Goal: Task Accomplishment & Management: Manage account settings

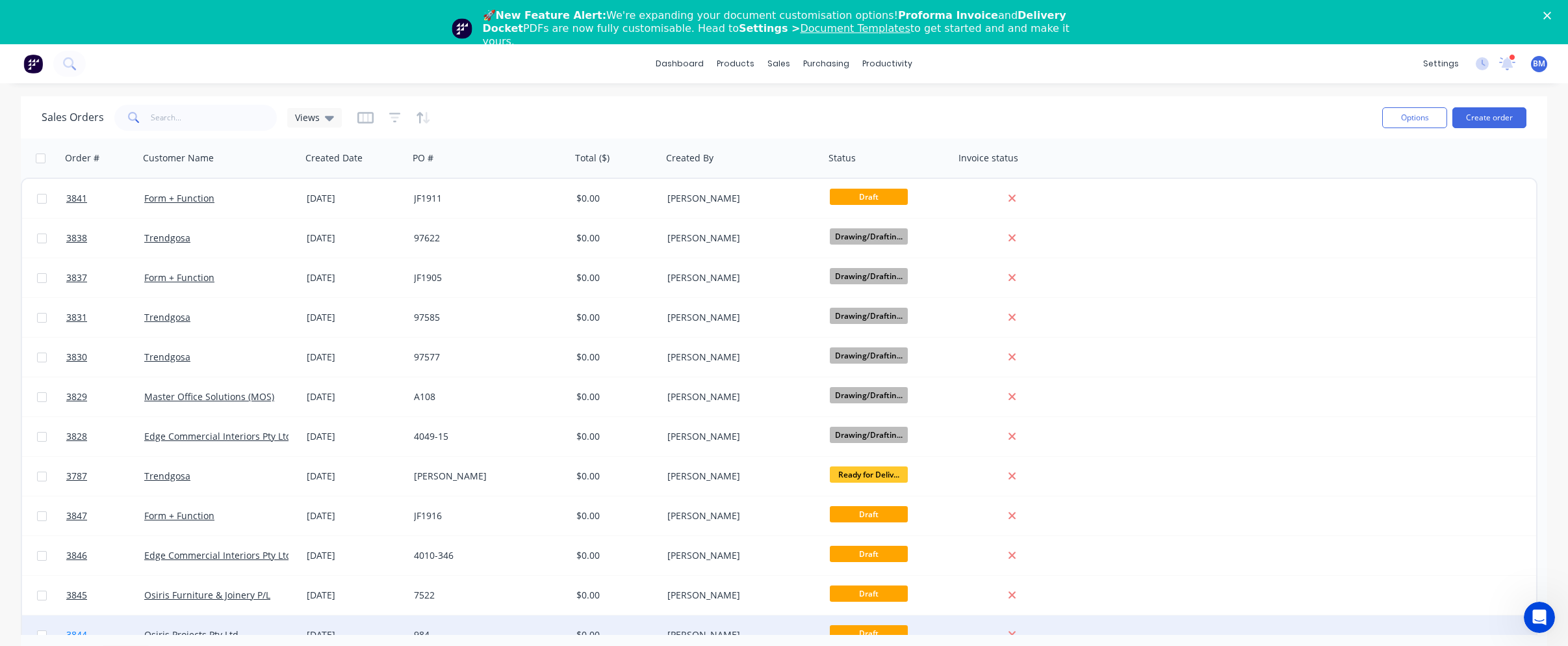
click at [134, 625] on link "3844" at bounding box center [105, 634] width 78 height 39
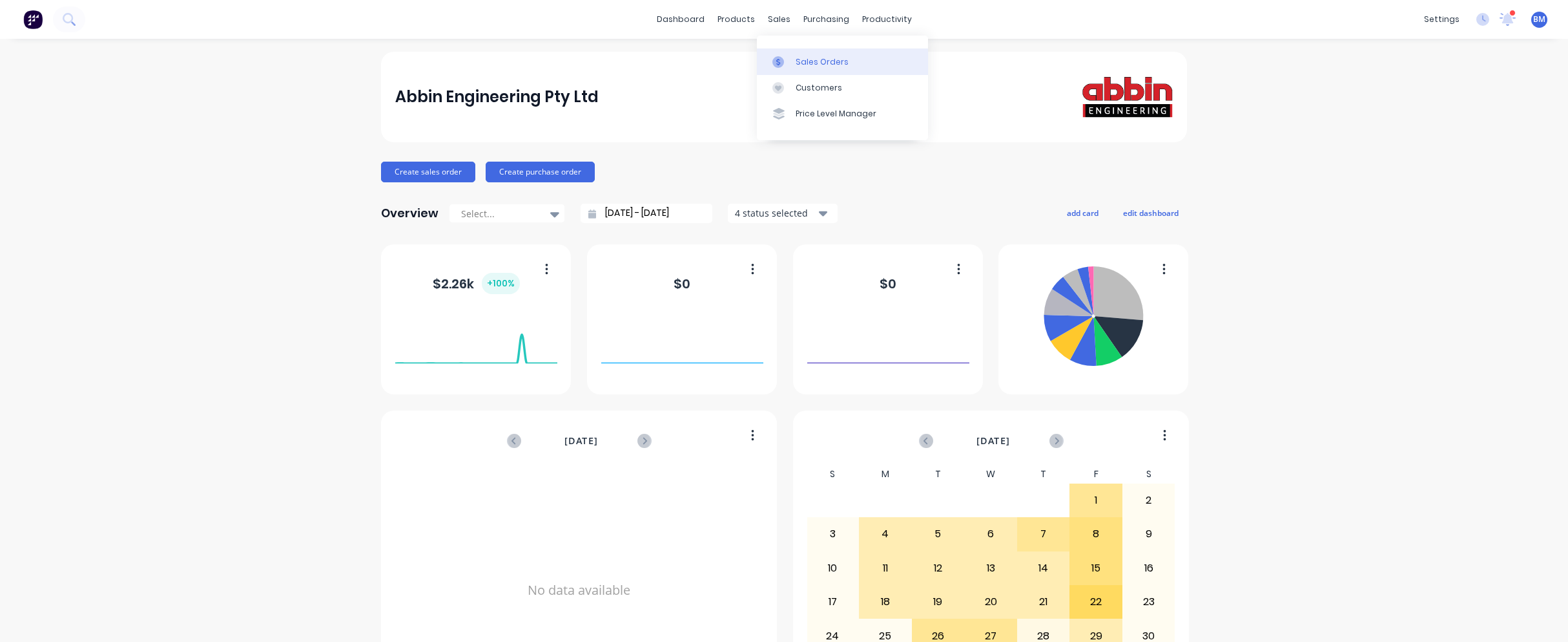
click at [780, 59] on icon at bounding box center [778, 61] width 12 height 12
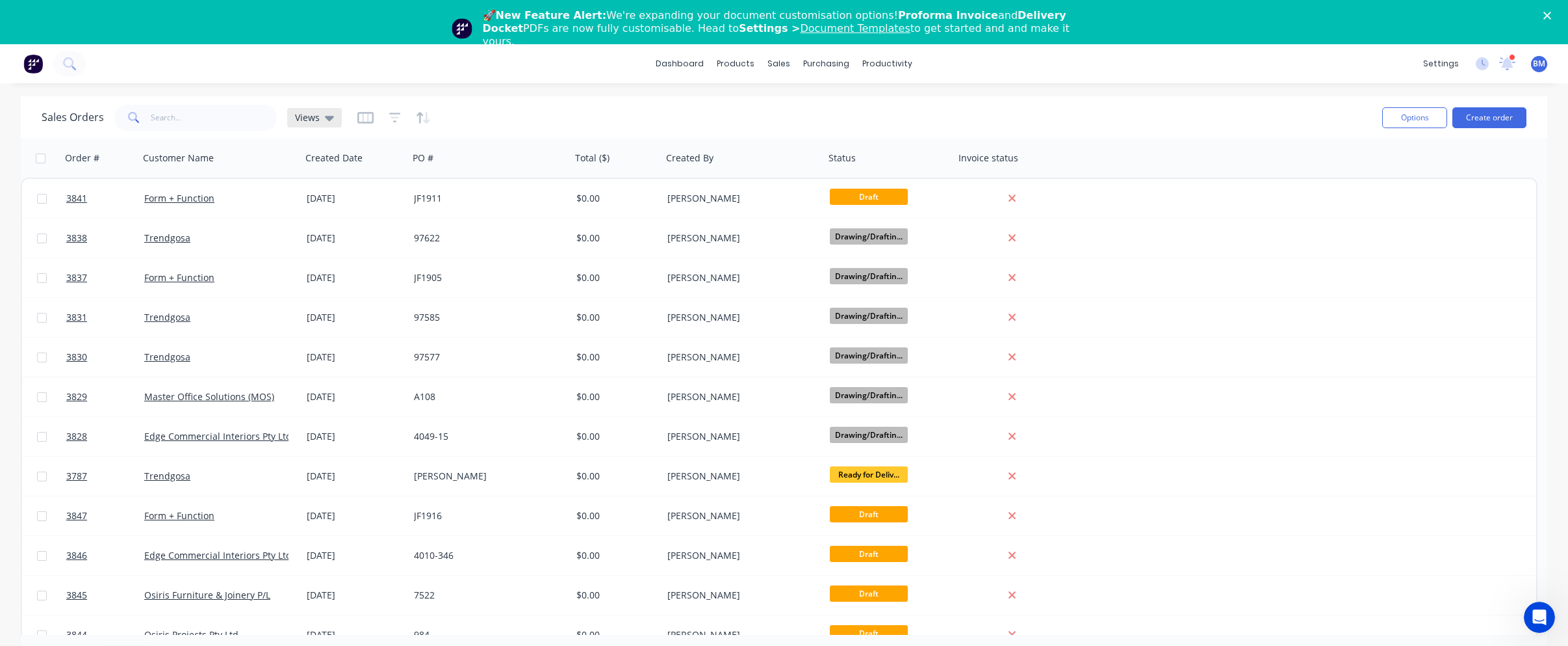
click at [322, 80] on div "dashboard products sales purchasing productivity dashboard products Product Cat…" at bounding box center [784, 366] width 1568 height 646
click at [313, 108] on div "Views" at bounding box center [314, 117] width 55 height 20
click at [312, 256] on button "drafts" at bounding box center [364, 254] width 148 height 15
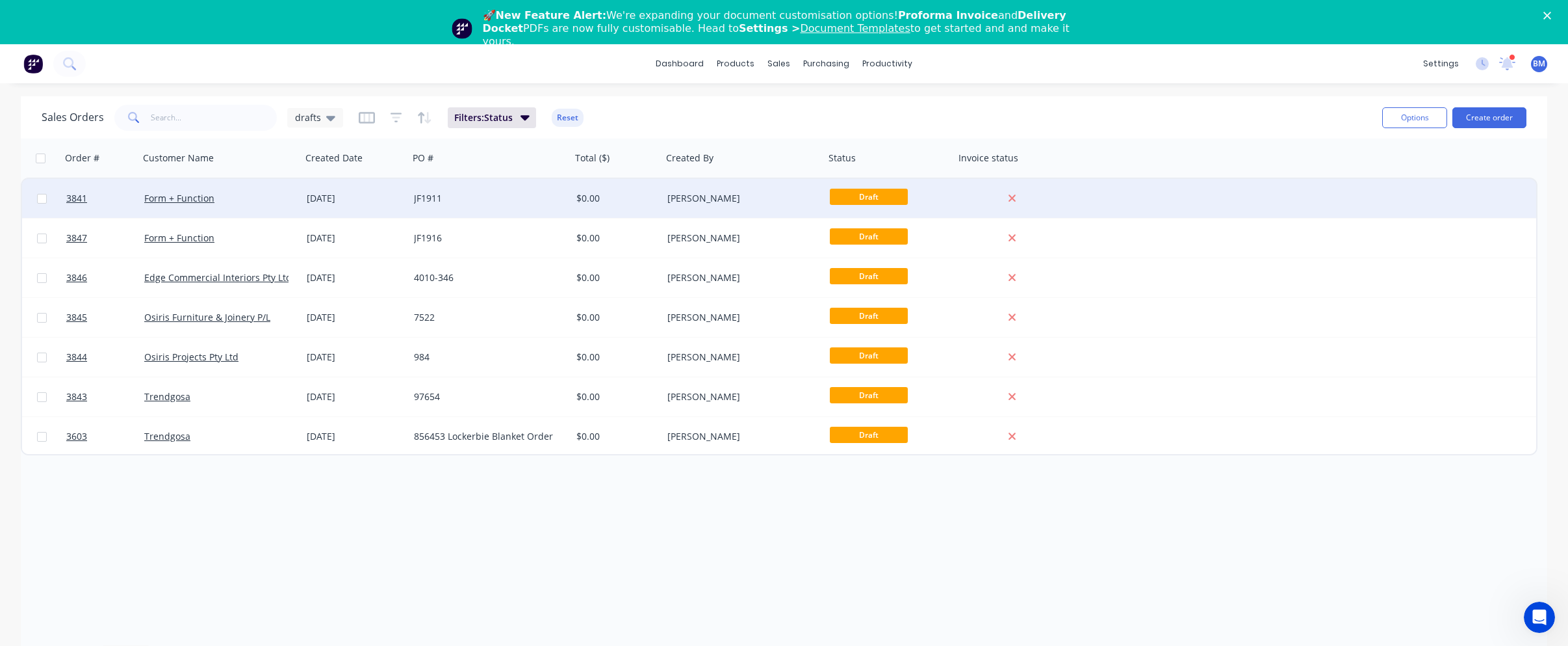
click at [233, 188] on div "Form + Function" at bounding box center [219, 199] width 162 height 39
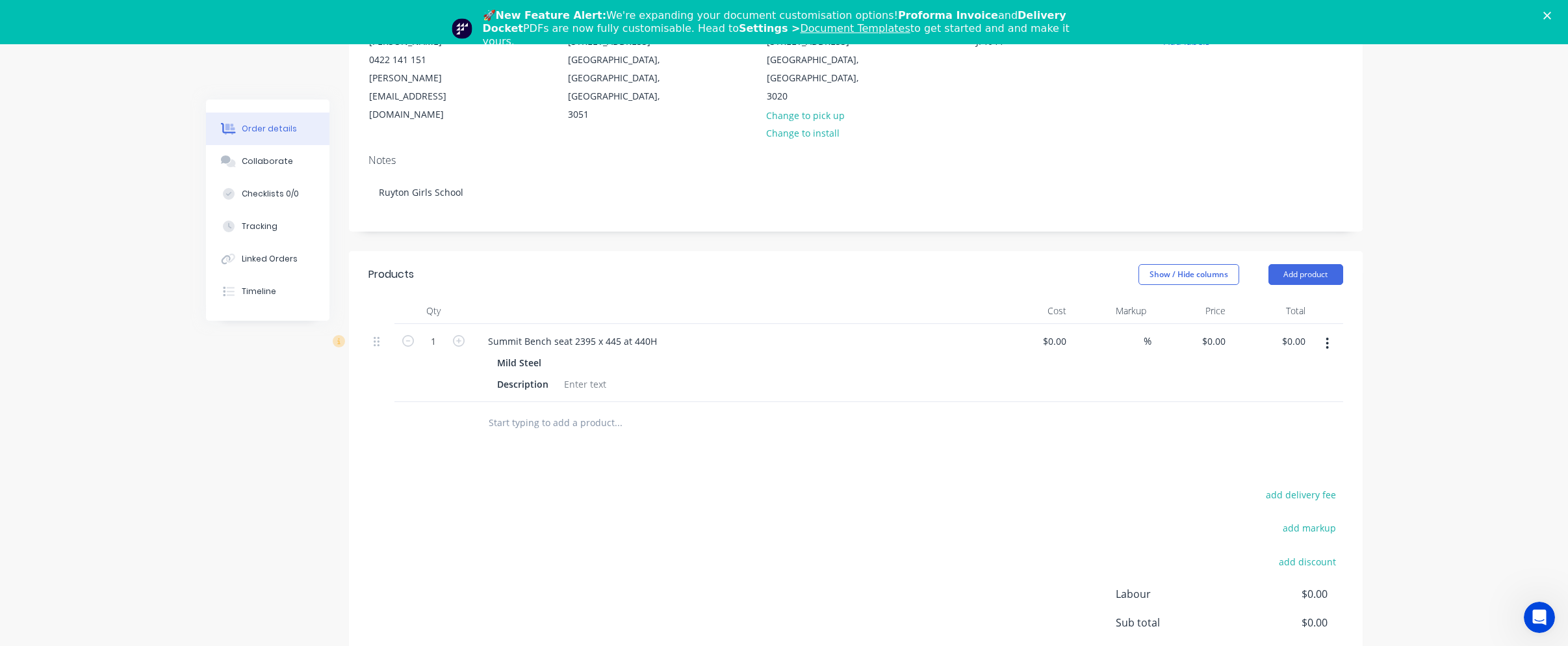
scroll to position [195, 0]
click at [581, 374] on div at bounding box center [585, 383] width 53 height 19
click at [605, 485] on div "add delivery fee add markup add discount Labour $0.00 Sub total $0.00 Margin $0…" at bounding box center [855, 610] width 974 height 251
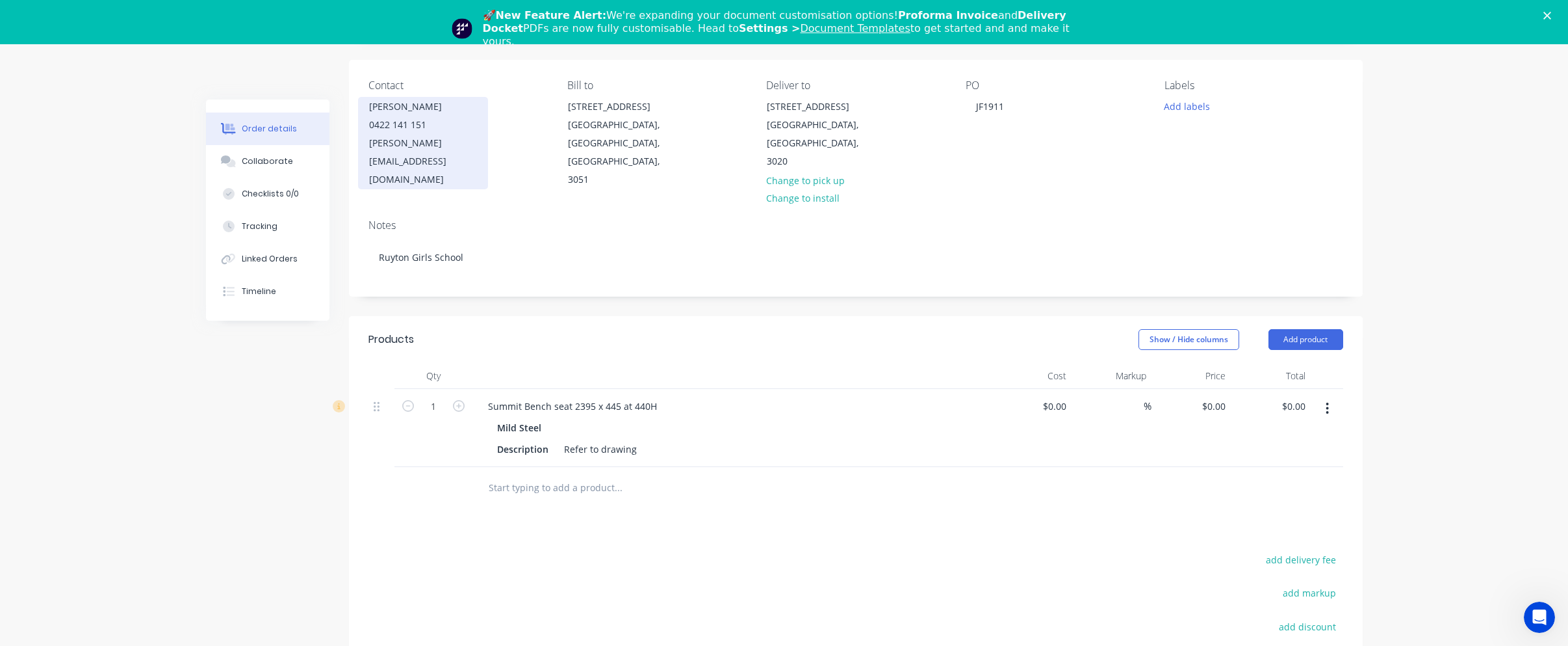
scroll to position [65, 0]
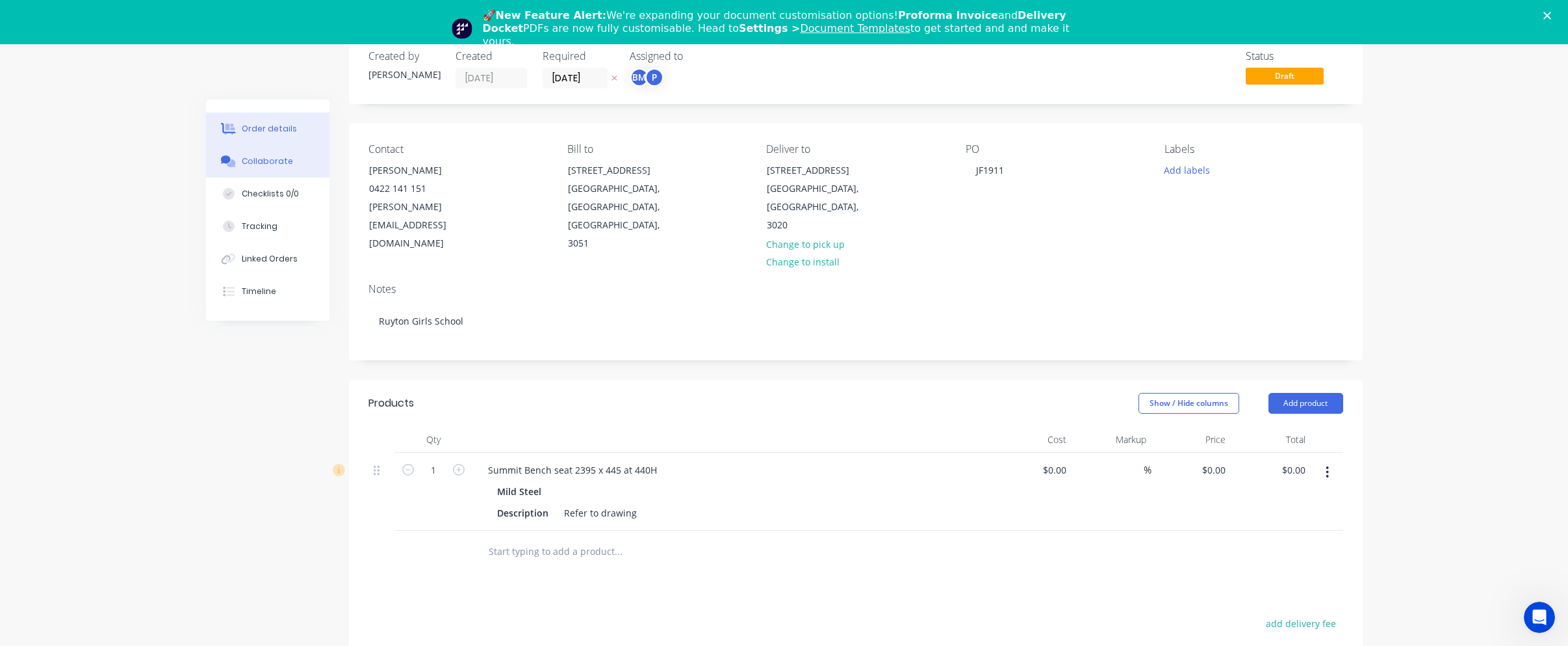
click at [297, 172] on button "Collaborate" at bounding box center [268, 161] width 124 height 32
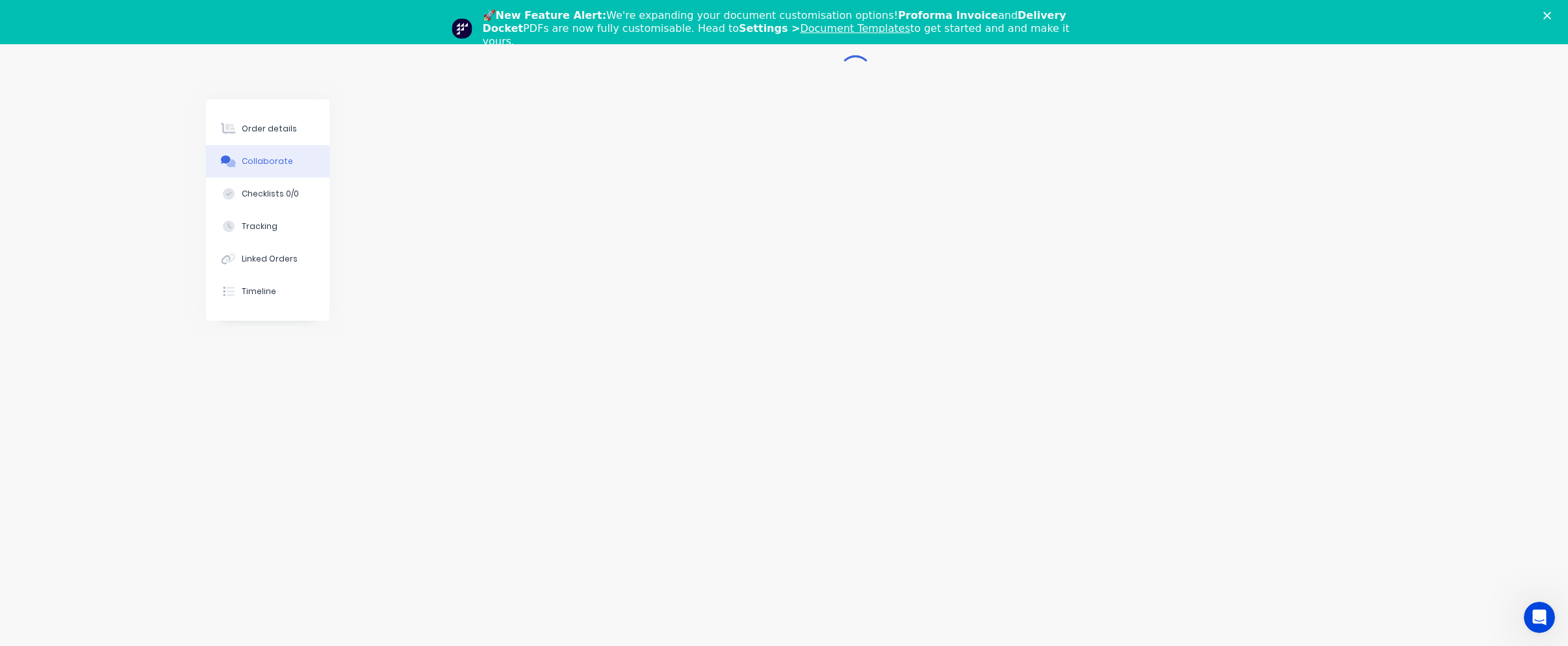
scroll to position [64, 0]
click at [1551, 13] on polygon "Close" at bounding box center [1547, 15] width 8 height 8
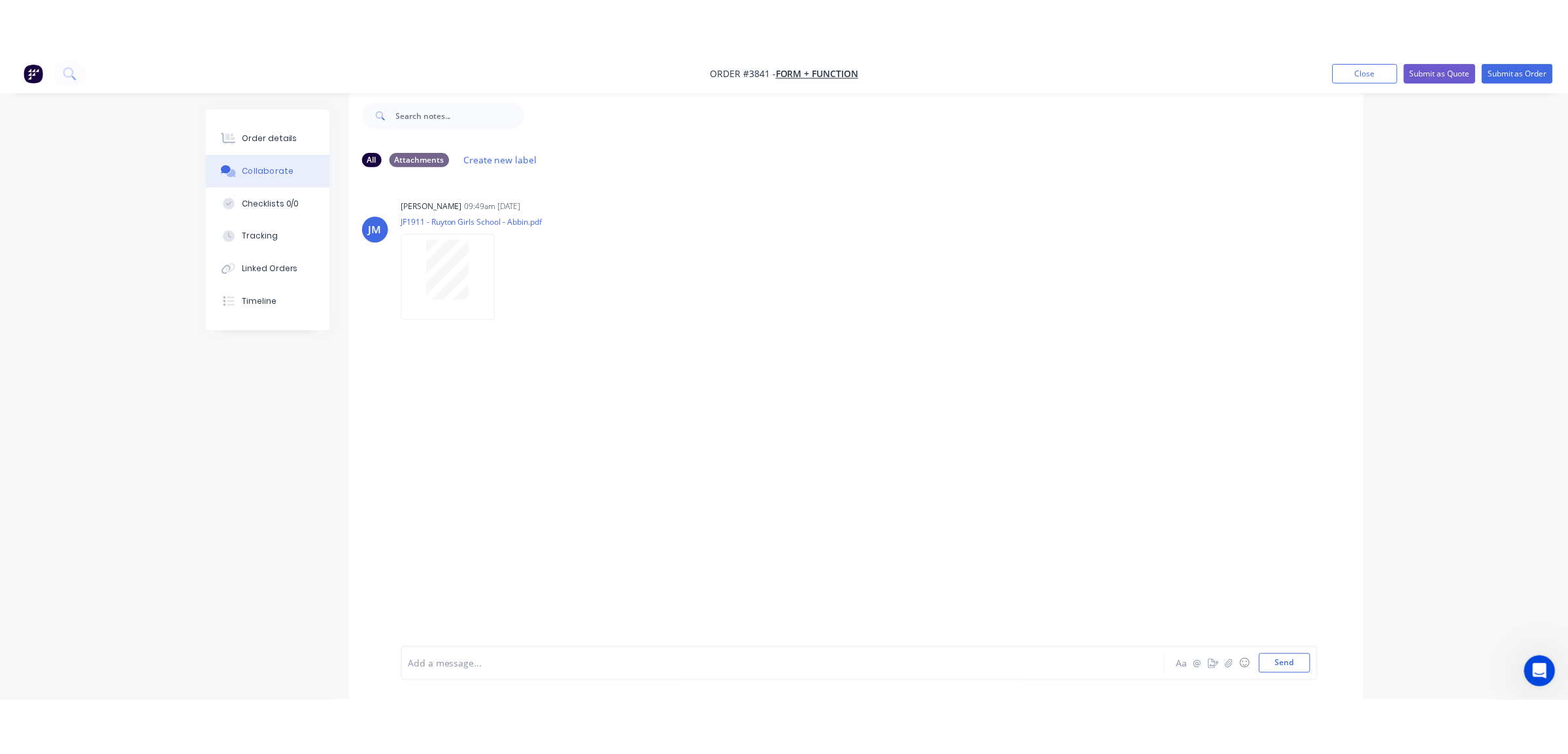
scroll to position [20, 0]
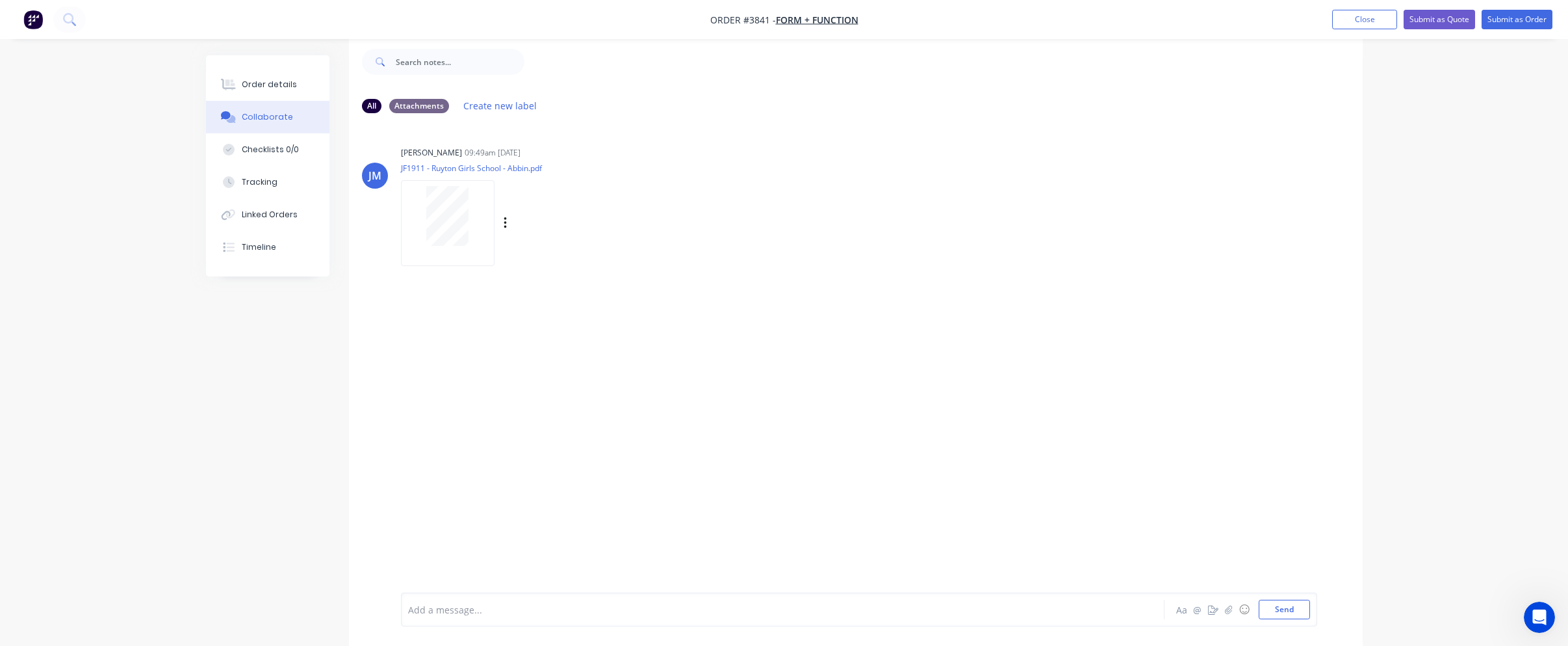
click at [410, 217] on div at bounding box center [447, 216] width 81 height 60
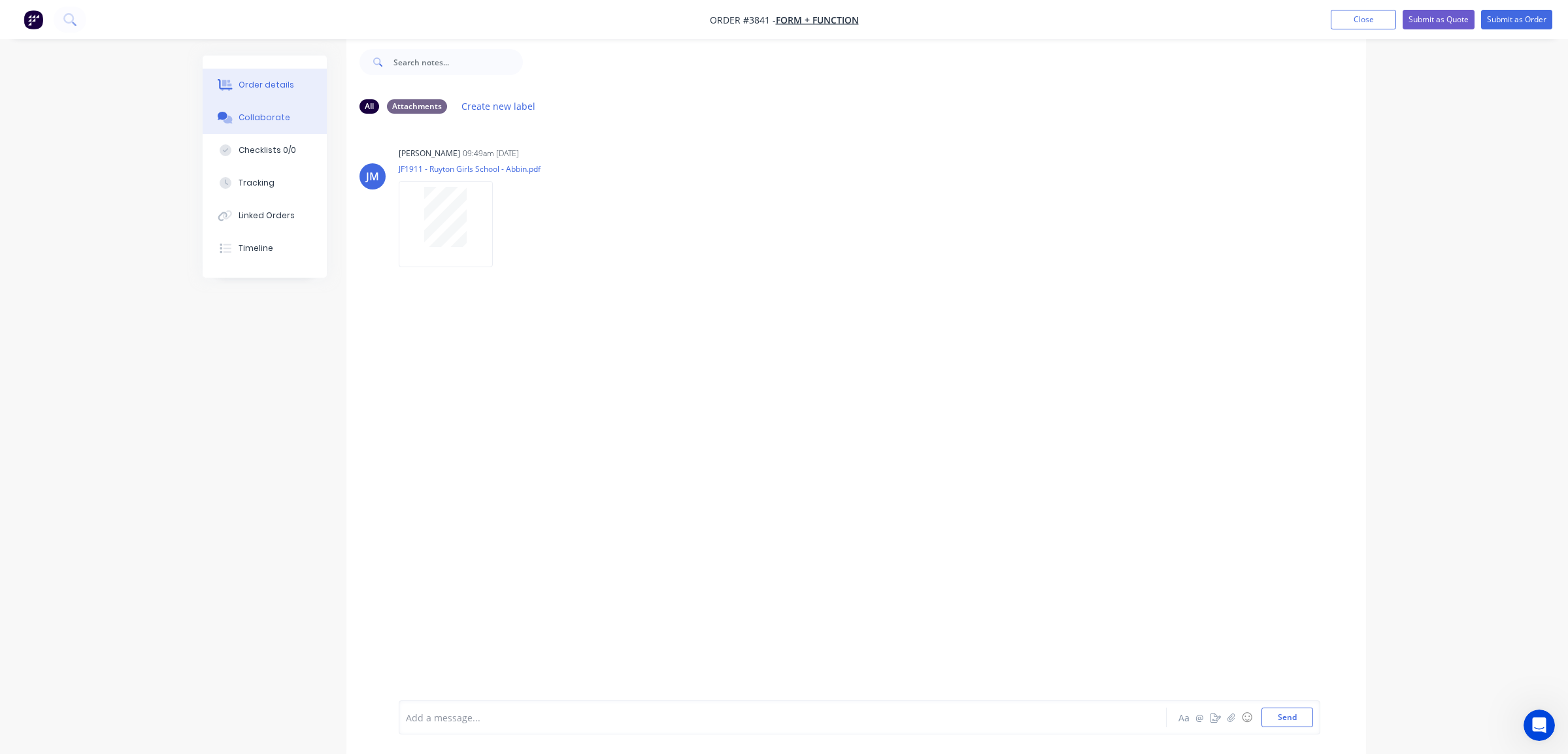
click at [262, 92] on button "Order details" at bounding box center [265, 85] width 124 height 32
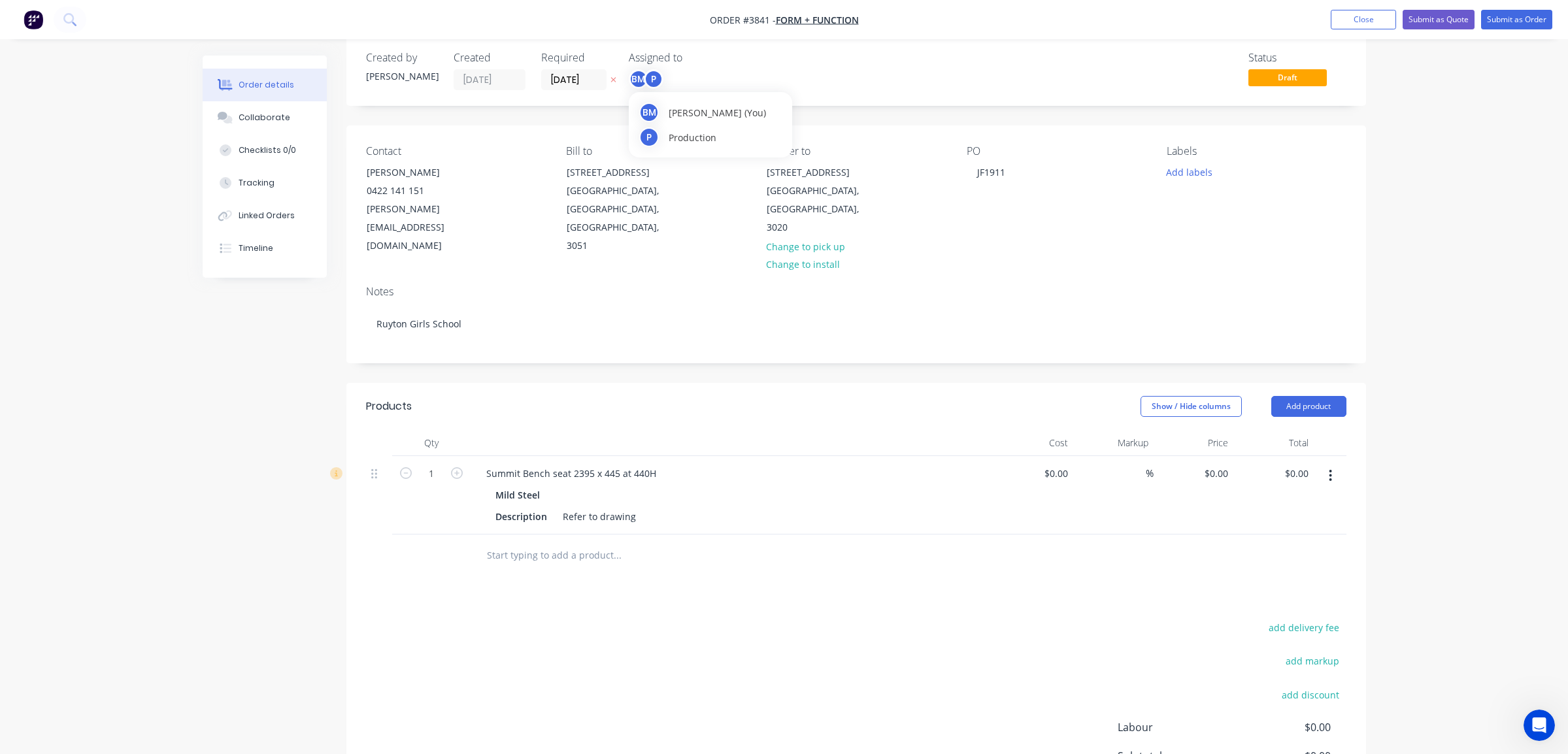
click at [635, 70] on div "BM" at bounding box center [639, 79] width 20 height 20
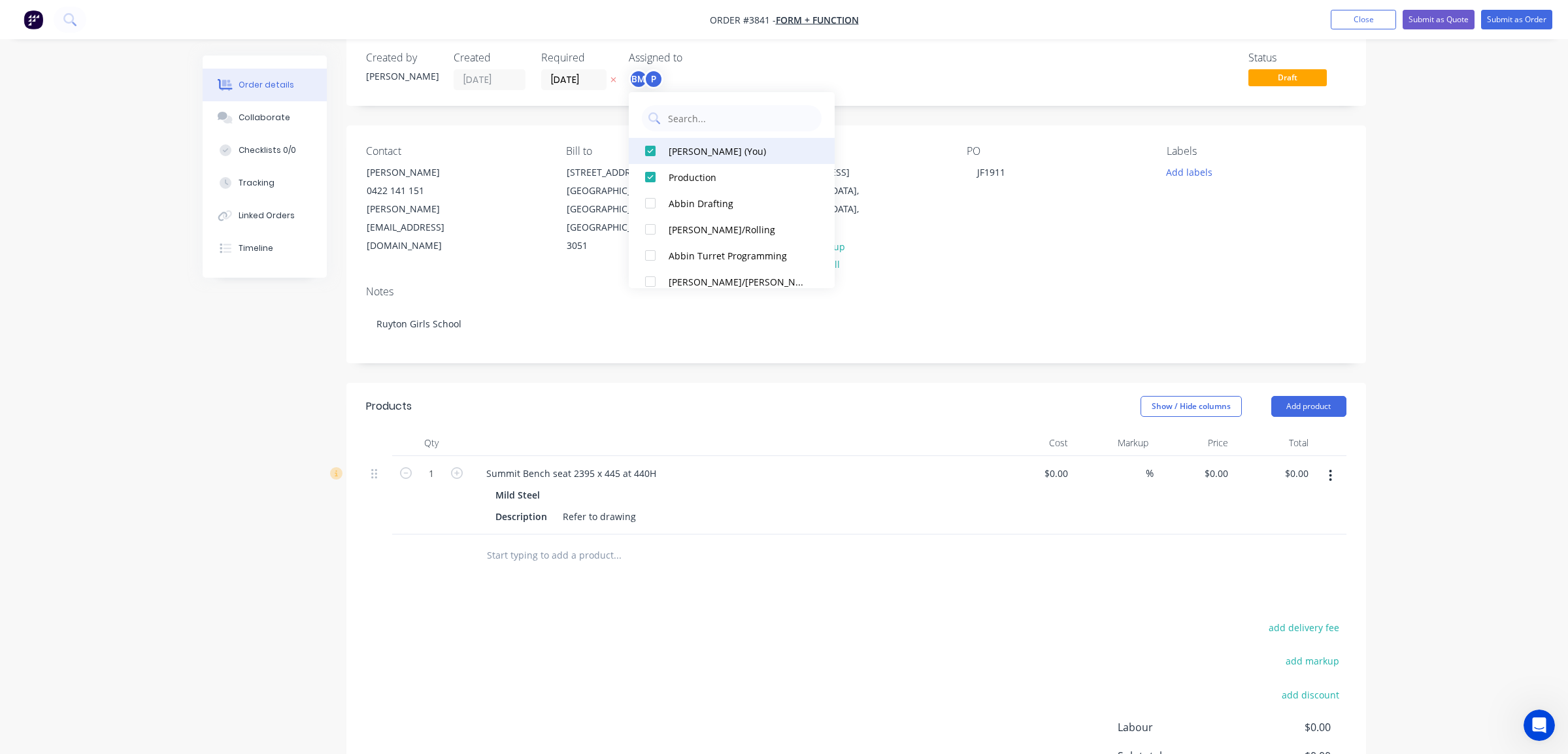
click at [666, 150] on button "Ben Muscari (You)" at bounding box center [731, 150] width 206 height 26
click at [576, 78] on input "[DATE]" at bounding box center [574, 80] width 64 height 20
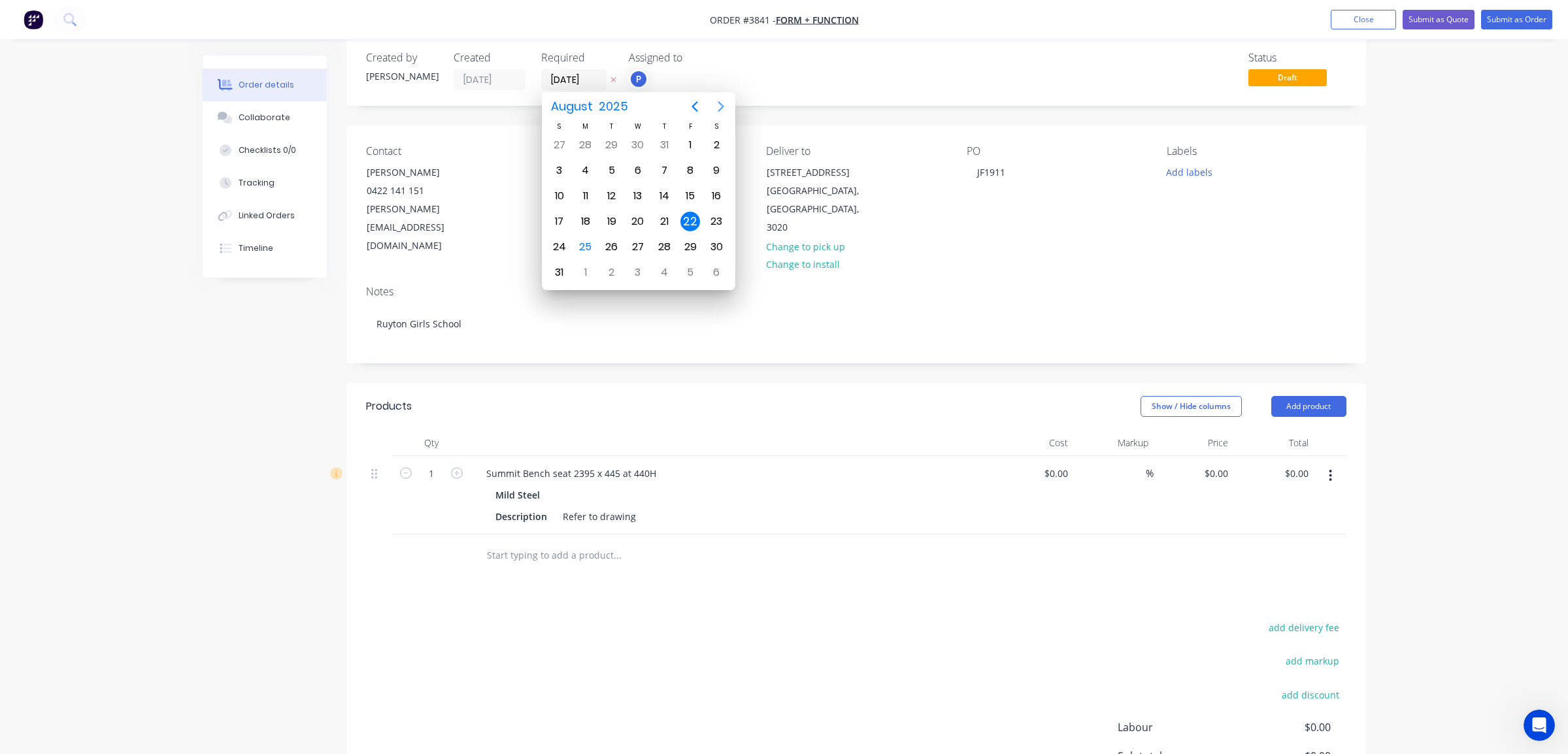
click at [725, 100] on icon "Next page" at bounding box center [721, 106] width 15 height 15
click at [650, 195] on div "17" at bounding box center [638, 196] width 26 height 25
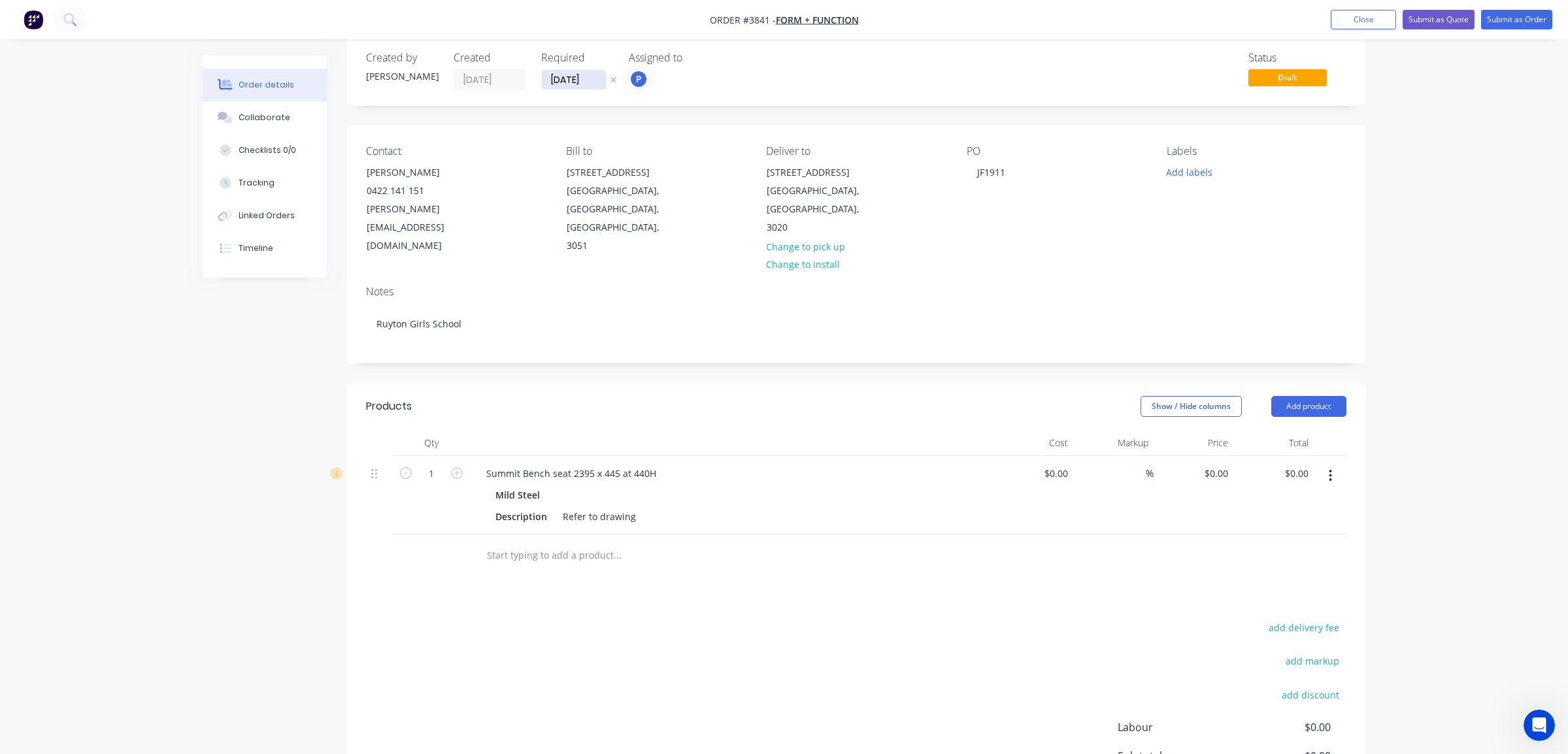
click at [570, 78] on input "17/09/25" at bounding box center [574, 80] width 64 height 20
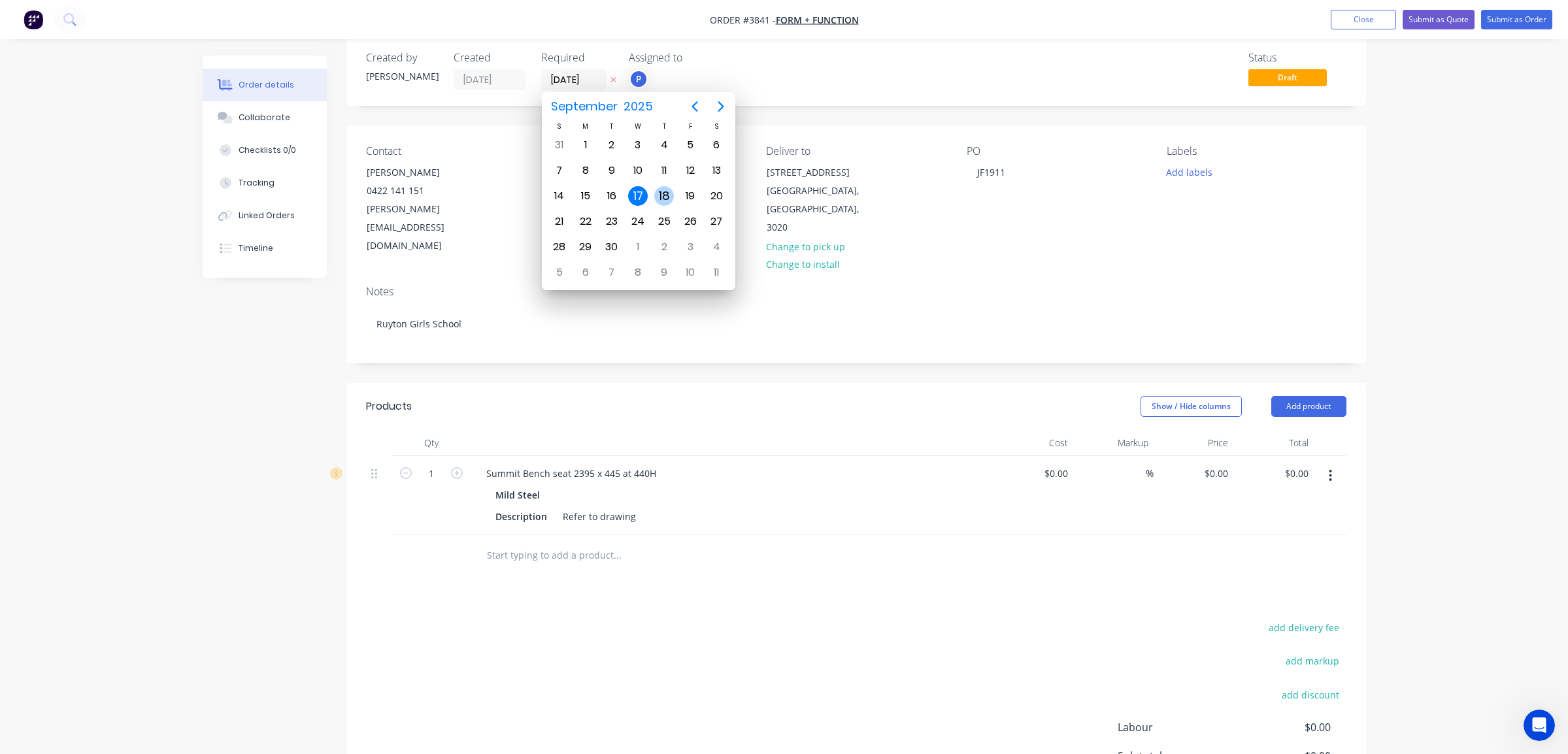
click at [657, 200] on div "18" at bounding box center [664, 196] width 20 height 20
type input "18/09/25"
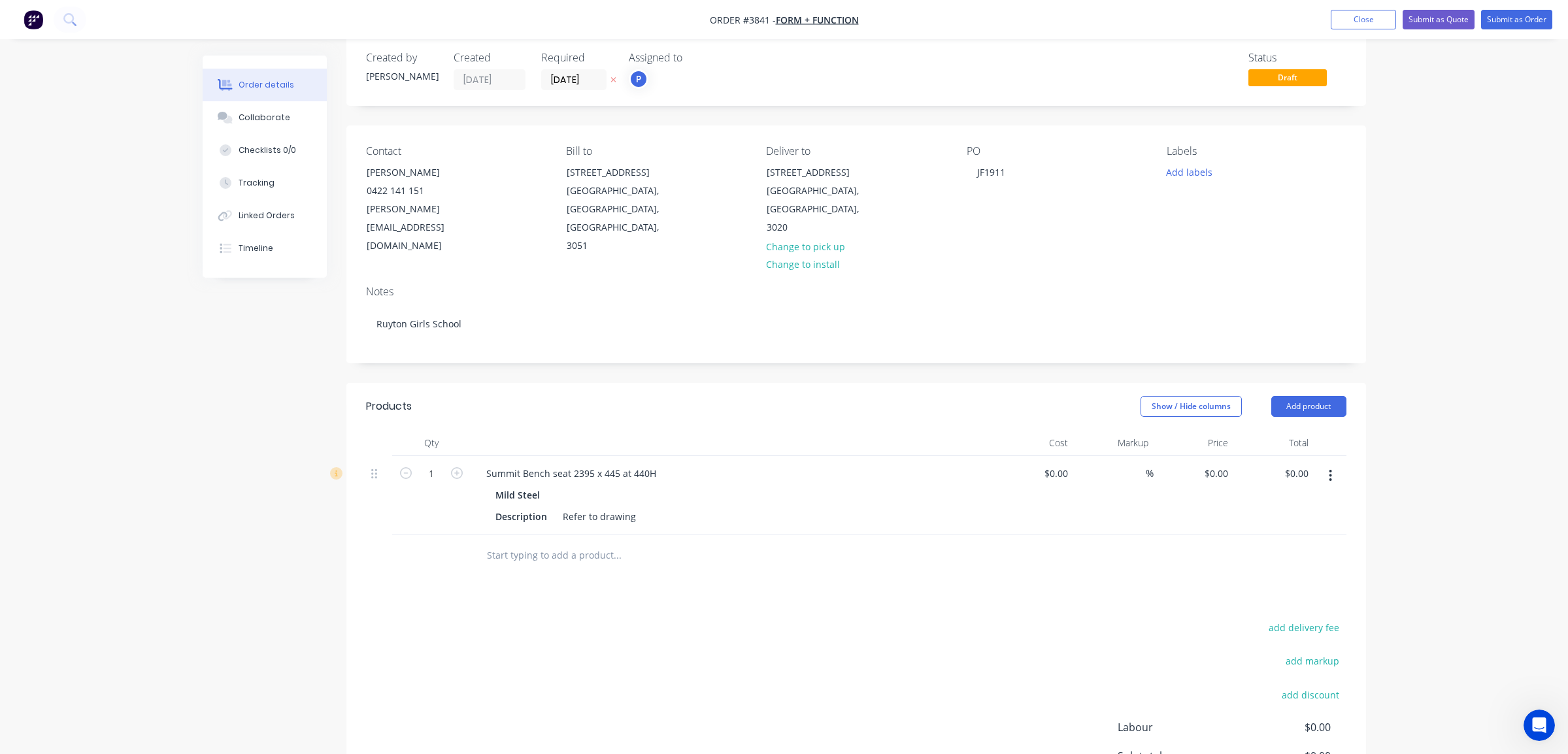
click at [902, 114] on div "Created by Joe Created 22/08/25 Required 18/09/25 Assigned to P Status Draft Co…" at bounding box center [857, 463] width 1020 height 855
click at [1173, 166] on button "Add labels" at bounding box center [1189, 172] width 60 height 18
click at [1254, 322] on button "A1-Cutting (Saw)" at bounding box center [1230, 315] width 102 height 18
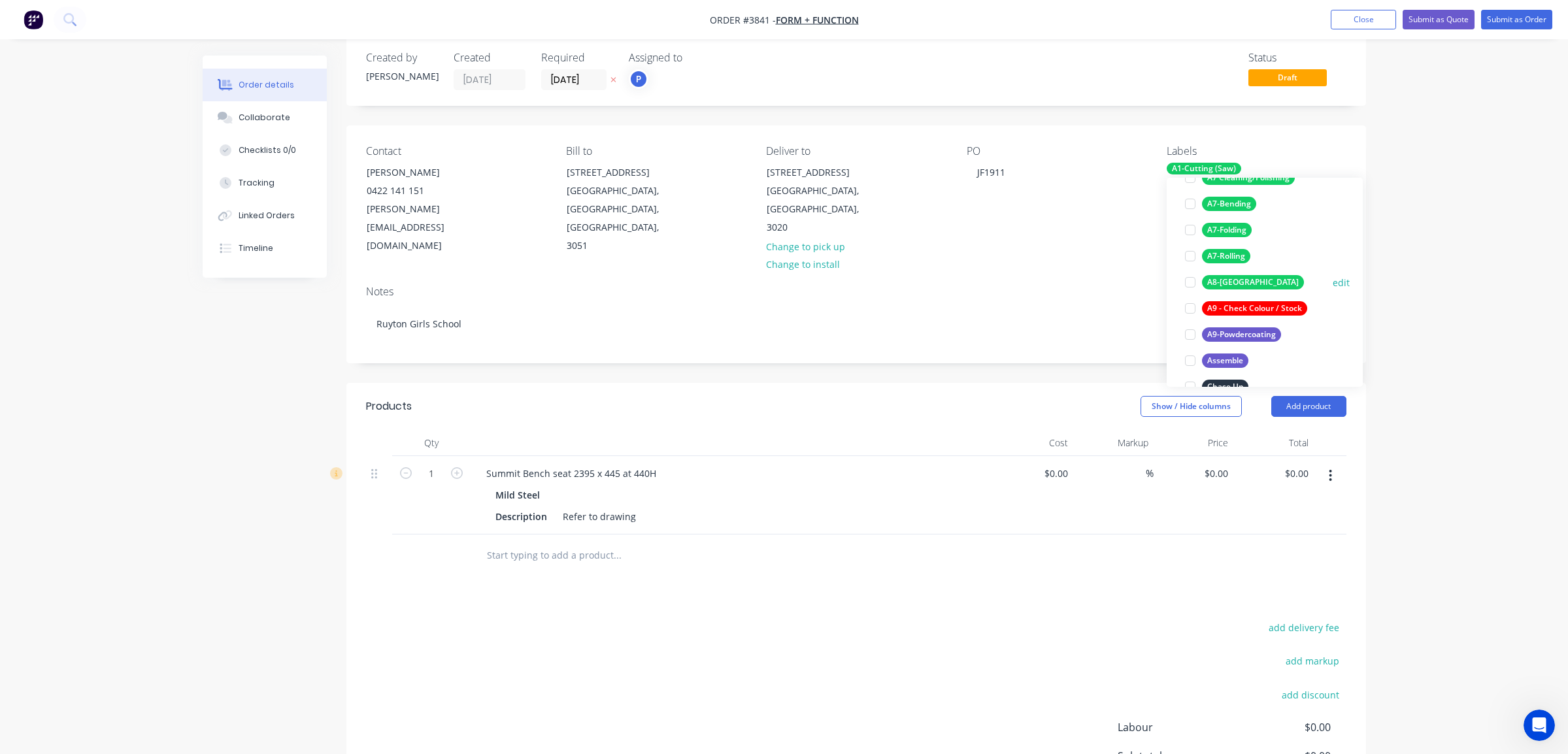
click at [1243, 282] on div "A8-Welding" at bounding box center [1252, 282] width 102 height 14
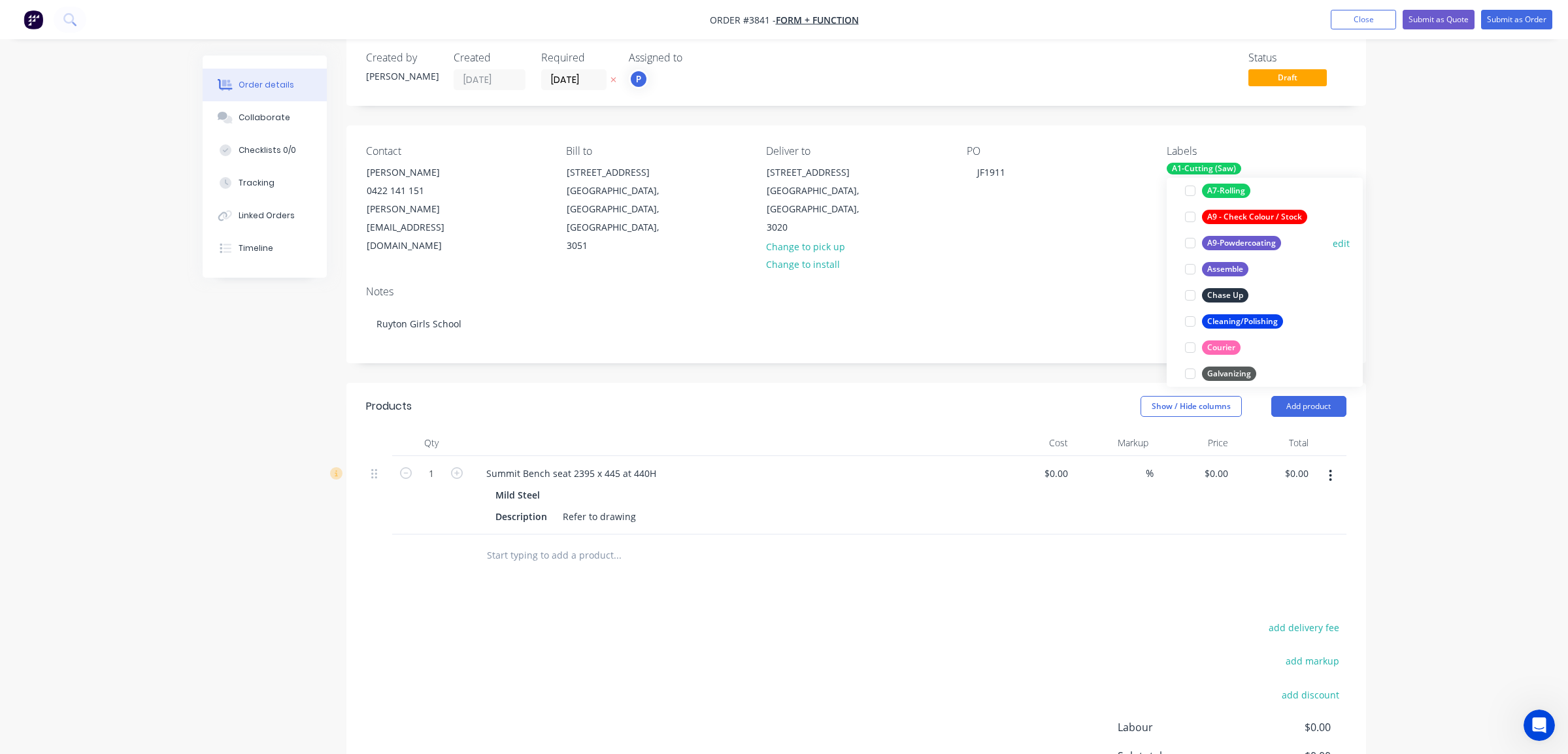
click at [1261, 247] on div "A9-Powdercoating" at bounding box center [1241, 243] width 79 height 14
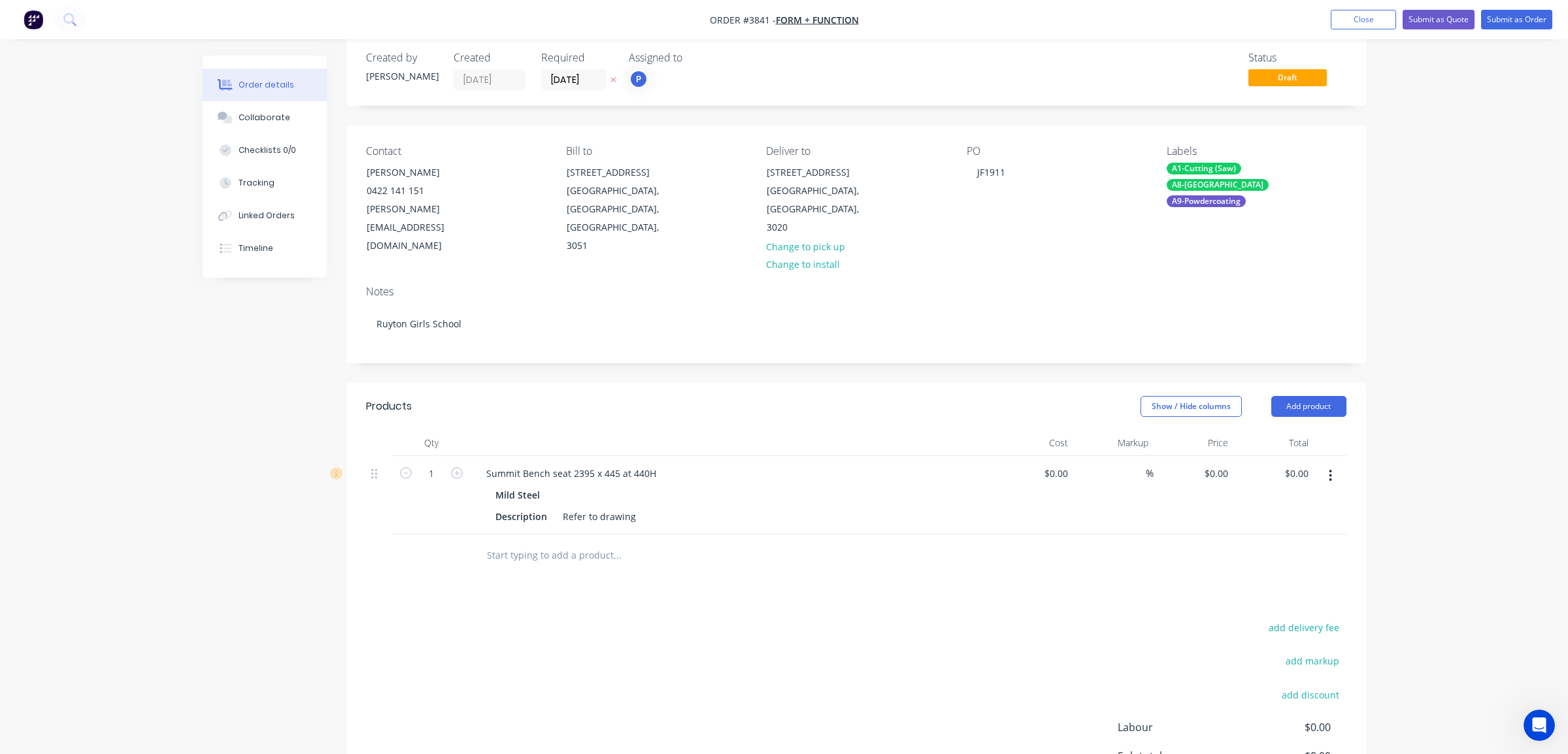
drag, startPoint x: 965, startPoint y: 477, endPoint x: 952, endPoint y: 522, distance: 46.8
drag, startPoint x: 952, startPoint y: 522, endPoint x: 615, endPoint y: 568, distance: 340.1
click at [615, 570] on div "Products Show / Hide columns Add product Qty Cost Markup Price Total 1 Summit B…" at bounding box center [857, 637] width 1020 height 508
click at [459, 468] on icon "button" at bounding box center [457, 473] width 12 height 12
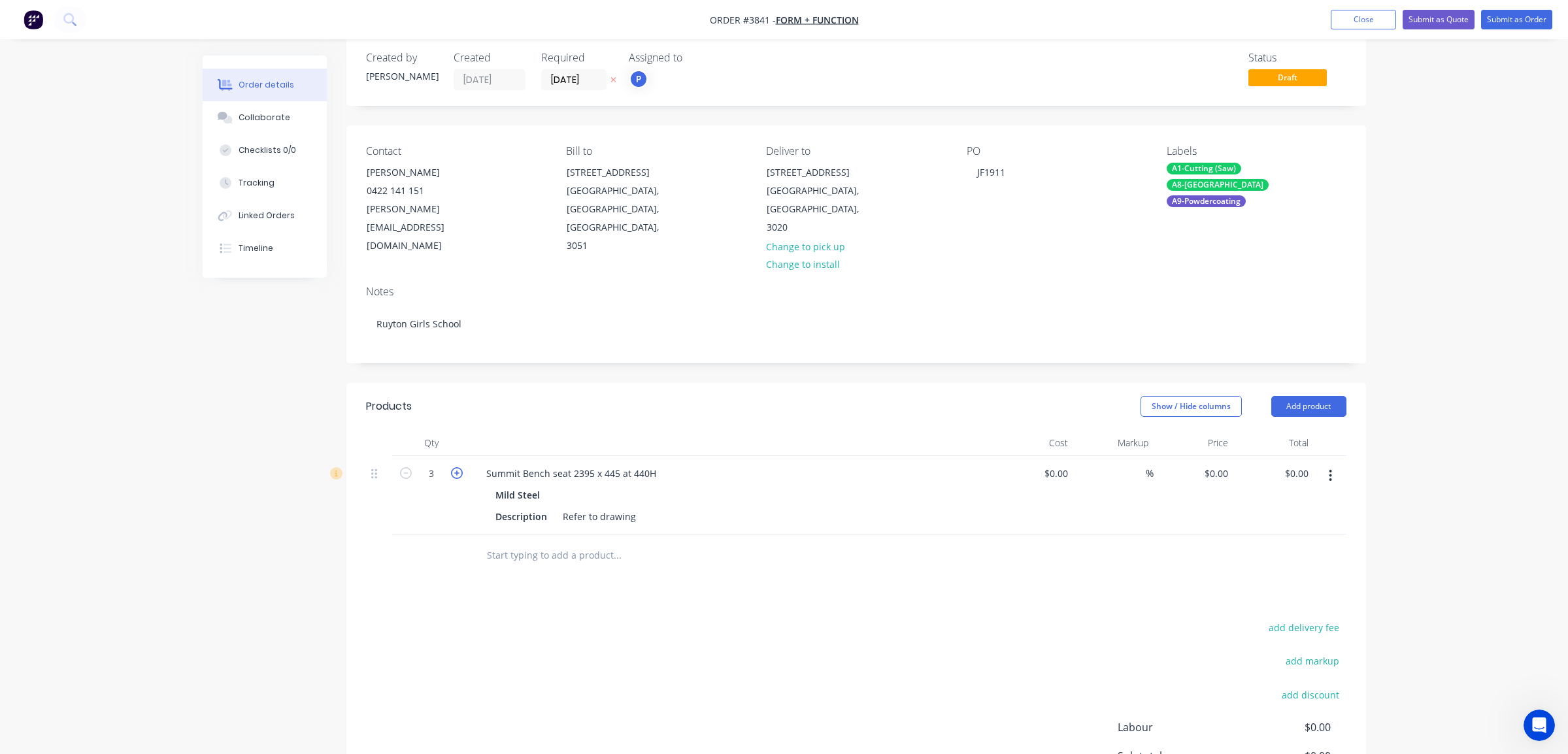
click at [459, 468] on icon "button" at bounding box center [457, 473] width 12 height 12
type input "6"
click at [424, 550] on div at bounding box center [431, 556] width 78 height 42
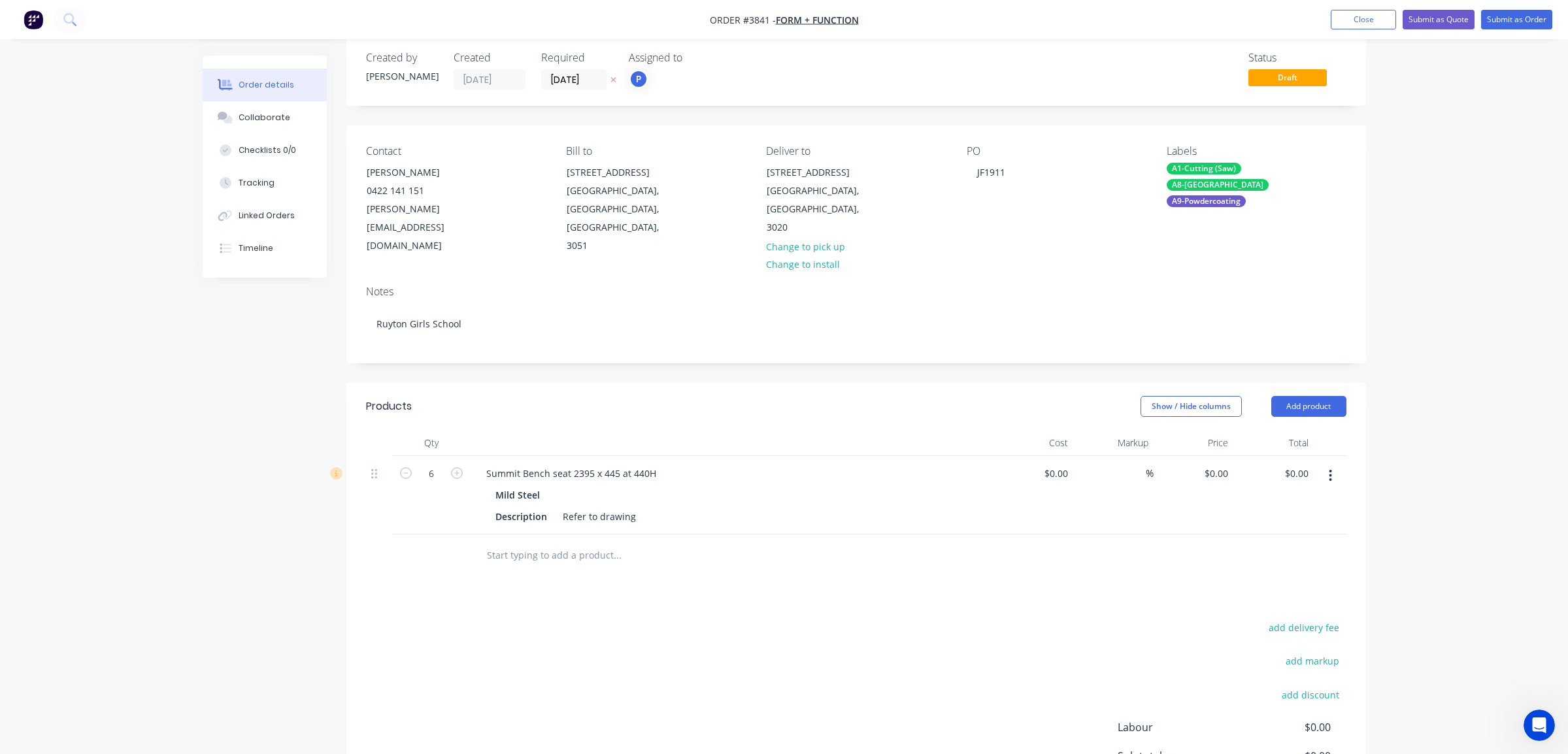
click at [1328, 464] on button "button" at bounding box center [1330, 476] width 31 height 23
click at [1307, 522] on button "Duplicate" at bounding box center [1284, 535] width 124 height 26
click at [497, 613] on div at bounding box center [705, 634] width 470 height 42
click at [492, 542] on div "Summit Bench seat 2395 x 445 at 440H" at bounding box center [571, 551] width 191 height 19
drag, startPoint x: 489, startPoint y: 537, endPoint x: 804, endPoint y: 533, distance: 315.0
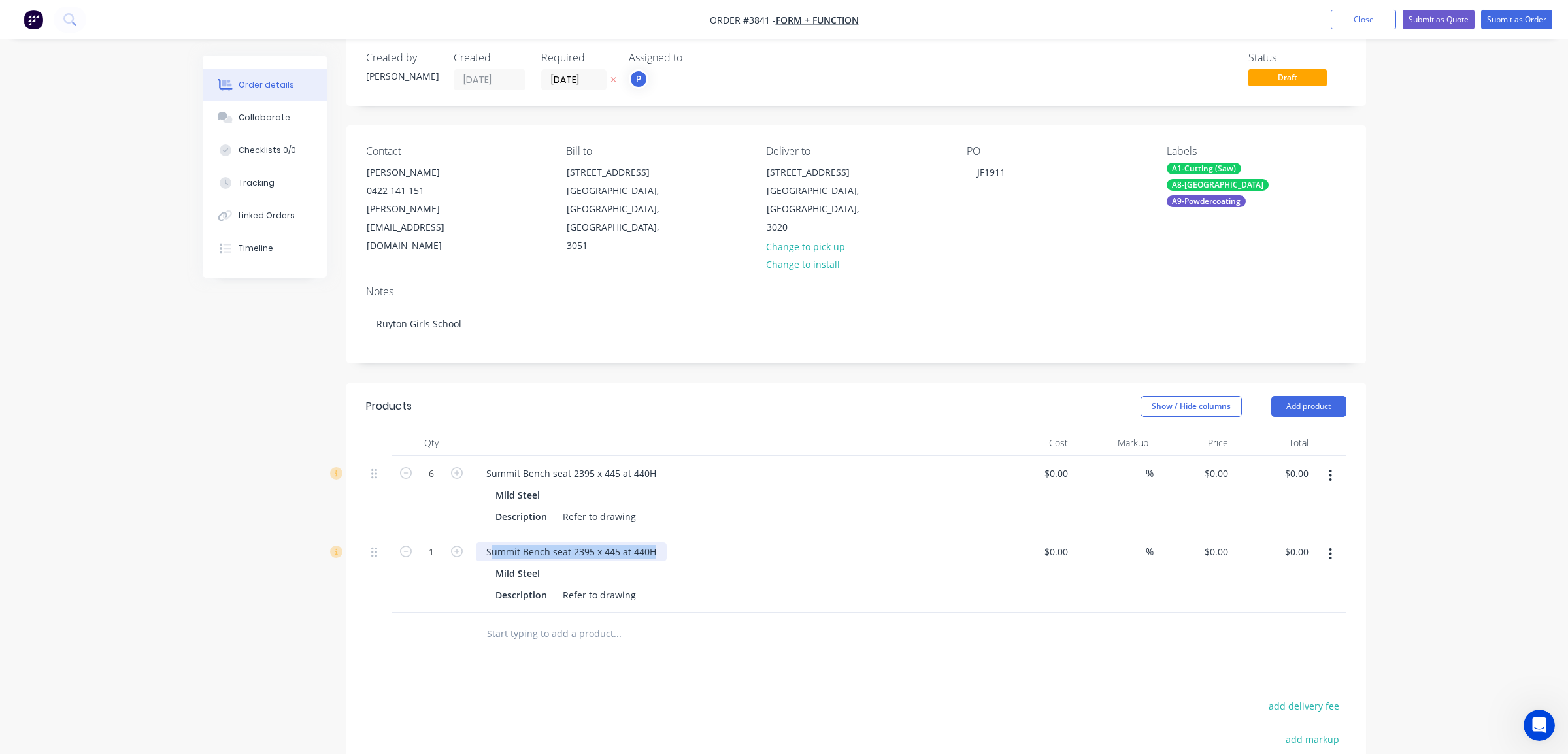
click at [804, 542] on div "Summit Bench seat 2395 x 445 at 440H" at bounding box center [731, 551] width 512 height 19
click at [730, 627] on input "text" at bounding box center [617, 633] width 261 height 26
click at [458, 546] on icon "button" at bounding box center [457, 551] width 12 height 12
type input "3"
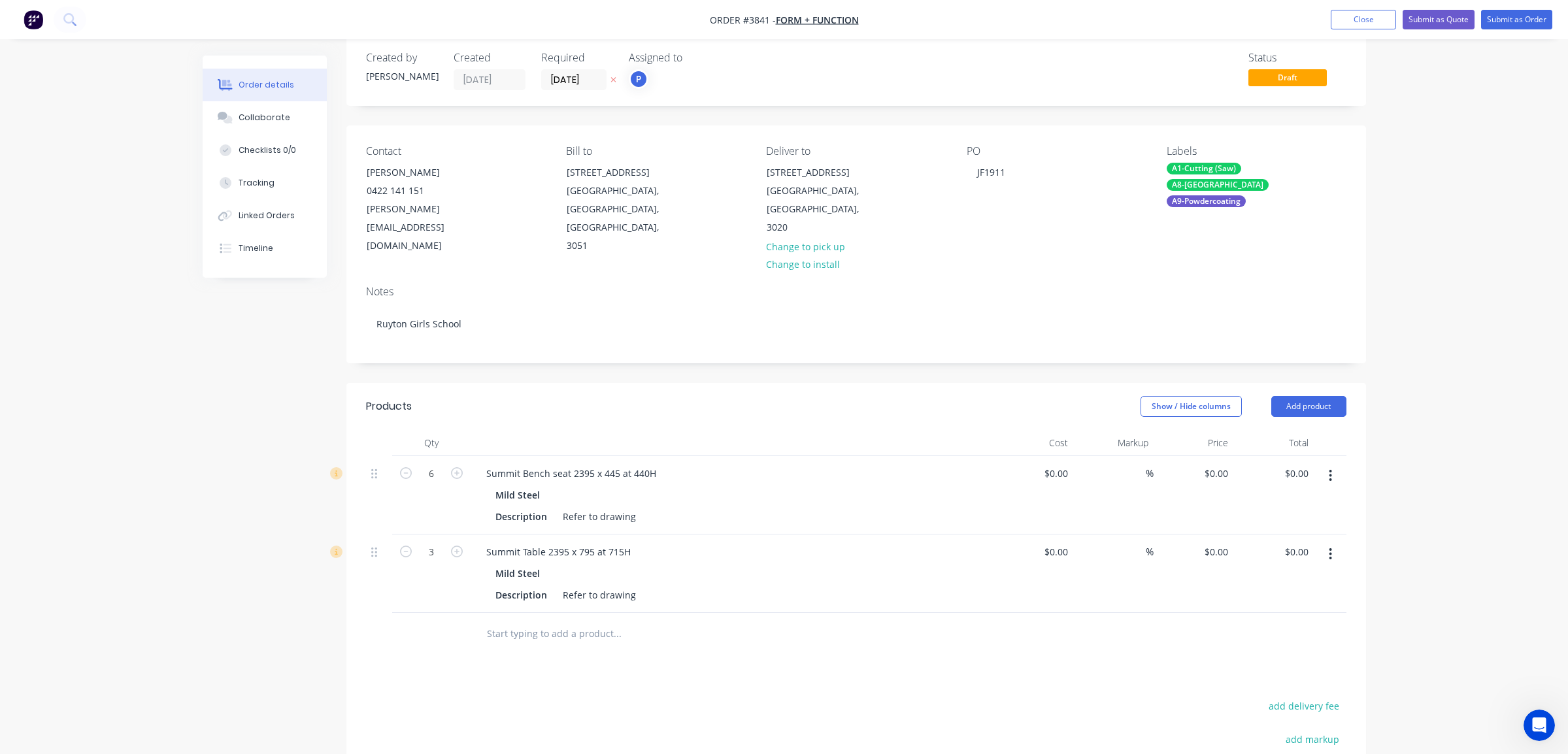
click at [533, 630] on div at bounding box center [705, 634] width 470 height 42
click at [536, 621] on input "text" at bounding box center [617, 633] width 261 height 26
click at [721, 621] on input "text" at bounding box center [617, 633] width 261 height 26
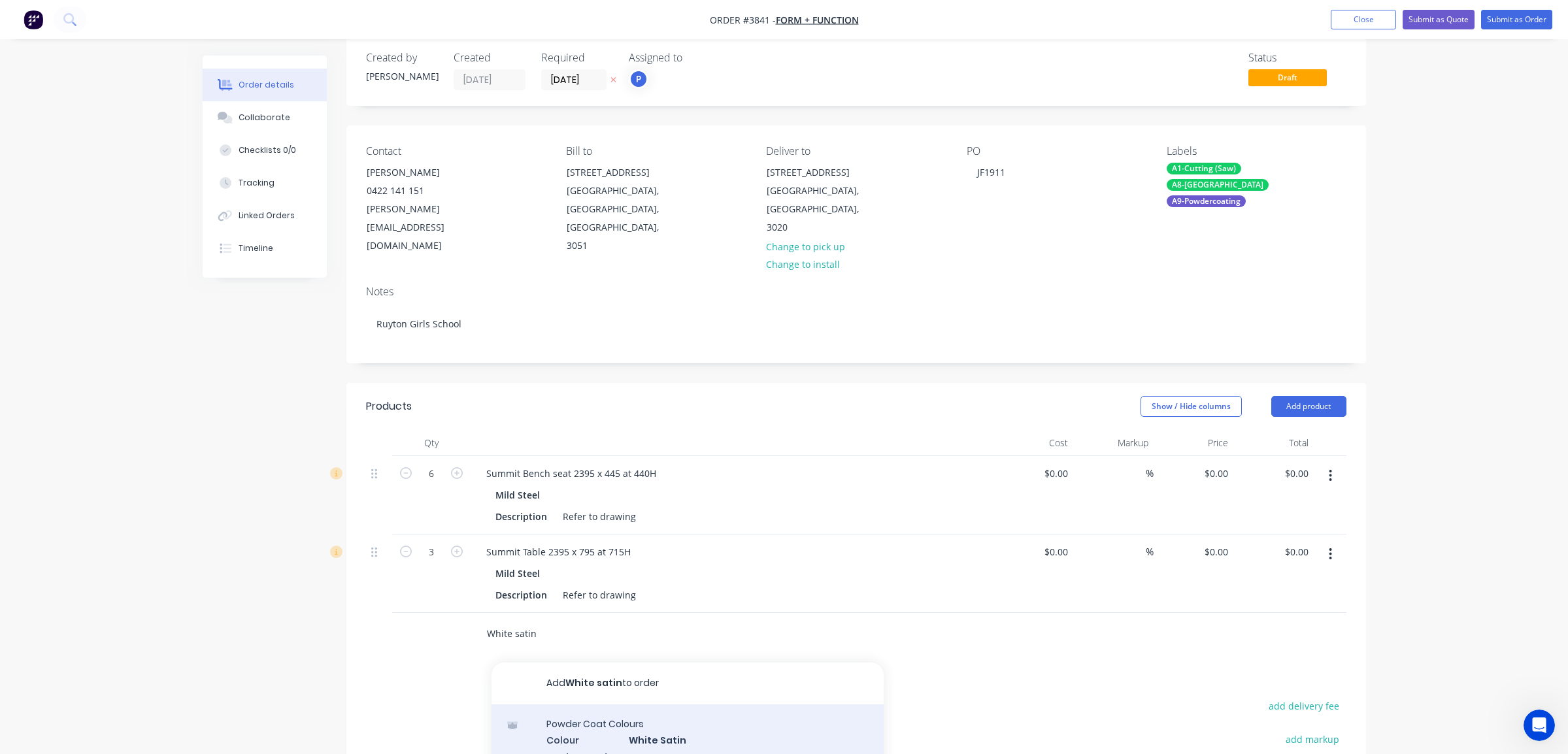
type input "White satin"
click at [683, 649] on div "Powder Coat Colours Colour White Satin Product Code: - Product variant" at bounding box center [687, 755] width 392 height 102
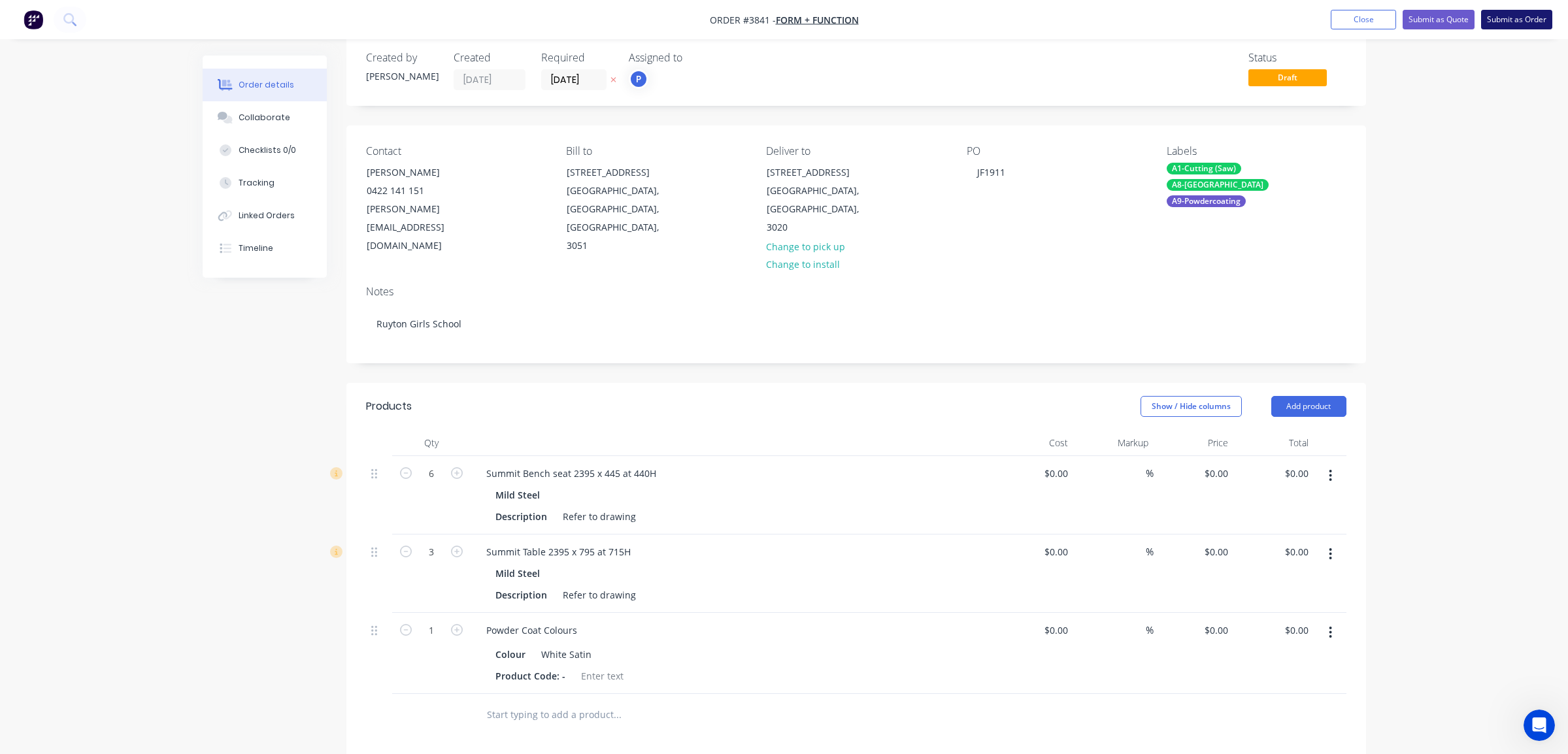
click at [1526, 19] on button "Submit as Order" at bounding box center [1516, 20] width 71 height 20
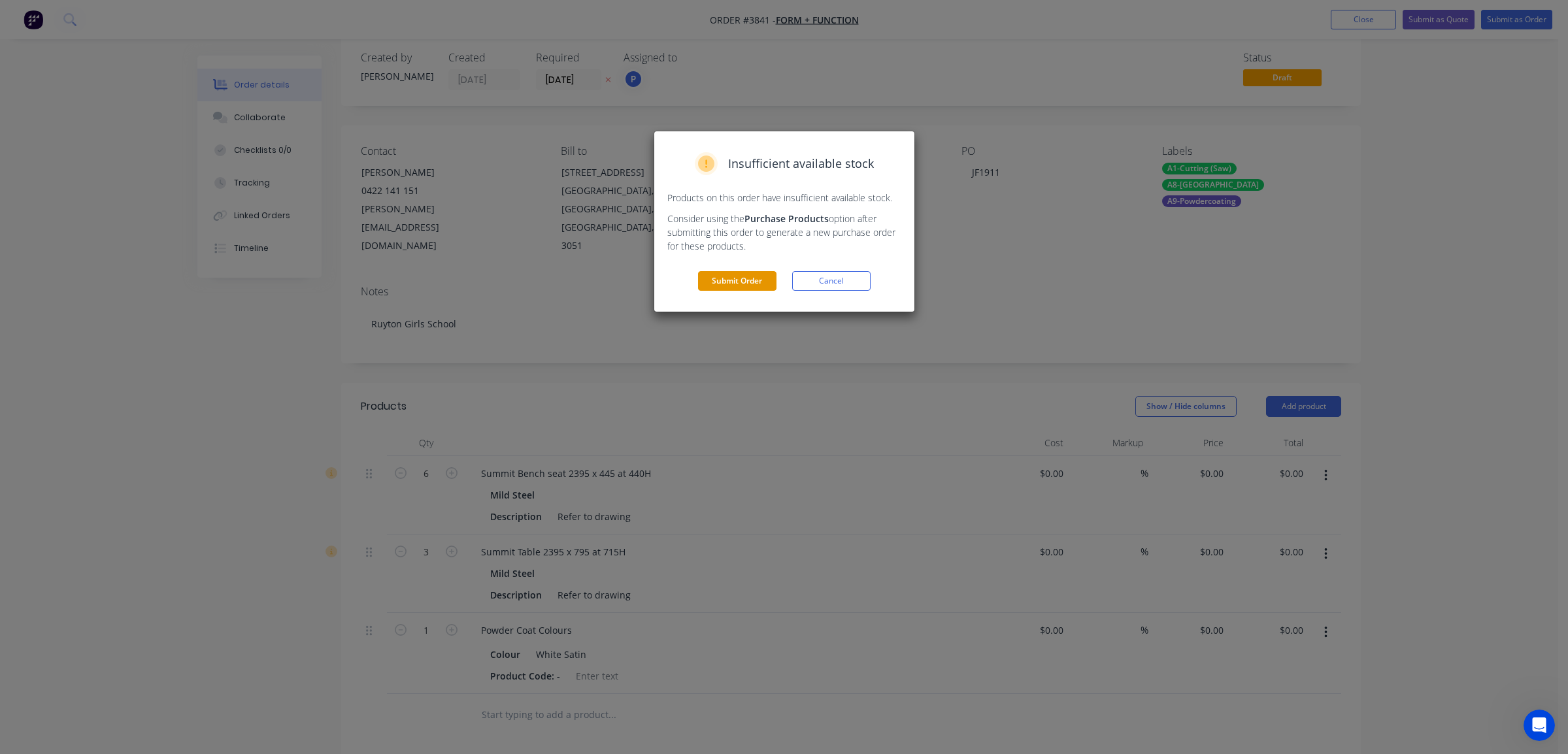
click at [718, 278] on button "Submit Order" at bounding box center [737, 281] width 78 height 20
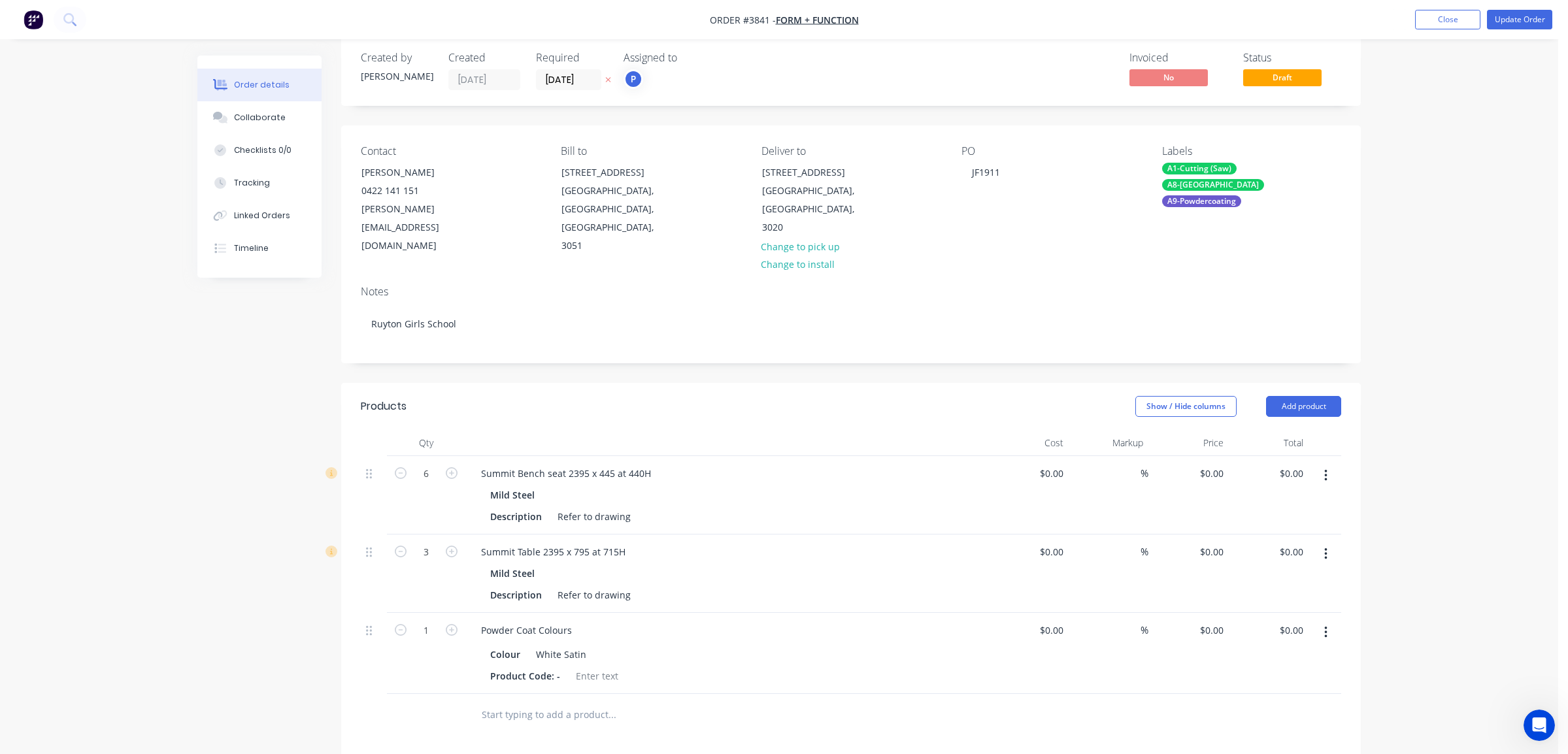
scroll to position [0, 0]
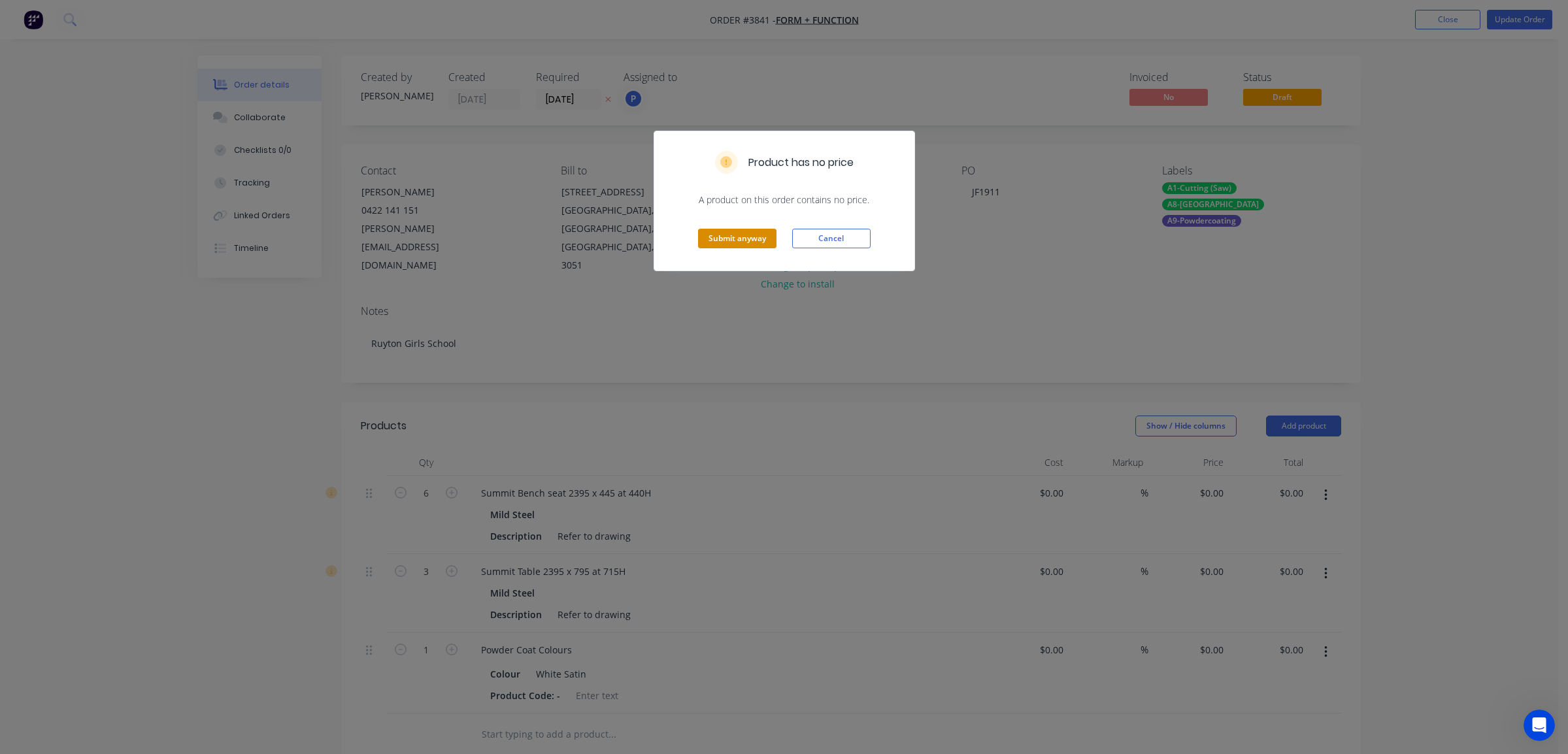
click at [746, 238] on button "Submit anyway" at bounding box center [737, 239] width 78 height 20
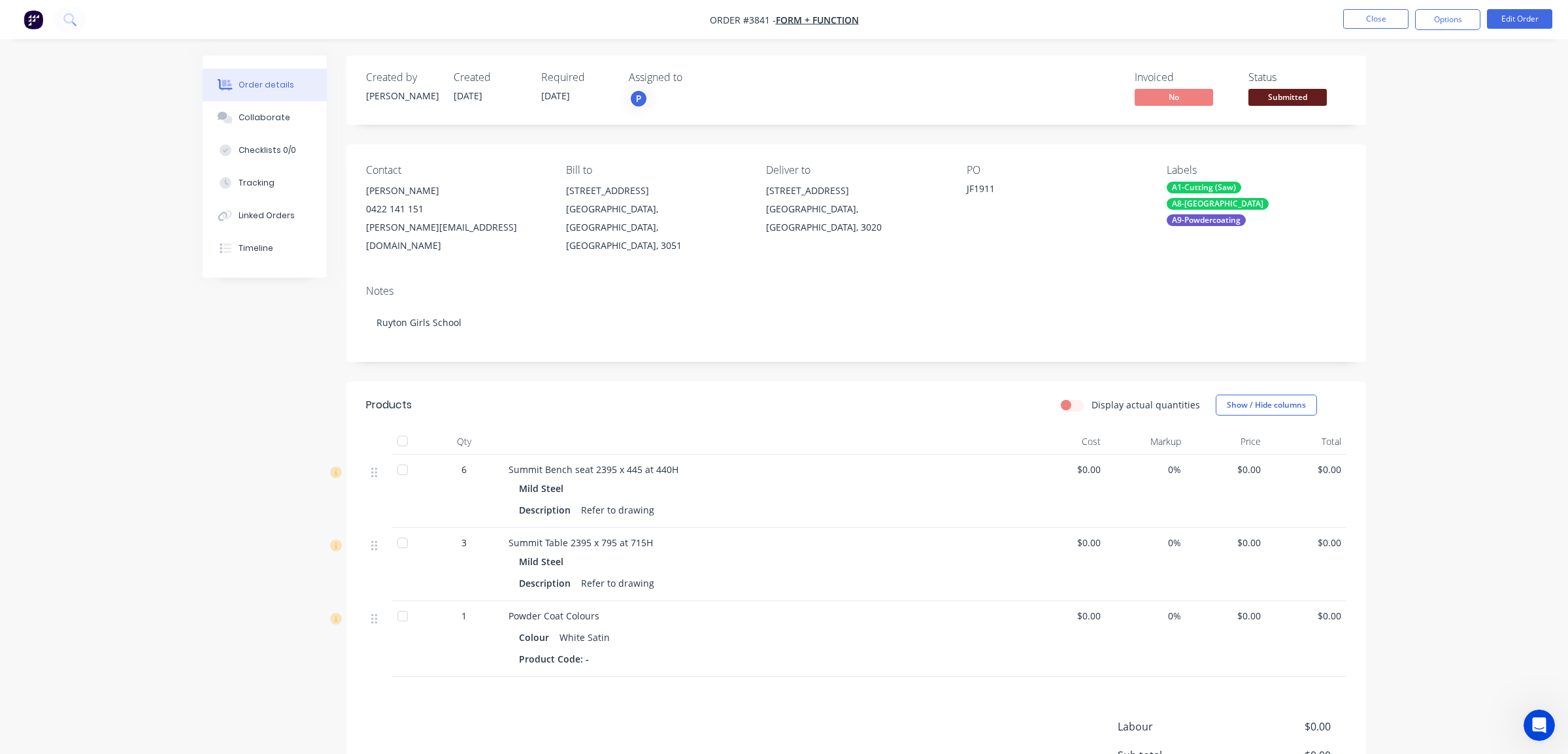
click at [1282, 88] on div "Submitted" at bounding box center [1287, 76] width 48 height 25
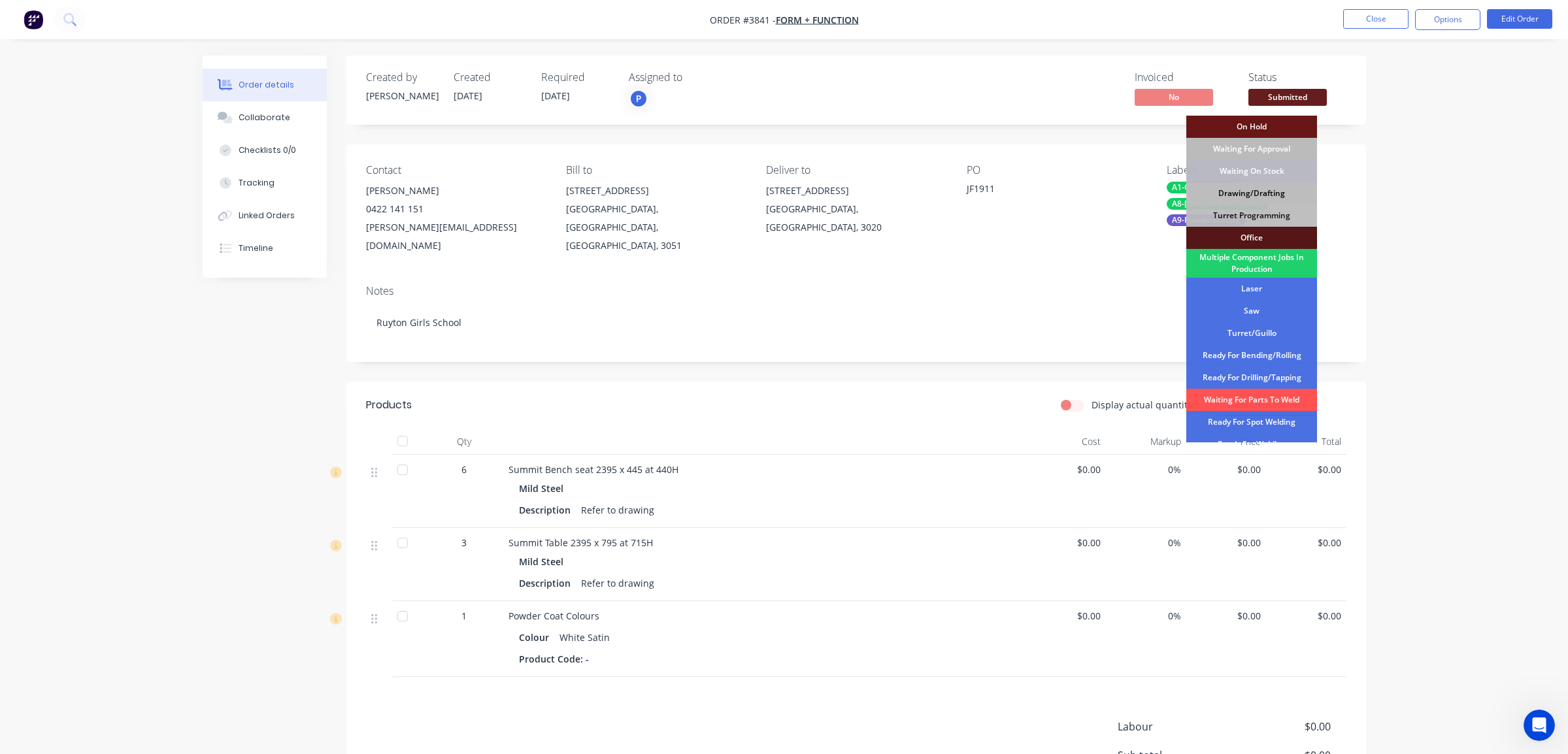
click at [1268, 191] on div "Drawing/Drafting" at bounding box center [1251, 193] width 131 height 23
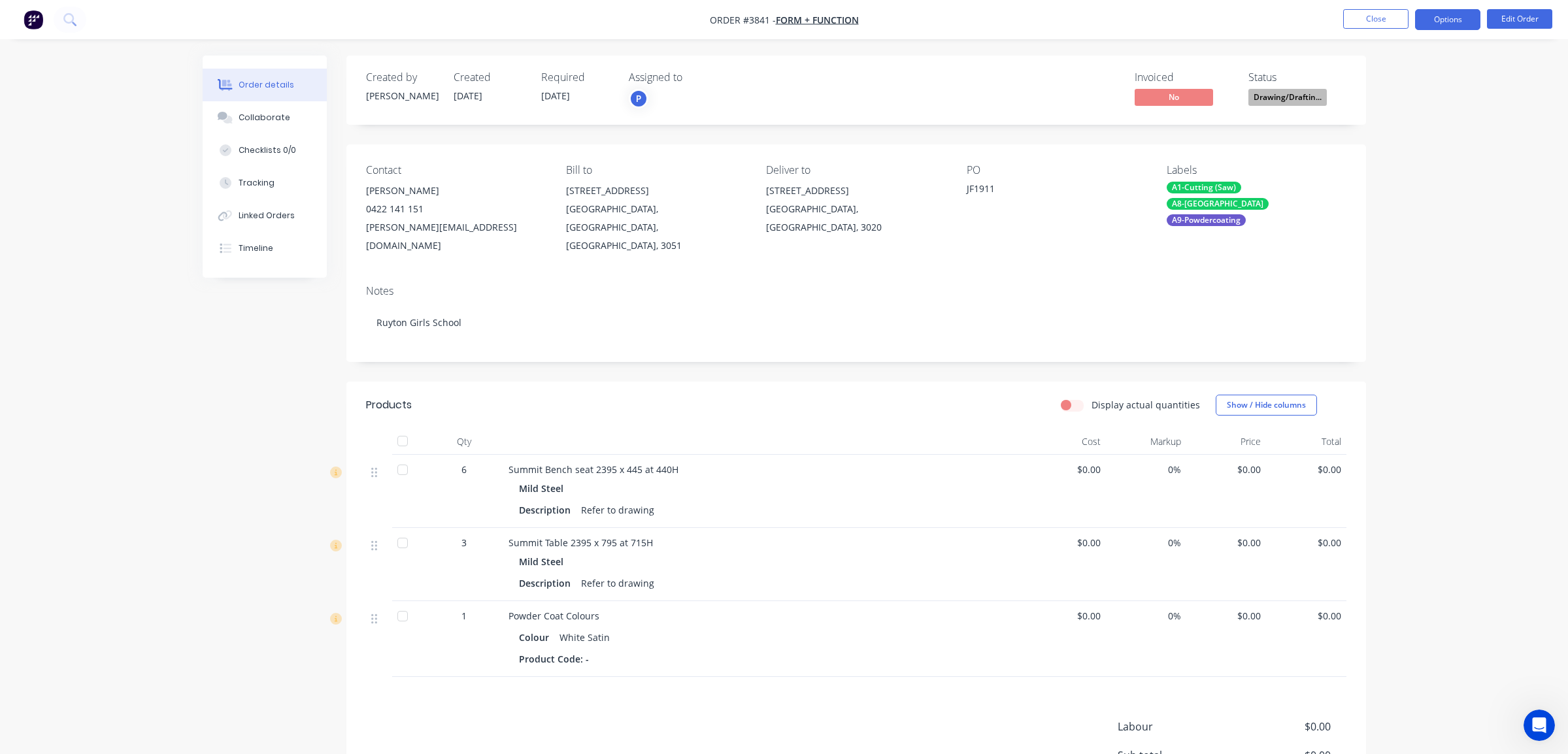
click at [1451, 14] on button "Options" at bounding box center [1447, 19] width 66 height 21
click at [1392, 158] on div "Work Order" at bounding box center [1409, 158] width 121 height 19
click at [1392, 134] on div "Without pricing" at bounding box center [1409, 132] width 121 height 19
click at [91, 126] on div "Order details Collaborate Checklists 0/0 Tracking Linked Orders Timeline Order …" at bounding box center [784, 455] width 1568 height 910
click at [1378, 23] on button "Close" at bounding box center [1375, 19] width 66 height 20
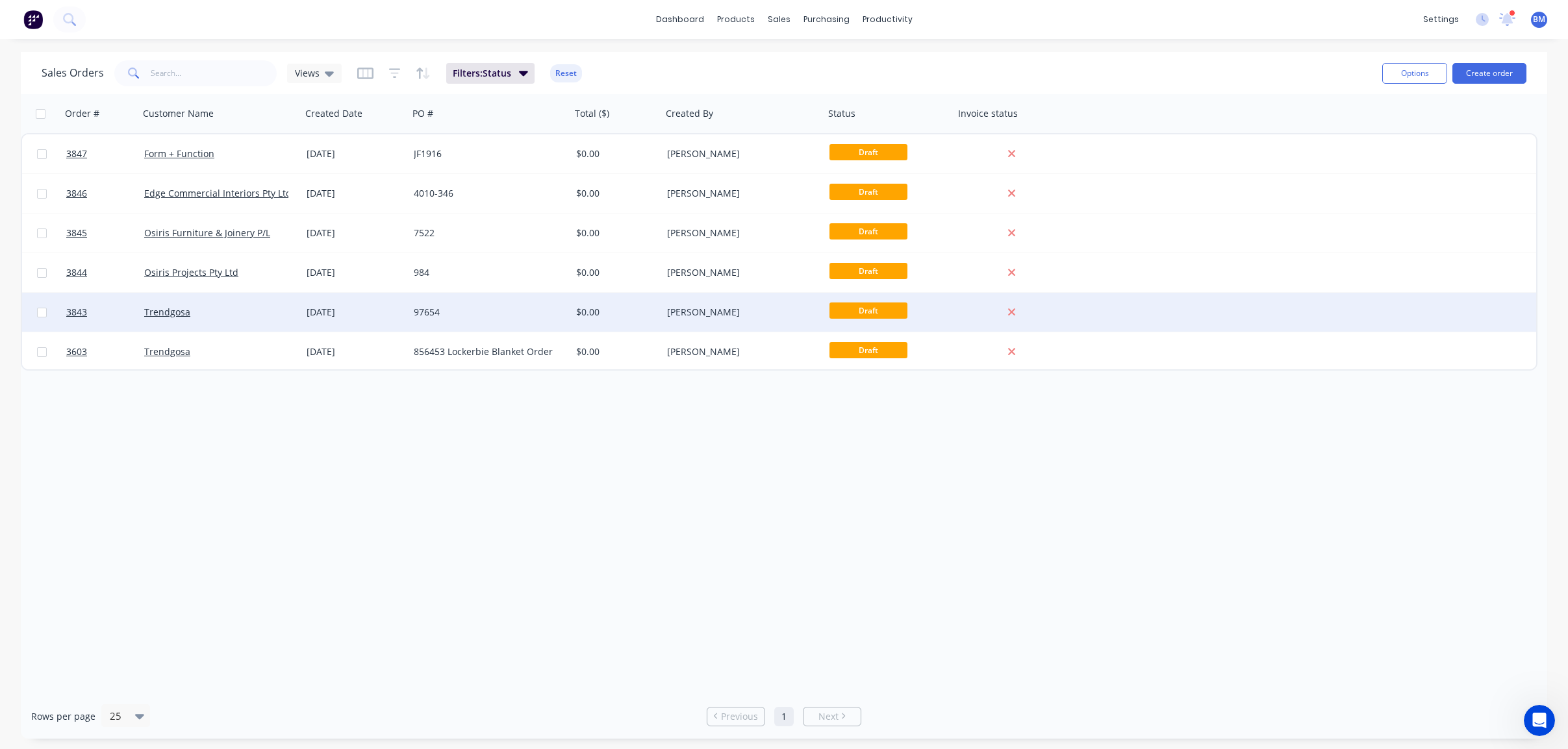
click at [415, 319] on div "97654" at bounding box center [489, 312] width 162 height 39
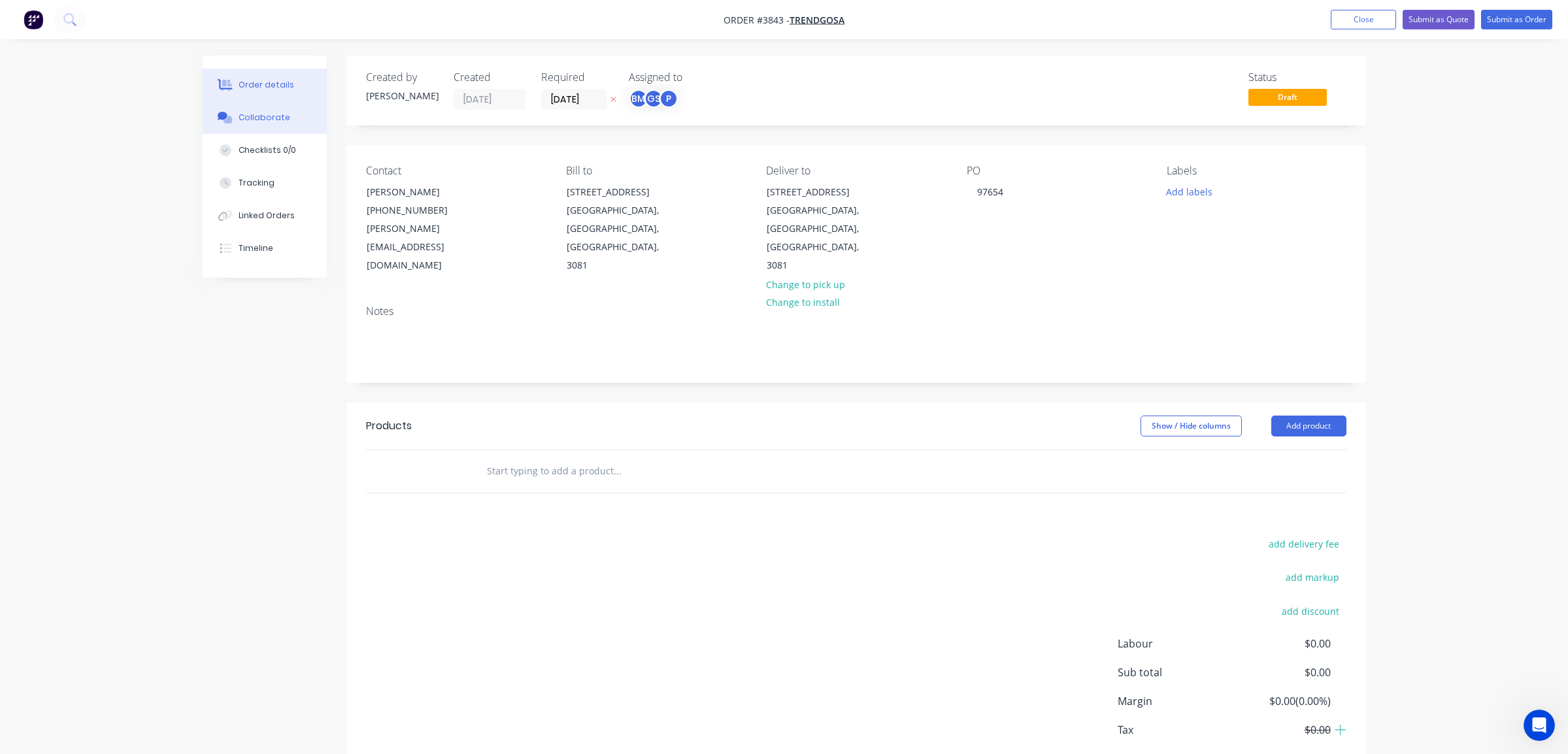
click at [216, 116] on div at bounding box center [225, 117] width 20 height 12
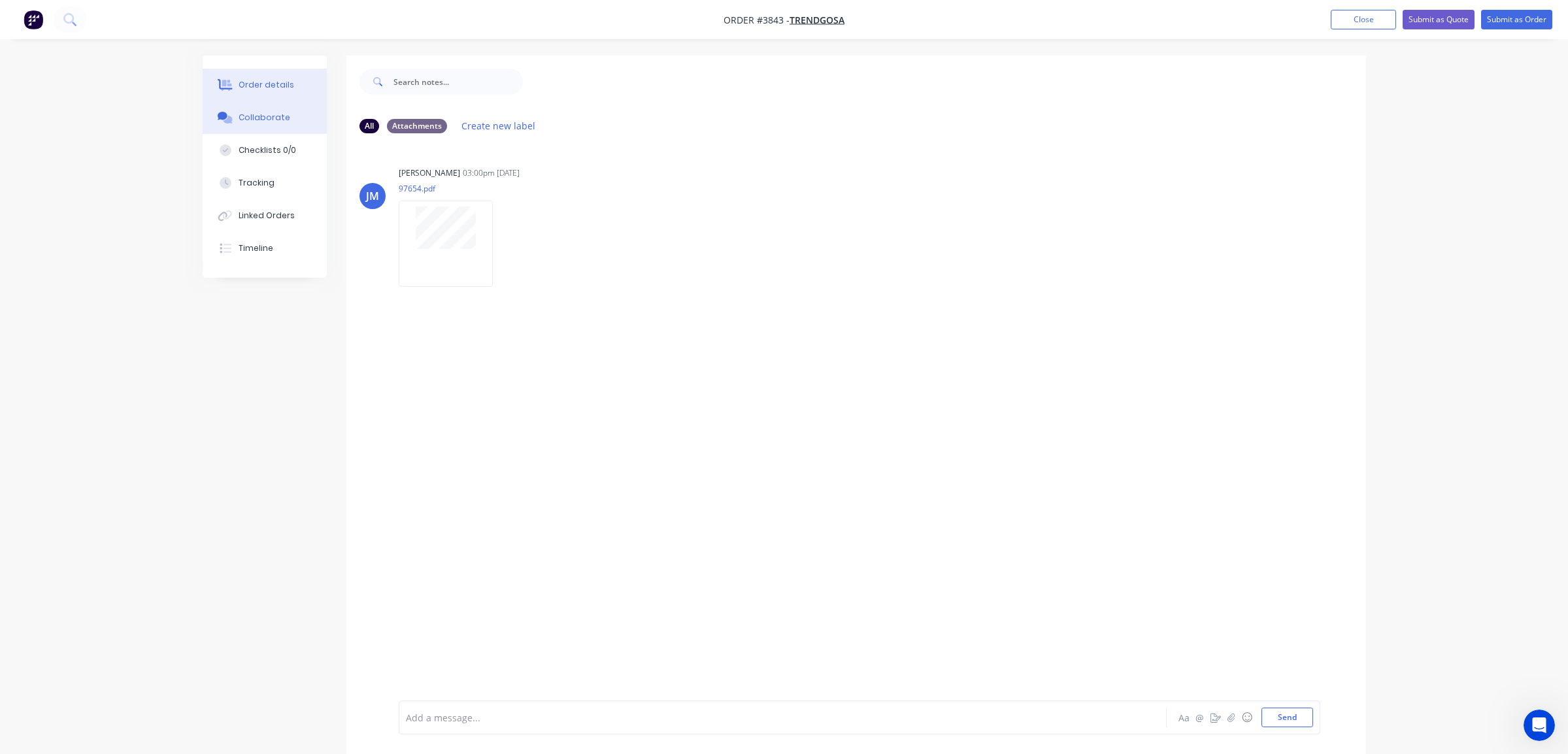
click at [262, 77] on button "Order details" at bounding box center [265, 85] width 124 height 32
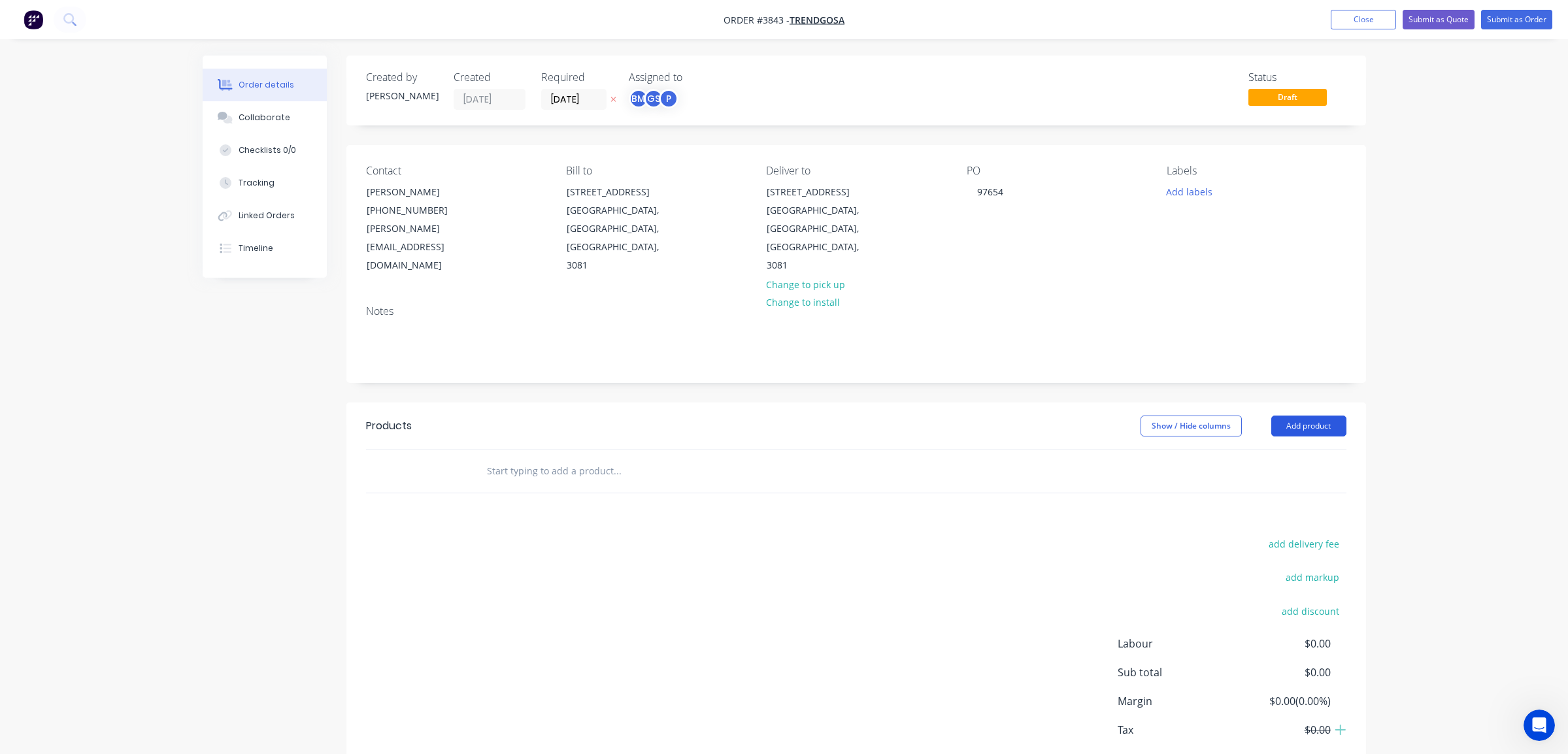
click at [1290, 415] on button "Add product" at bounding box center [1308, 425] width 75 height 21
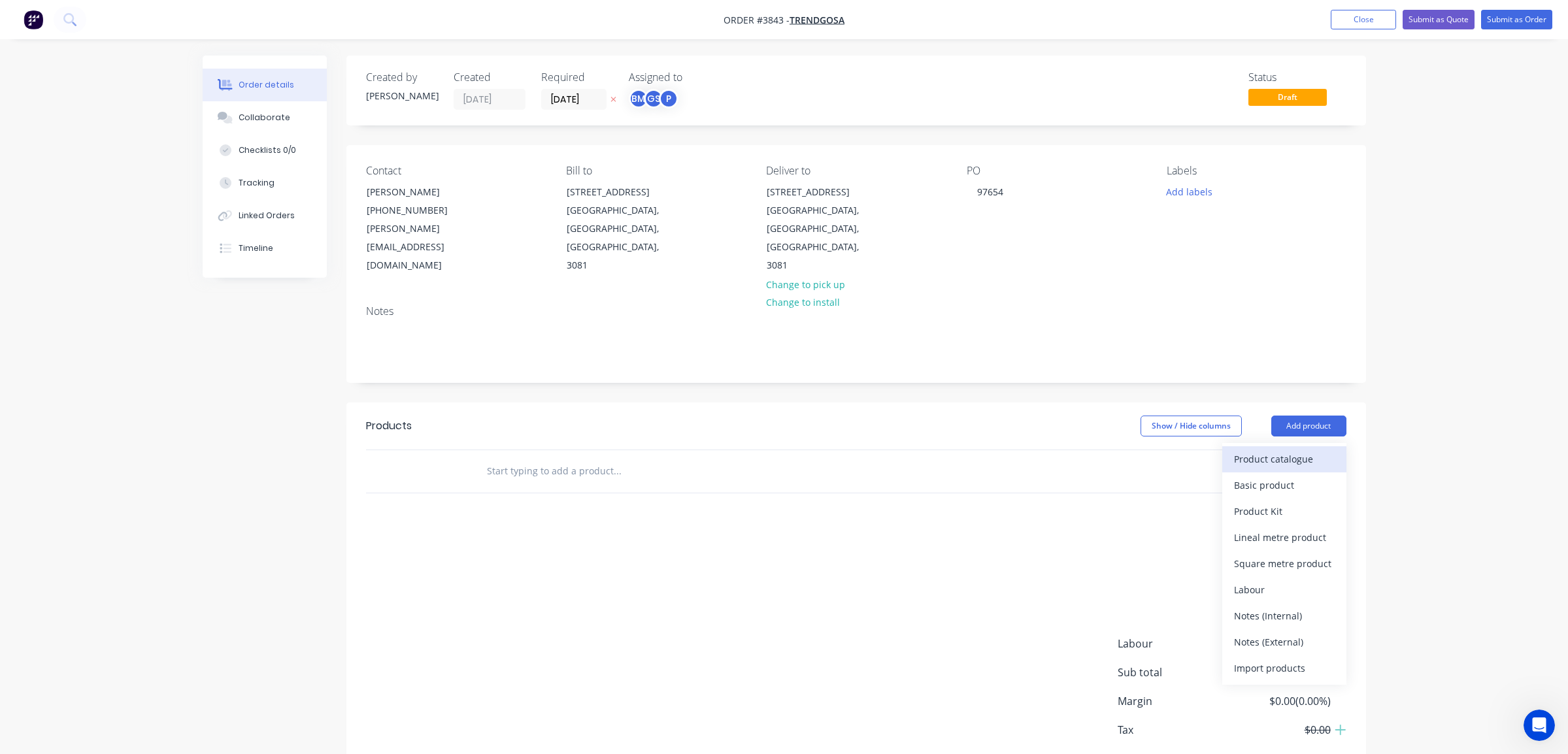
click at [1283, 450] on div "Product catalogue" at bounding box center [1284, 459] width 101 height 19
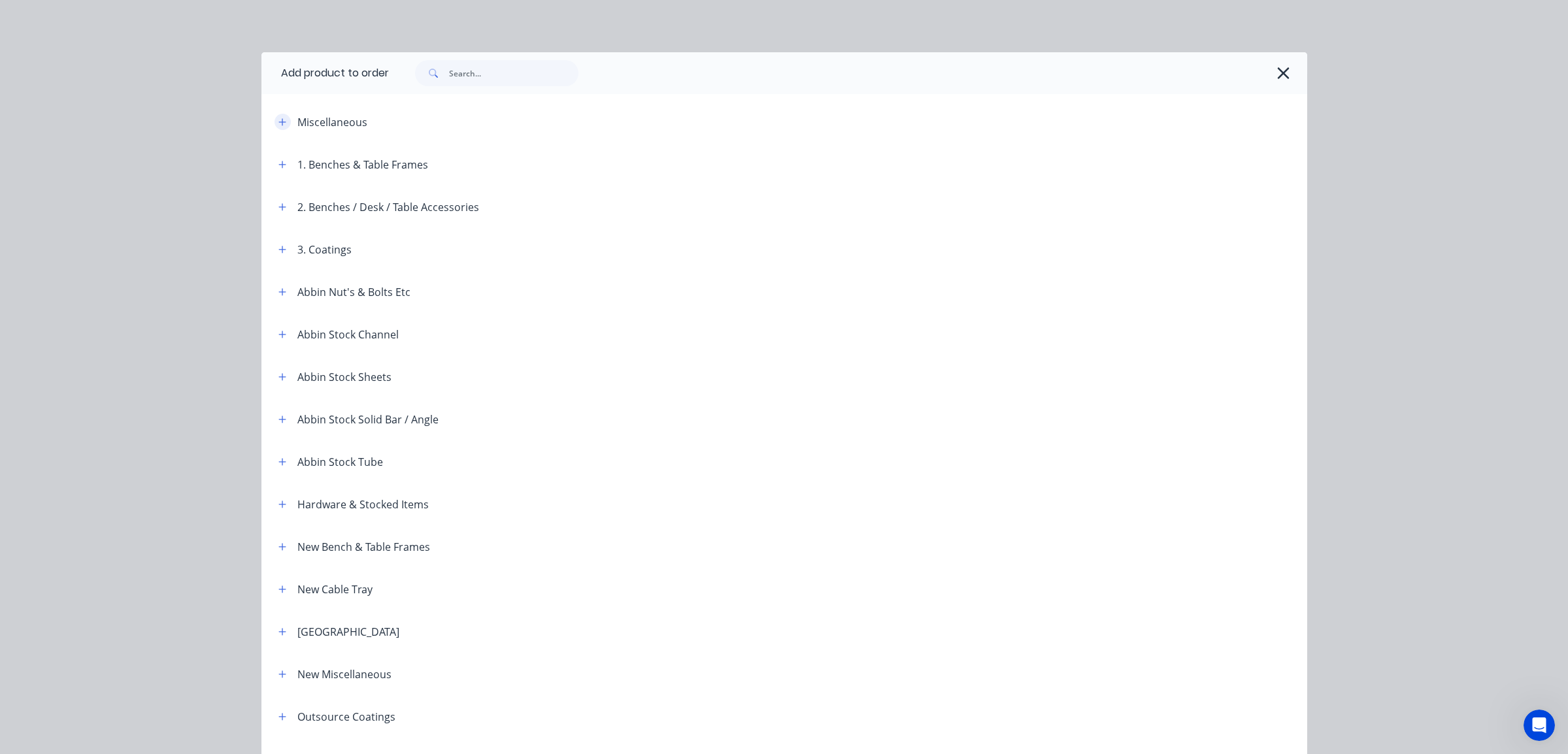
click at [278, 123] on icon "button" at bounding box center [282, 123] width 8 height 9
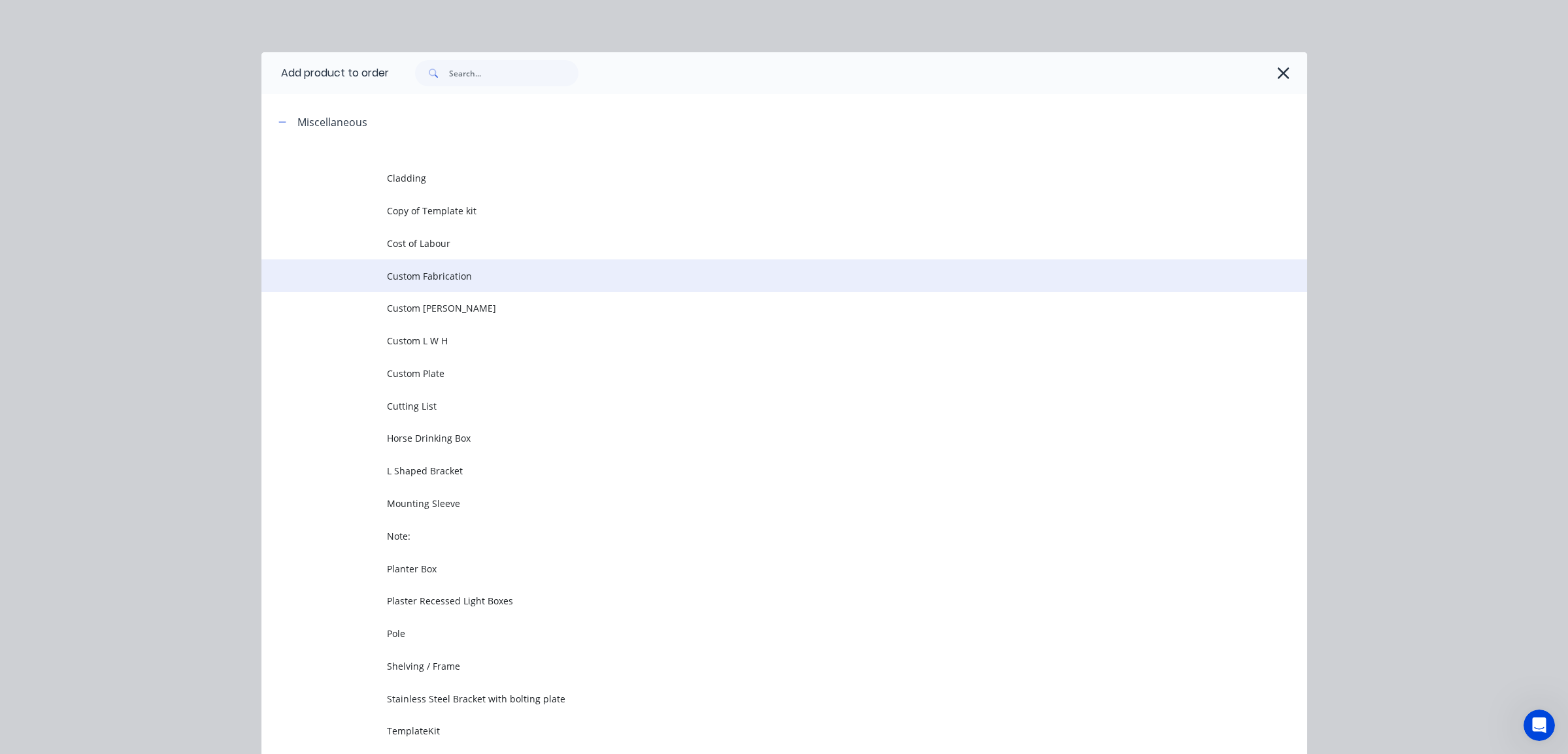
click at [403, 282] on span "Custom Fabrication" at bounding box center [755, 276] width 736 height 14
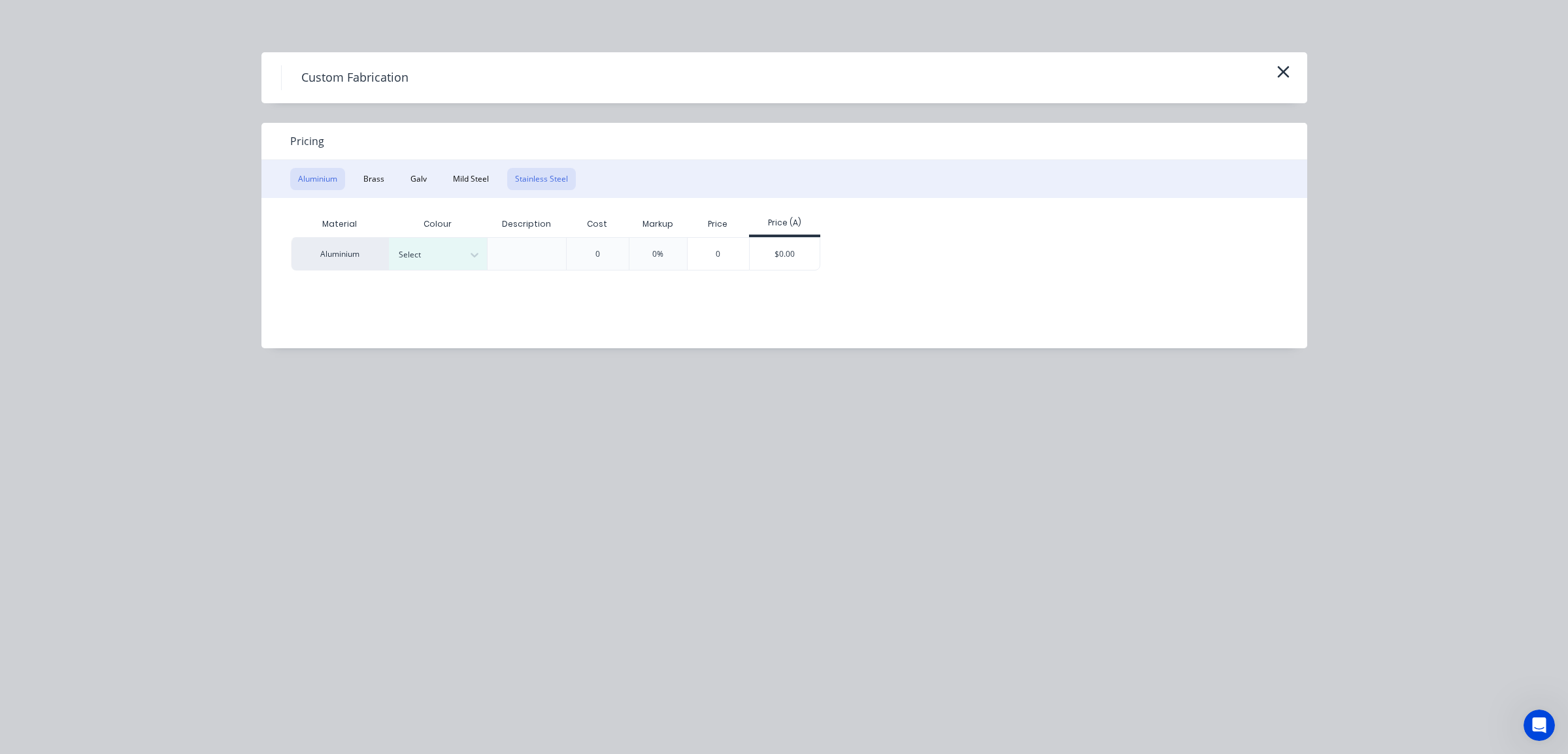
click at [515, 173] on button "Stainless Steel" at bounding box center [541, 178] width 68 height 23
click at [424, 261] on div at bounding box center [428, 255] width 59 height 14
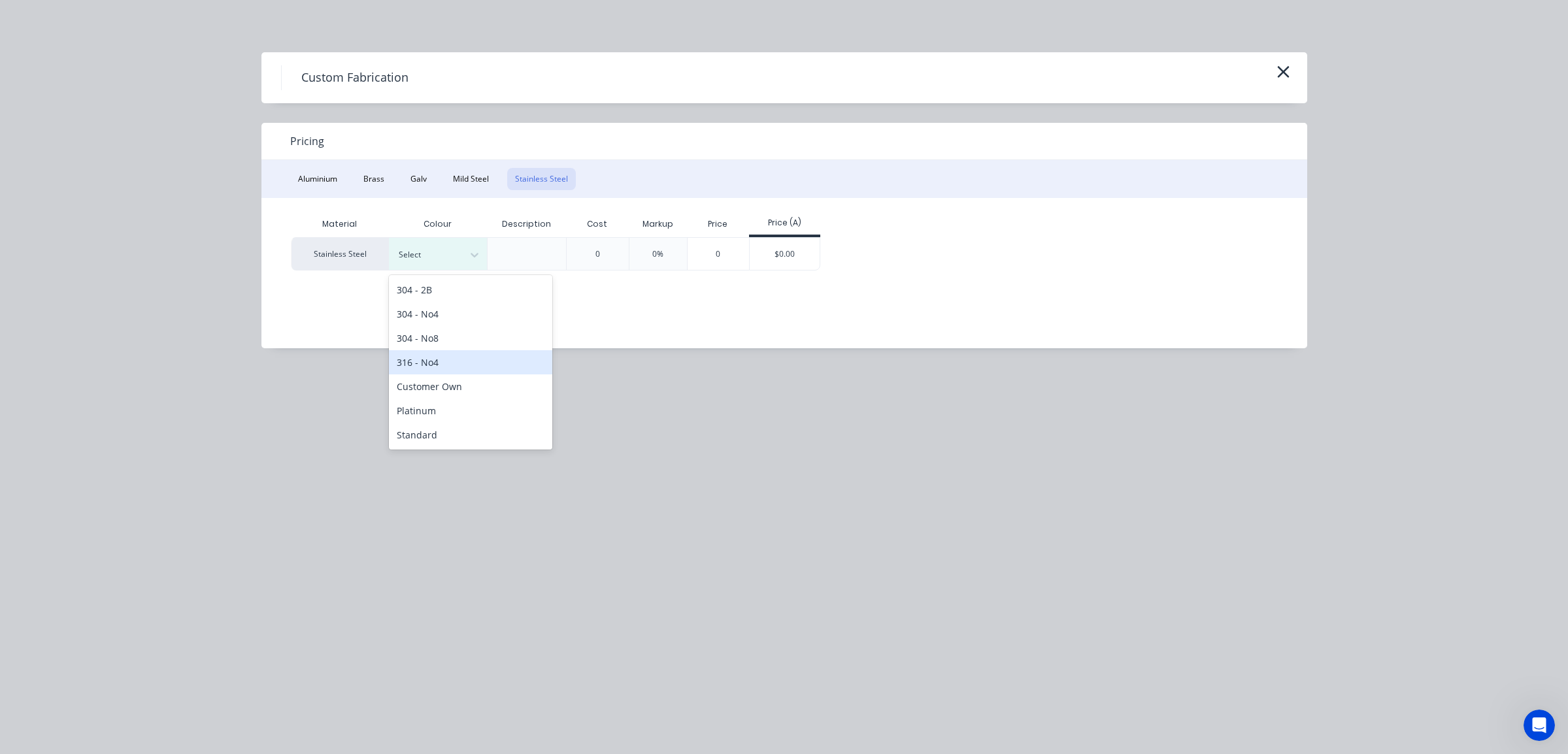
click at [451, 367] on div "316 - No4" at bounding box center [470, 362] width 163 height 24
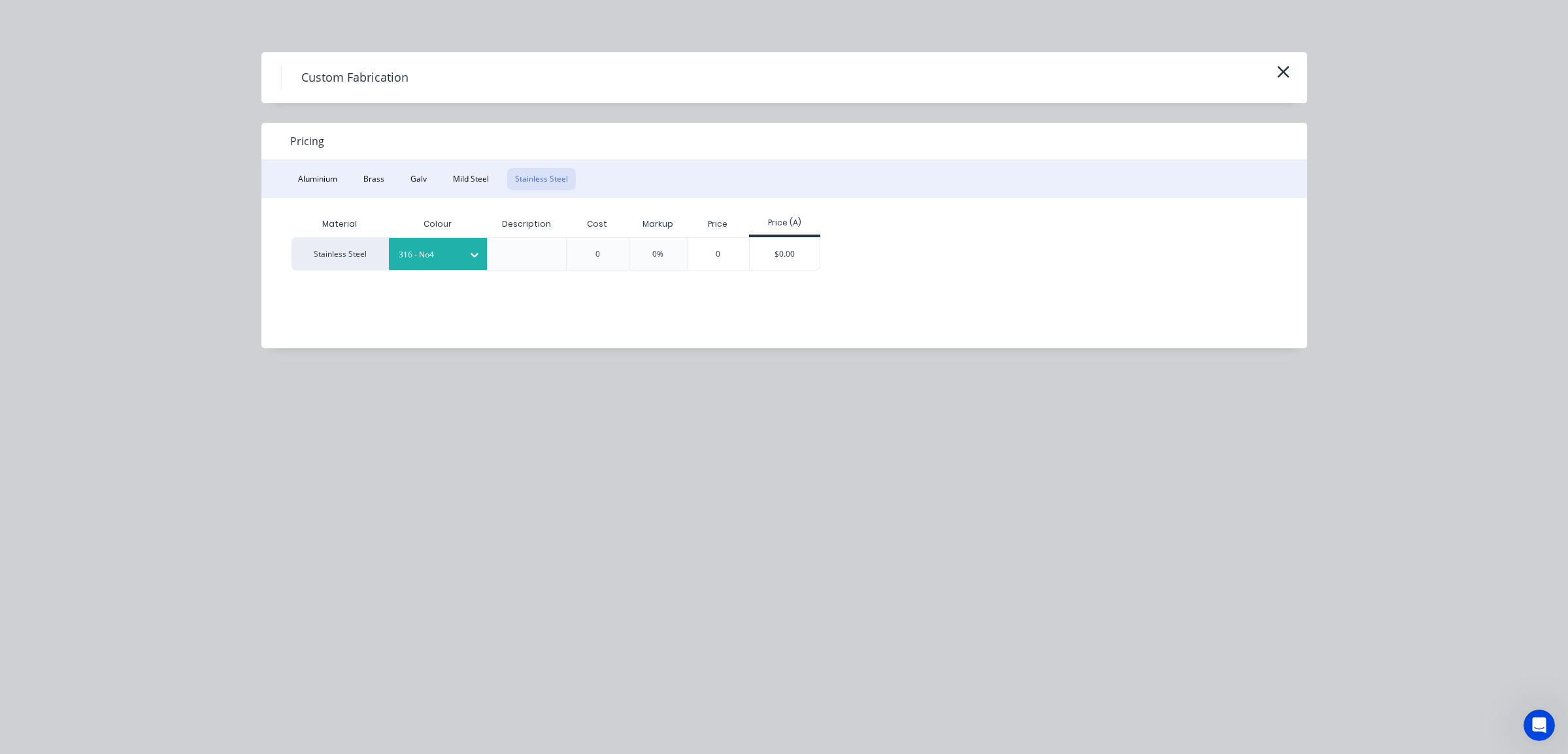
click at [760, 330] on div "Material Colour Description Cost Markup Price Price (A) Stainless Steel 316 - N…" at bounding box center [774, 273] width 1026 height 150
click at [792, 256] on div "$0.00" at bounding box center [784, 254] width 70 height 32
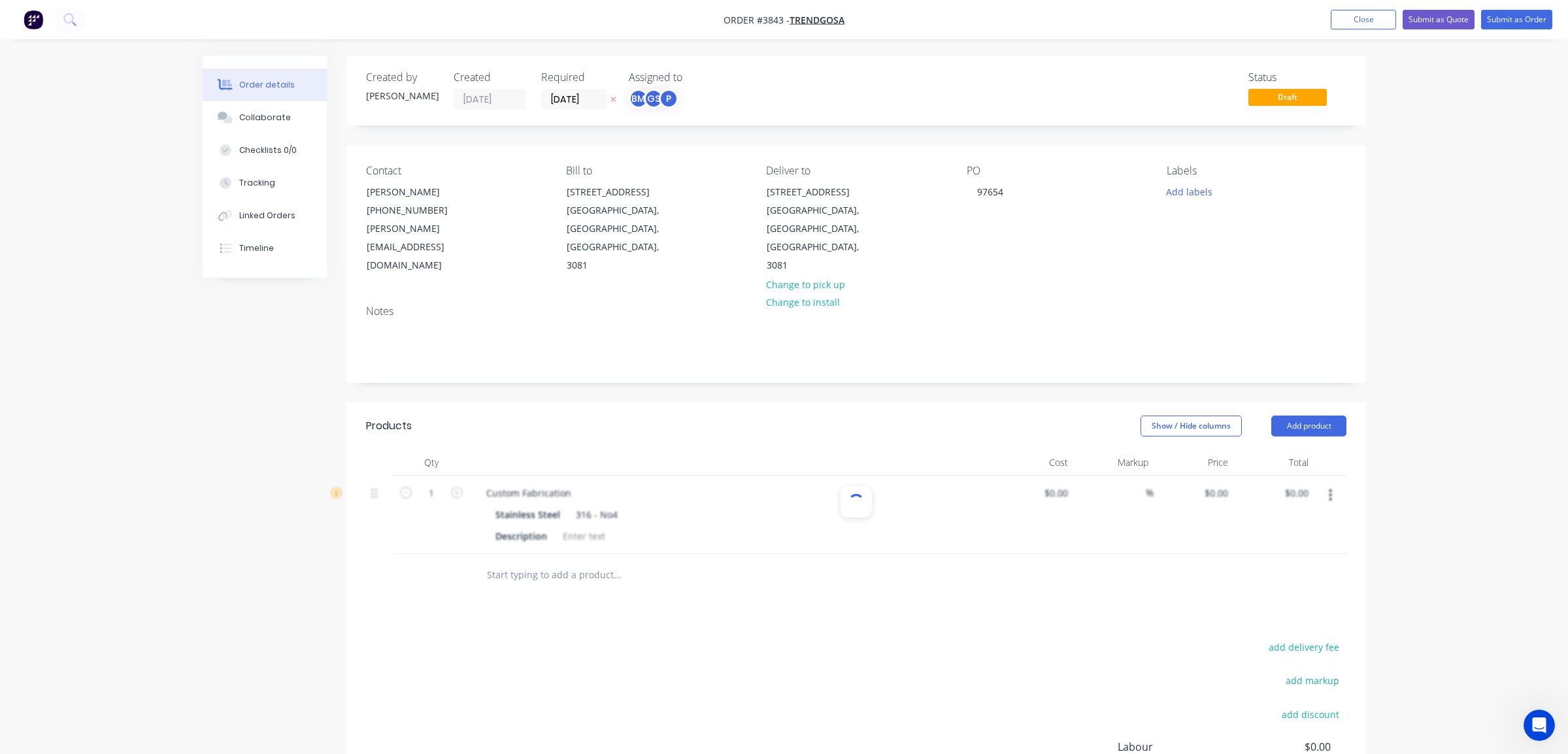
click at [761, 589] on div "Products Show / Hide columns Add product Qty Cost Markup Price Total 1 Custom F…" at bounding box center [857, 657] width 1020 height 508
click at [561, 484] on div "Custom Fabrication" at bounding box center [529, 493] width 106 height 19
drag, startPoint x: 571, startPoint y: 453, endPoint x: 684, endPoint y: 363, distance: 144.5
click at [130, 361] on div "Order details Collaborate Checklists 0/0 Tracking Linked Orders Timeline Order …" at bounding box center [784, 465] width 1568 height 931
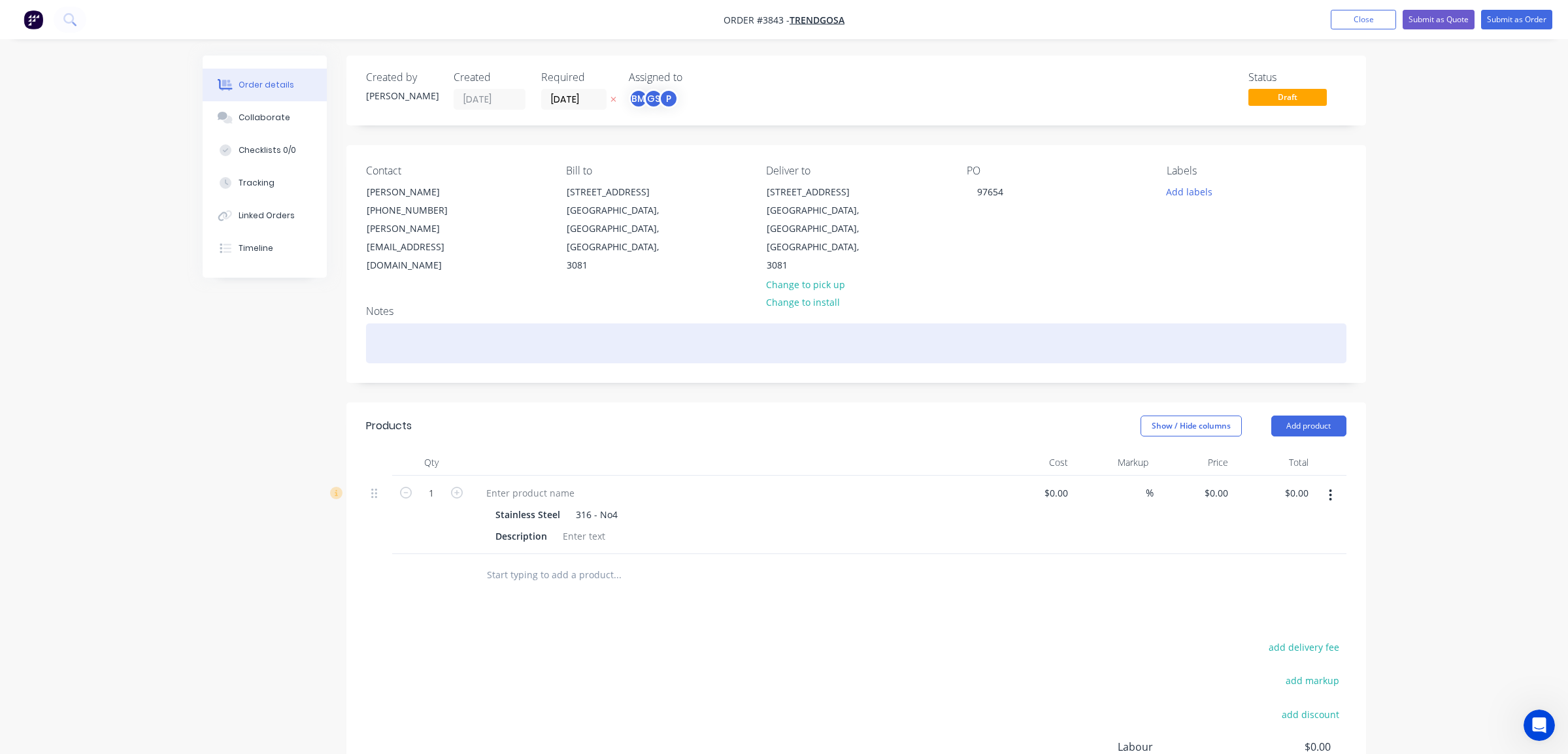
click at [462, 323] on div at bounding box center [856, 343] width 980 height 40
paste div
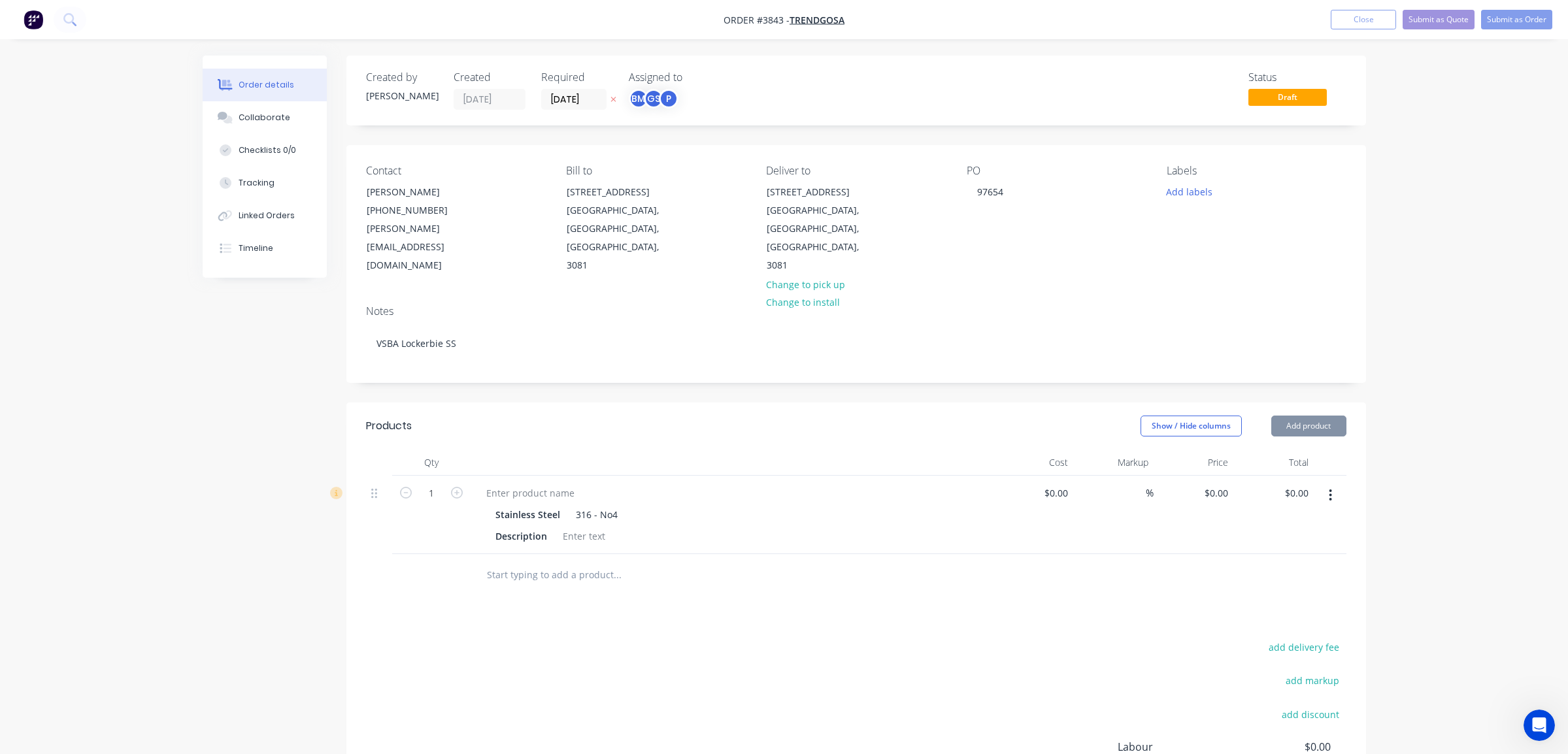
click at [584, 484] on div at bounding box center [731, 493] width 512 height 19
click at [559, 484] on div at bounding box center [530, 493] width 109 height 19
drag, startPoint x: 673, startPoint y: 666, endPoint x: 470, endPoint y: 559, distance: 229.5
click at [673, 649] on div "add delivery fee add markup add discount Labour $0.00 Sub total $0.00 Margin $0…" at bounding box center [856, 765] width 980 height 252
drag, startPoint x: 517, startPoint y: 459, endPoint x: 562, endPoint y: 461, distance: 45.0
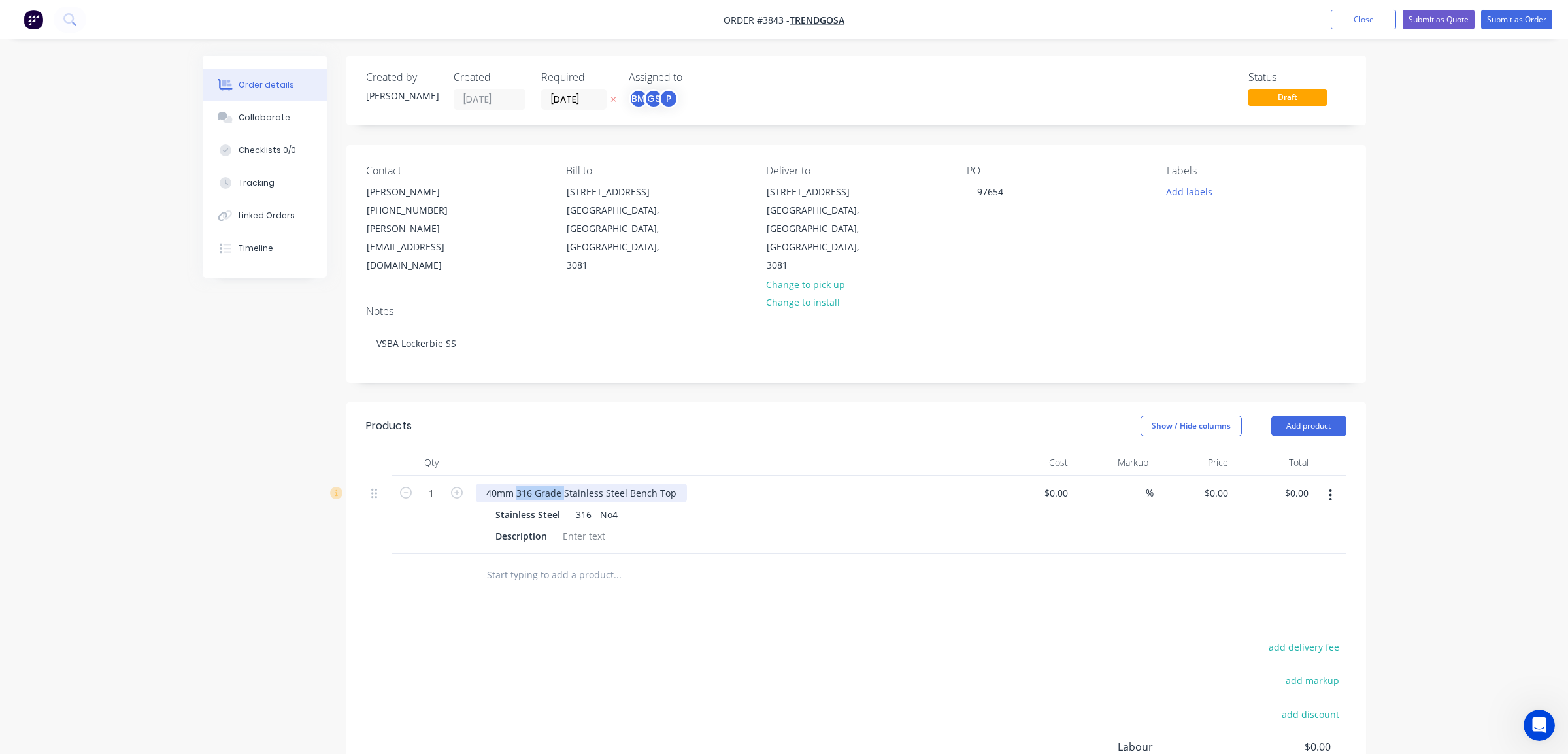
click at [562, 484] on div "40mm 316 Grade Stainless Steel Bench Top" at bounding box center [581, 493] width 211 height 19
click at [854, 583] on div "Products Show / Hide columns Add product Qty Cost Markup Price Total 1 40mm 316…" at bounding box center [857, 657] width 1020 height 508
click at [669, 484] on div "40mm 316 Grade Stainless Steel Bench Top" at bounding box center [581, 493] width 211 height 19
click at [669, 484] on div "40mm 316 Grade Stainless Steel Bench TopWith 2 Folded All Around" at bounding box center [636, 493] width 321 height 19
click at [808, 639] on div "add delivery fee add markup add discount Labour $0.00 Sub total $0.00 Margin $0…" at bounding box center [856, 765] width 980 height 252
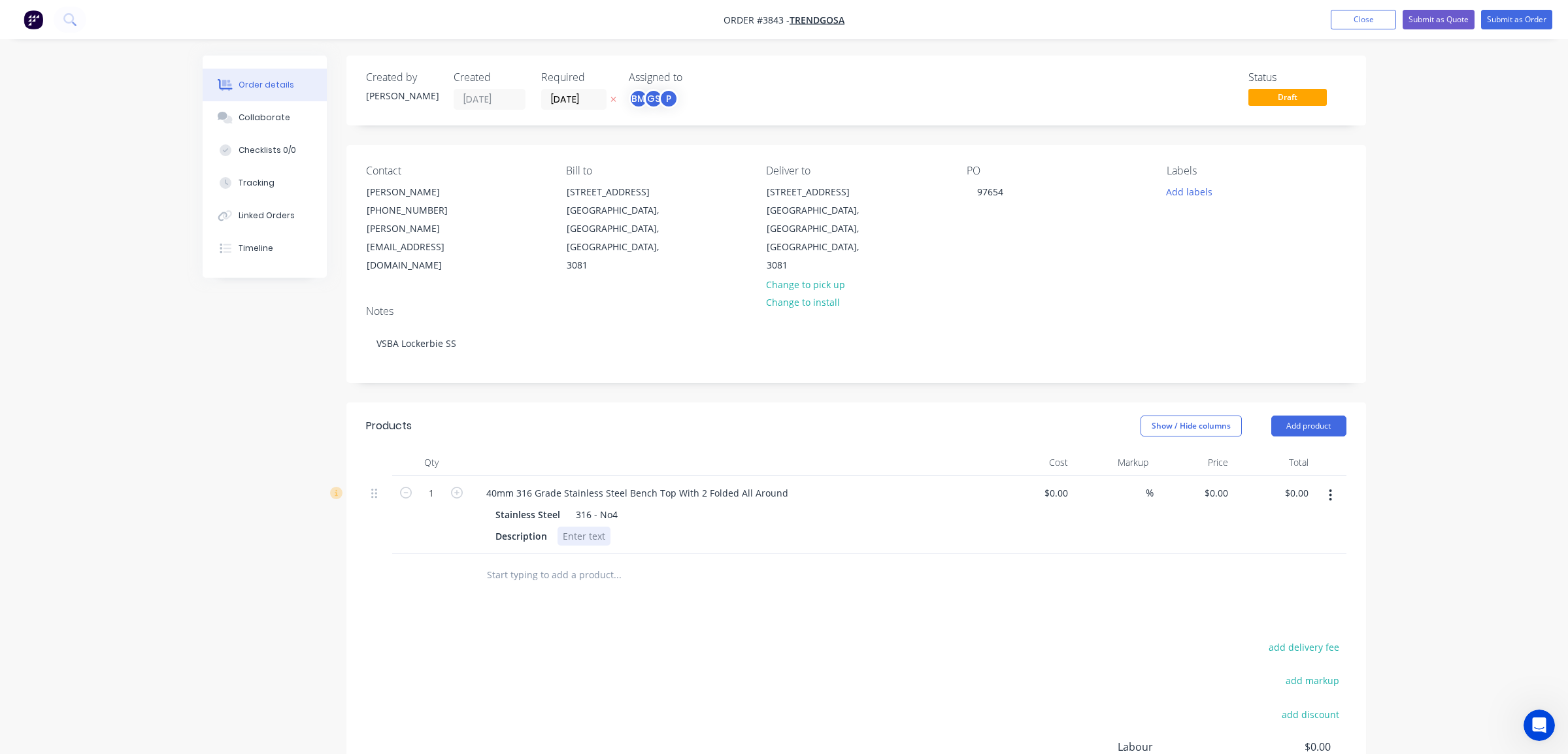
click at [570, 527] on div at bounding box center [584, 536] width 53 height 19
click at [743, 639] on div "add delivery fee add markup add discount Labour $0.00 Sub total $0.00 Margin $0…" at bounding box center [856, 765] width 980 height 252
drag, startPoint x: 649, startPoint y: 101, endPoint x: 668, endPoint y: 109, distance: 20.6
click at [650, 102] on div "GS" at bounding box center [654, 99] width 20 height 20
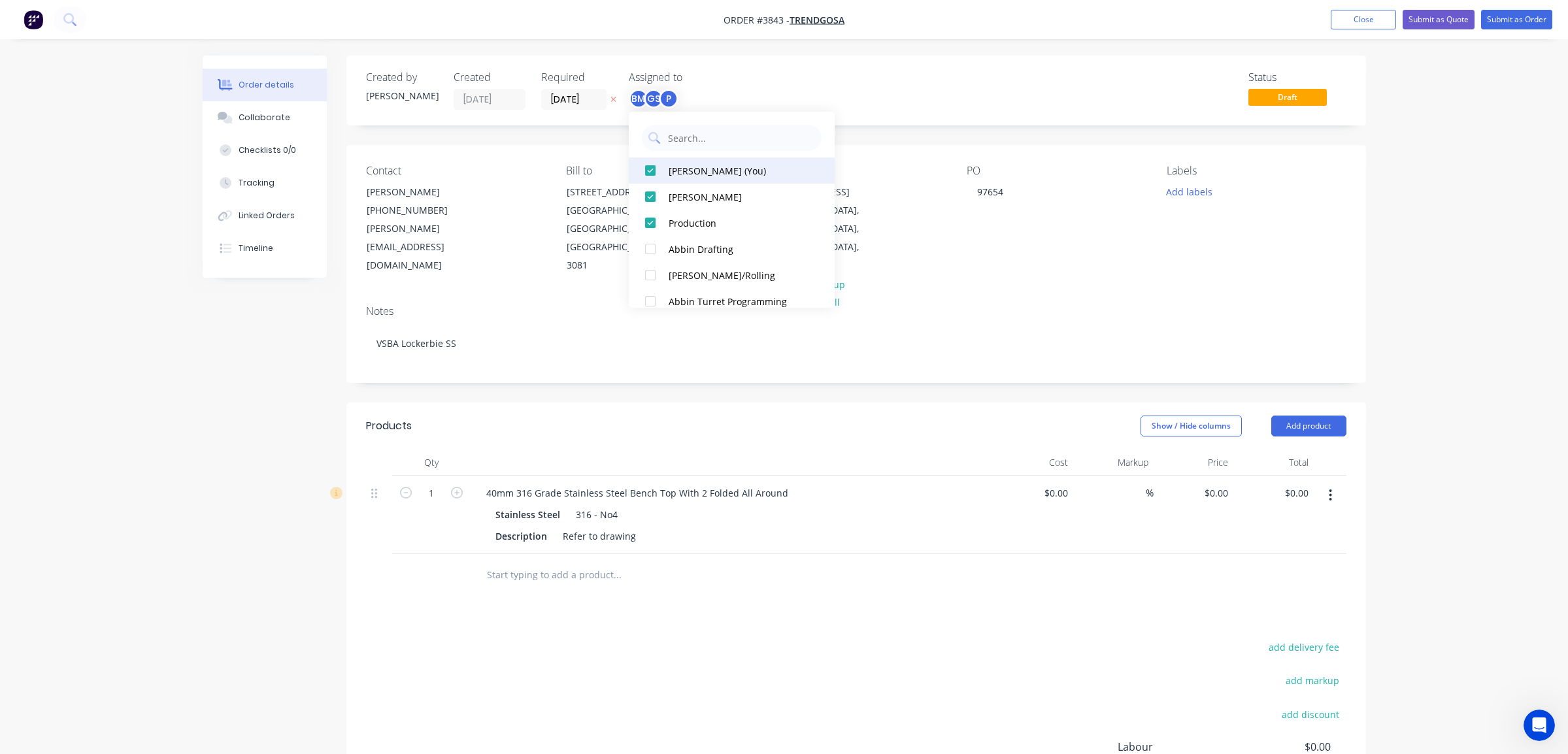
click at [706, 179] on button "Ben Muscari (You)" at bounding box center [731, 170] width 206 height 26
click at [578, 104] on input "[DATE]" at bounding box center [574, 99] width 64 height 20
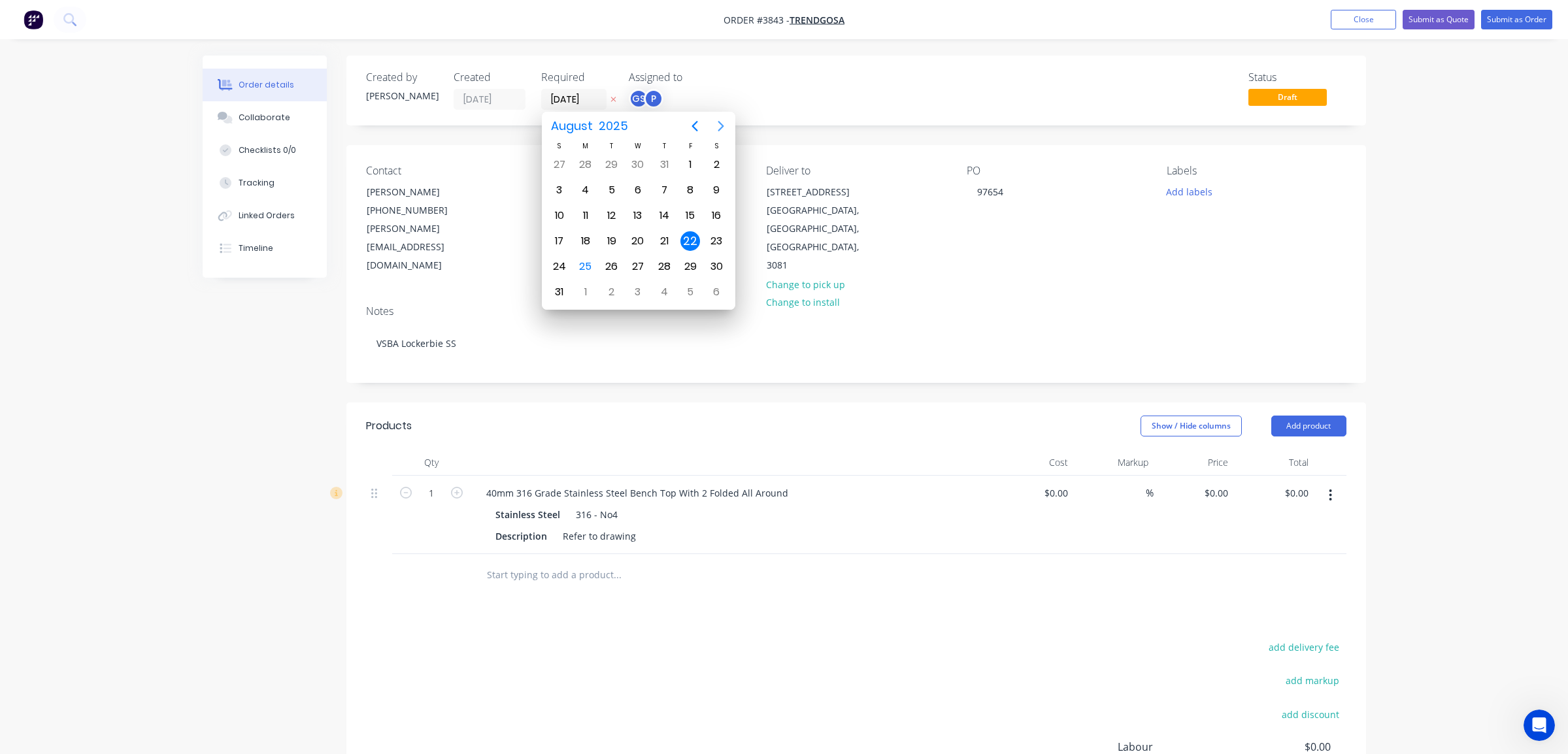
click at [724, 124] on icon "Next page" at bounding box center [721, 125] width 15 height 15
click at [692, 193] on div "12" at bounding box center [690, 190] width 20 height 20
type input "12/09/25"
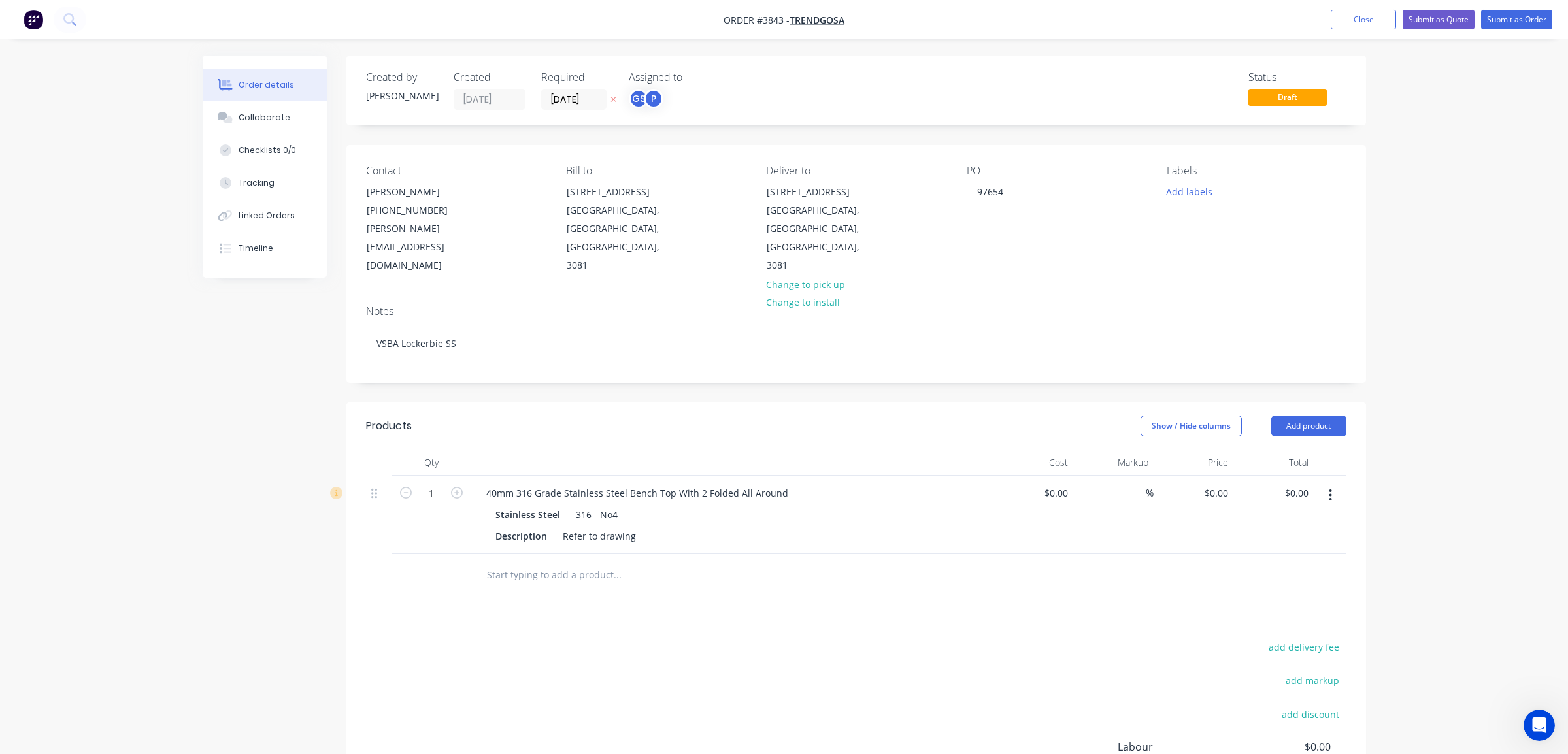
click at [816, 96] on div "Status Draft" at bounding box center [1053, 90] width 587 height 39
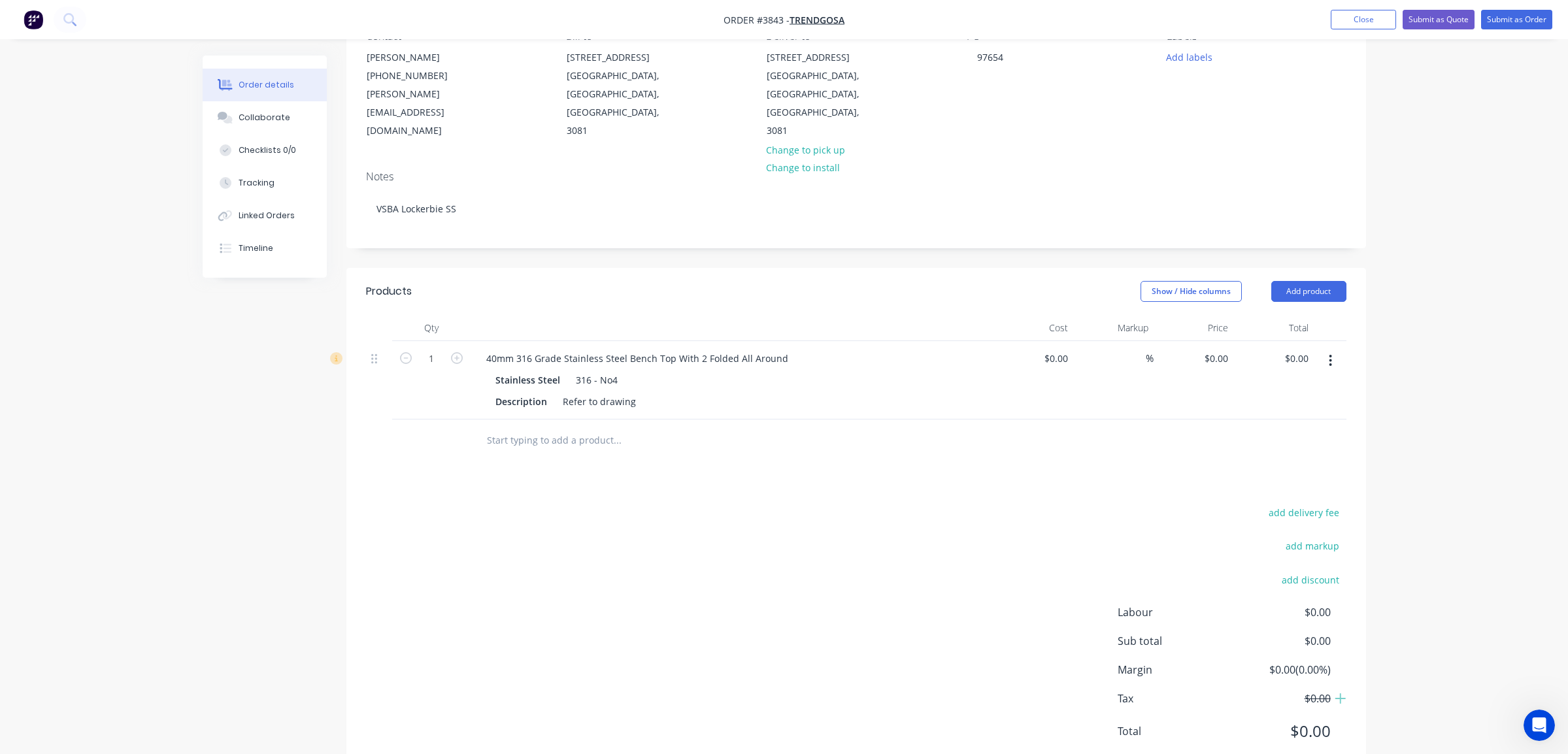
scroll to position [140, 0]
click at [702, 521] on div "add delivery fee add markup add discount Labour $0.00 Sub total $0.00 Margin $0…" at bounding box center [856, 625] width 980 height 252
drag, startPoint x: 674, startPoint y: 313, endPoint x: 1000, endPoint y: 333, distance: 326.6
click at [1000, 337] on div "1 40mm 316 Grade Stainless Steel Bench Top With 2 Folded All Around Stainless S…" at bounding box center [856, 376] width 980 height 78
click at [669, 344] on div "40mm 316 Grade Stainless Steel Bench Top 2822" at bounding box center [593, 353] width 234 height 19
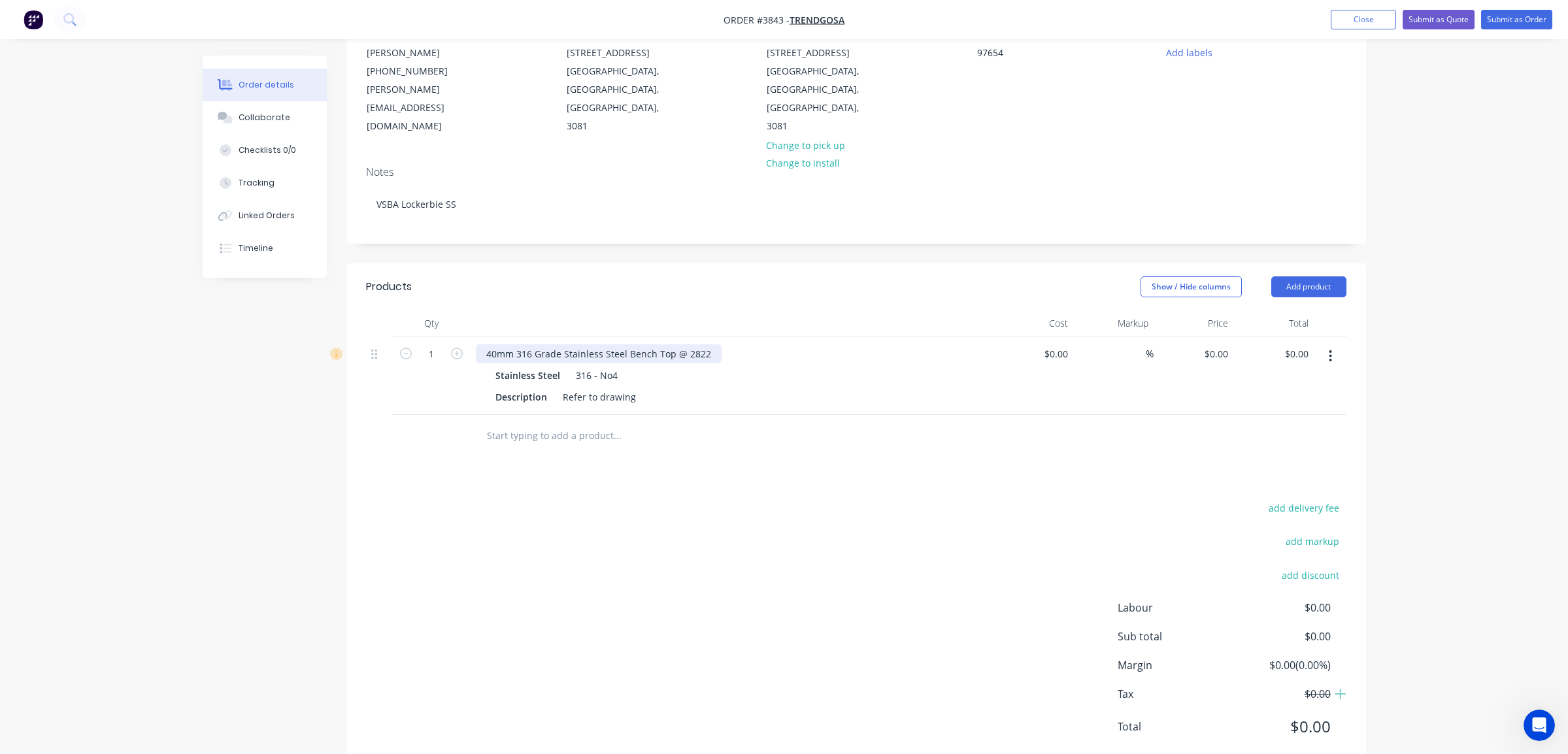
click at [713, 344] on div "40mm 316 Grade Stainless Steel Bench Top @ 2822" at bounding box center [598, 353] width 246 height 19
click at [705, 344] on div "40mm 316 Grade Stainless Steel Bench Top @ 2822 L" at bounding box center [602, 353] width 253 height 19
click at [983, 499] on div "add delivery fee add markup add discount Labour $0.00 Sub total $0.00 Margin $0…" at bounding box center [856, 625] width 980 height 252
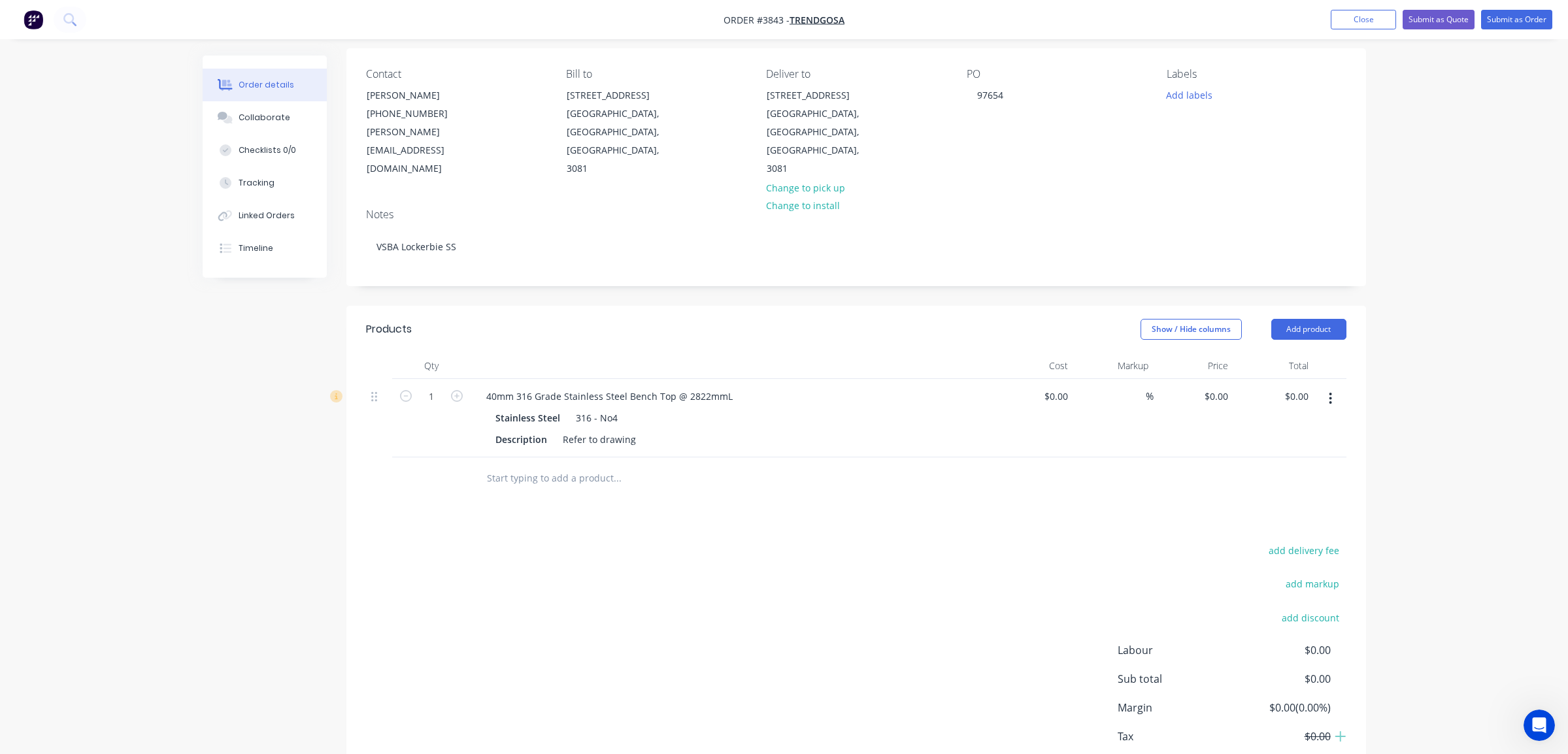
scroll to position [74, 0]
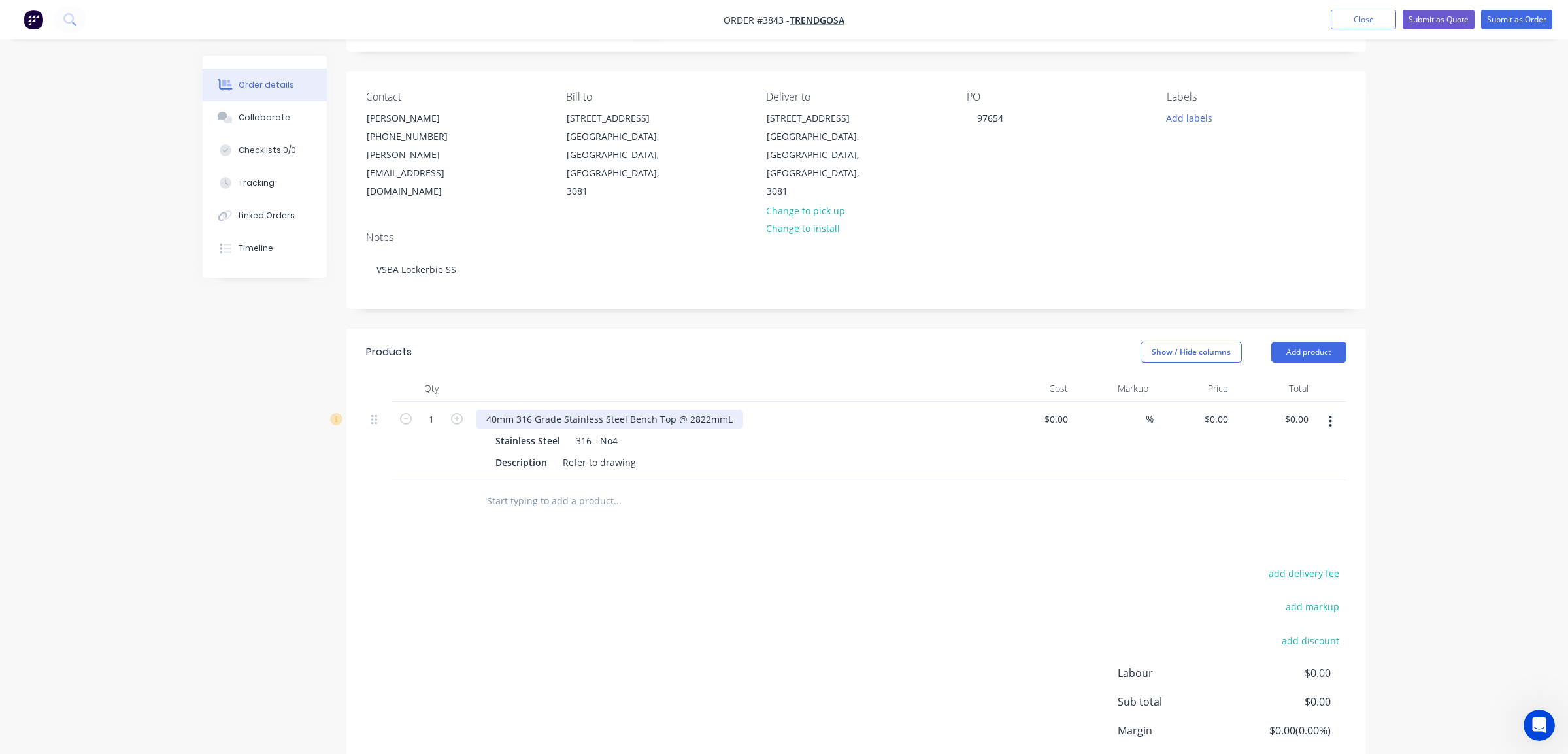
click at [721, 410] on div "40mm 316 Grade Stainless Steel Bench Top @ 2822mmL" at bounding box center [609, 419] width 267 height 19
click at [801, 488] on div at bounding box center [671, 501] width 392 height 26
drag, startPoint x: 481, startPoint y: 527, endPoint x: 596, endPoint y: 506, distance: 116.9
click at [480, 527] on div "Products Show / Hide columns Add product Qty Cost Markup Price Total 1 40mm 316…" at bounding box center [857, 583] width 1020 height 508
click at [1337, 410] on button "button" at bounding box center [1330, 422] width 31 height 23
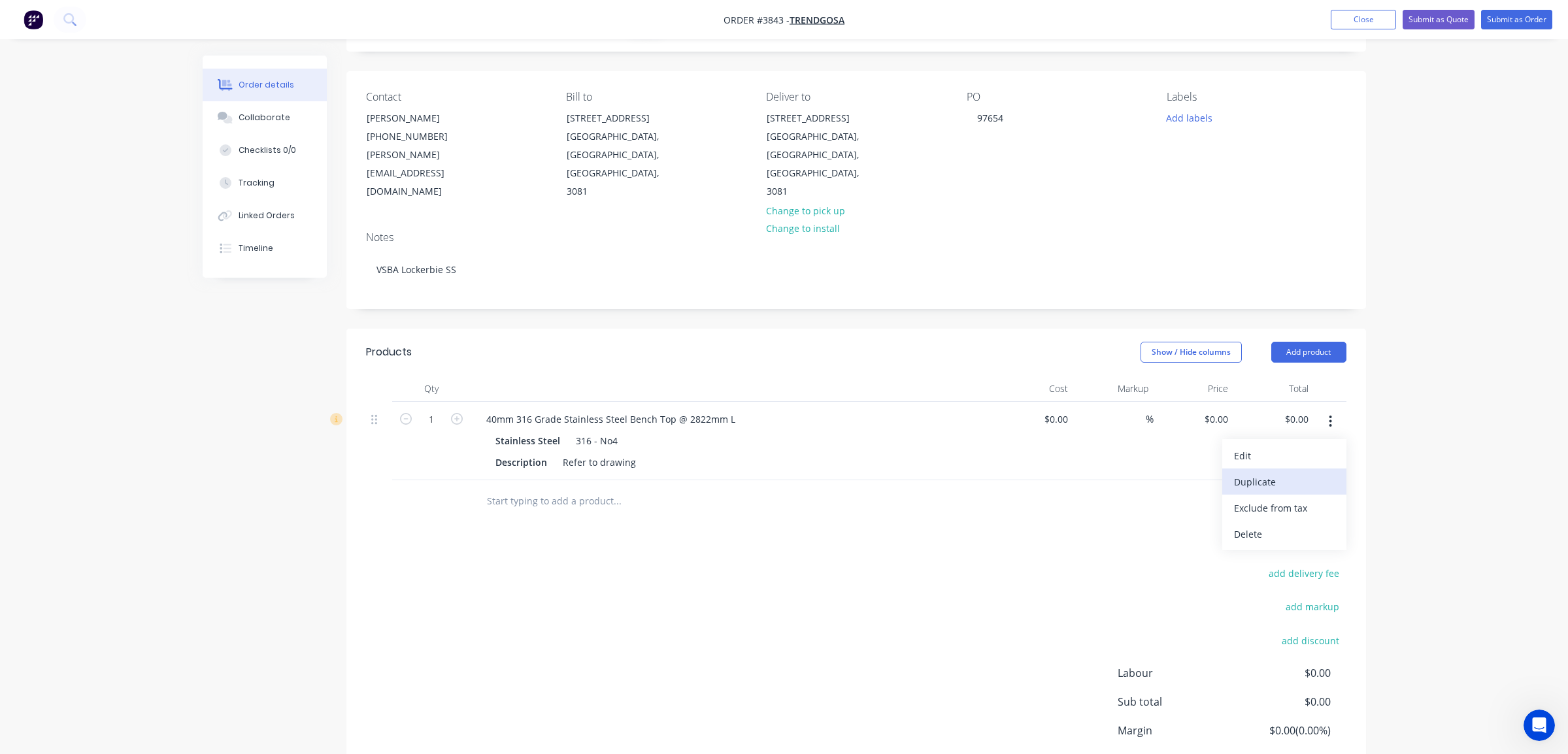
click at [1328, 473] on div "Duplicate" at bounding box center [1284, 482] width 101 height 19
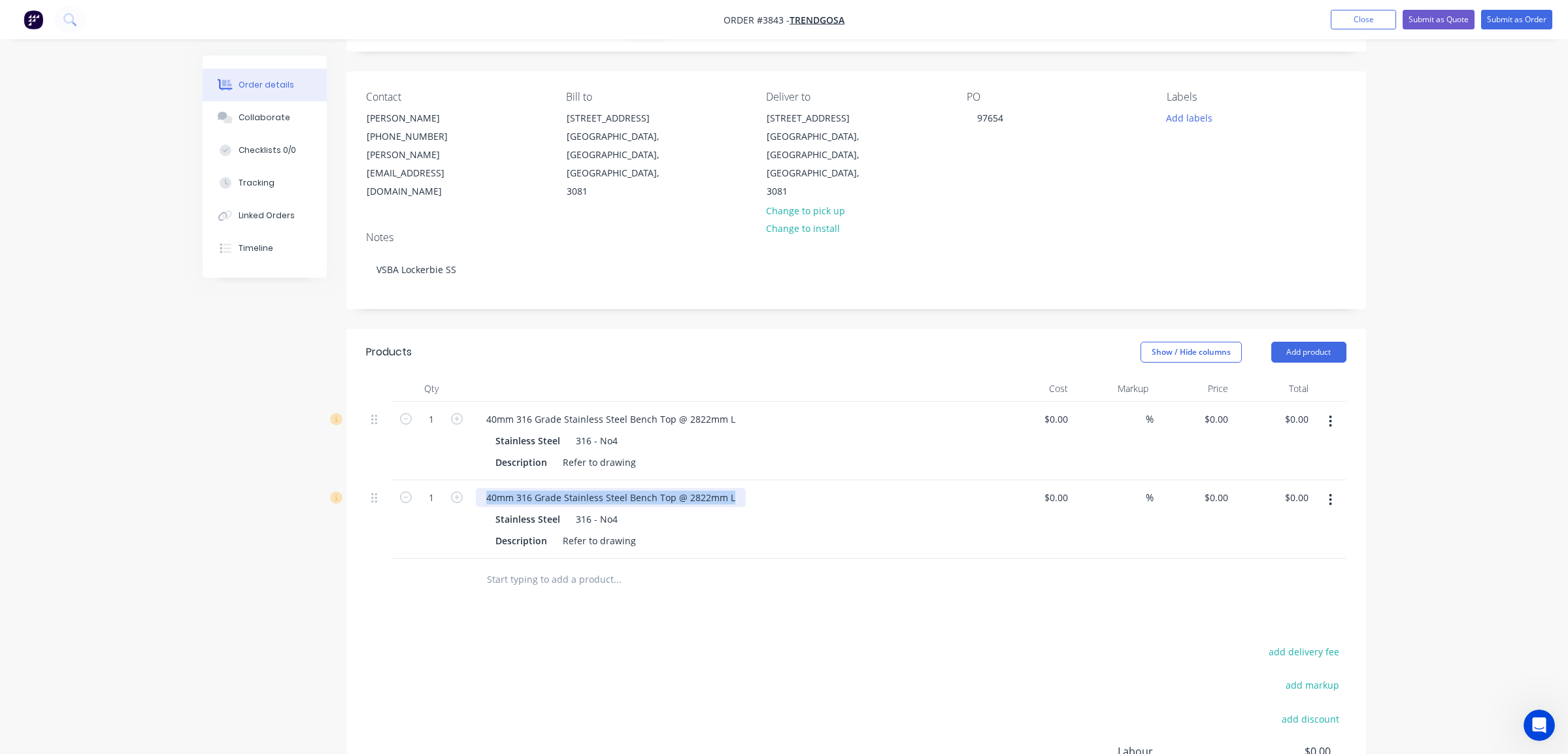
drag, startPoint x: 476, startPoint y: 462, endPoint x: 825, endPoint y: 454, distance: 349.1
click at [825, 488] on div "40mm 316 Grade Stainless Steel Bench Top @ 2822mm L" at bounding box center [731, 497] width 512 height 19
paste div
click at [683, 488] on div "40mm 316 Grade Stinless Steel Bench Top @" at bounding box center [584, 497] width 217 height 19
click at [680, 488] on div "40mm 316 Grade Stinless Steel Bench Top @1800" at bounding box center [594, 497] width 238 height 19
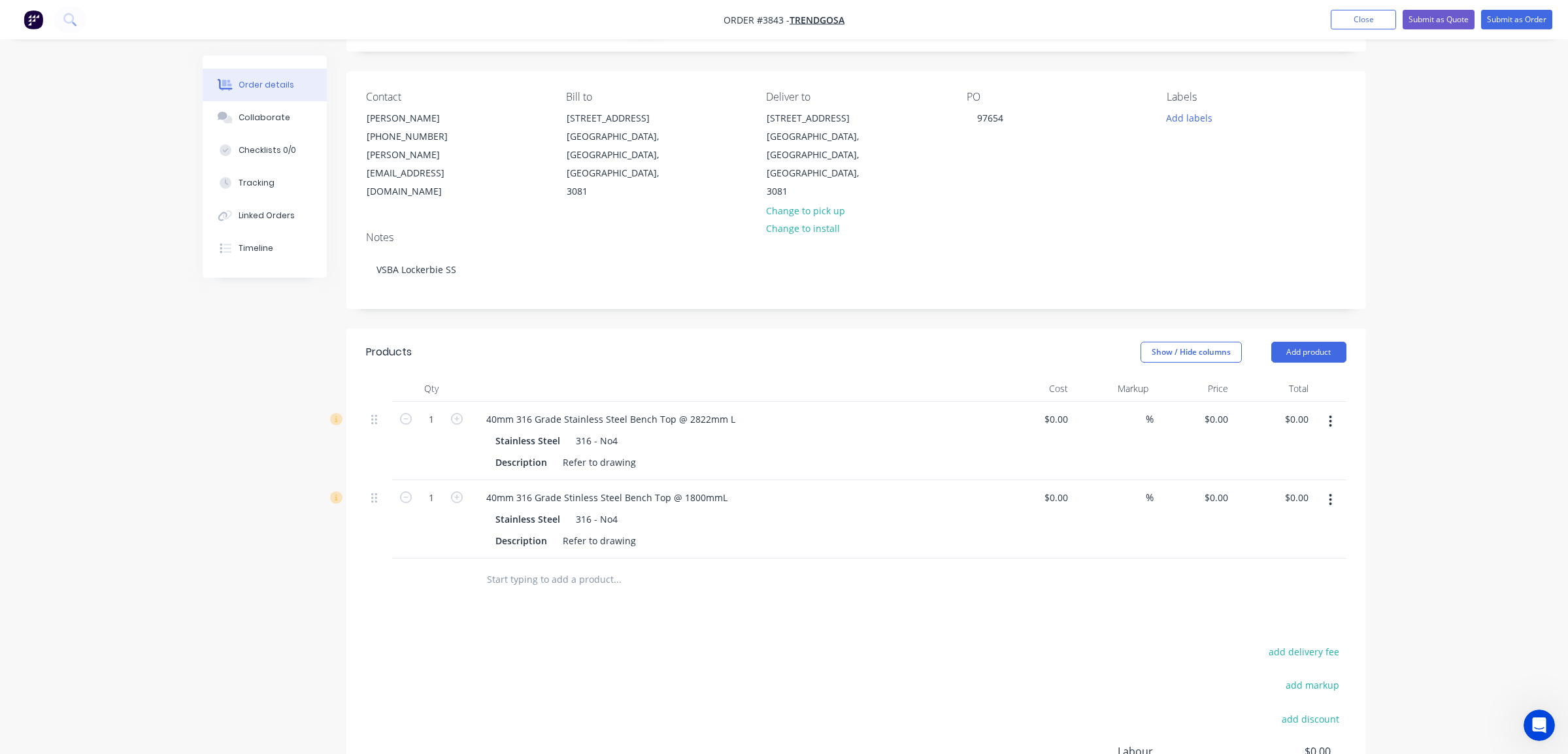
click at [805, 510] on div "Stainless Steel 316 - No4" at bounding box center [731, 519] width 473 height 19
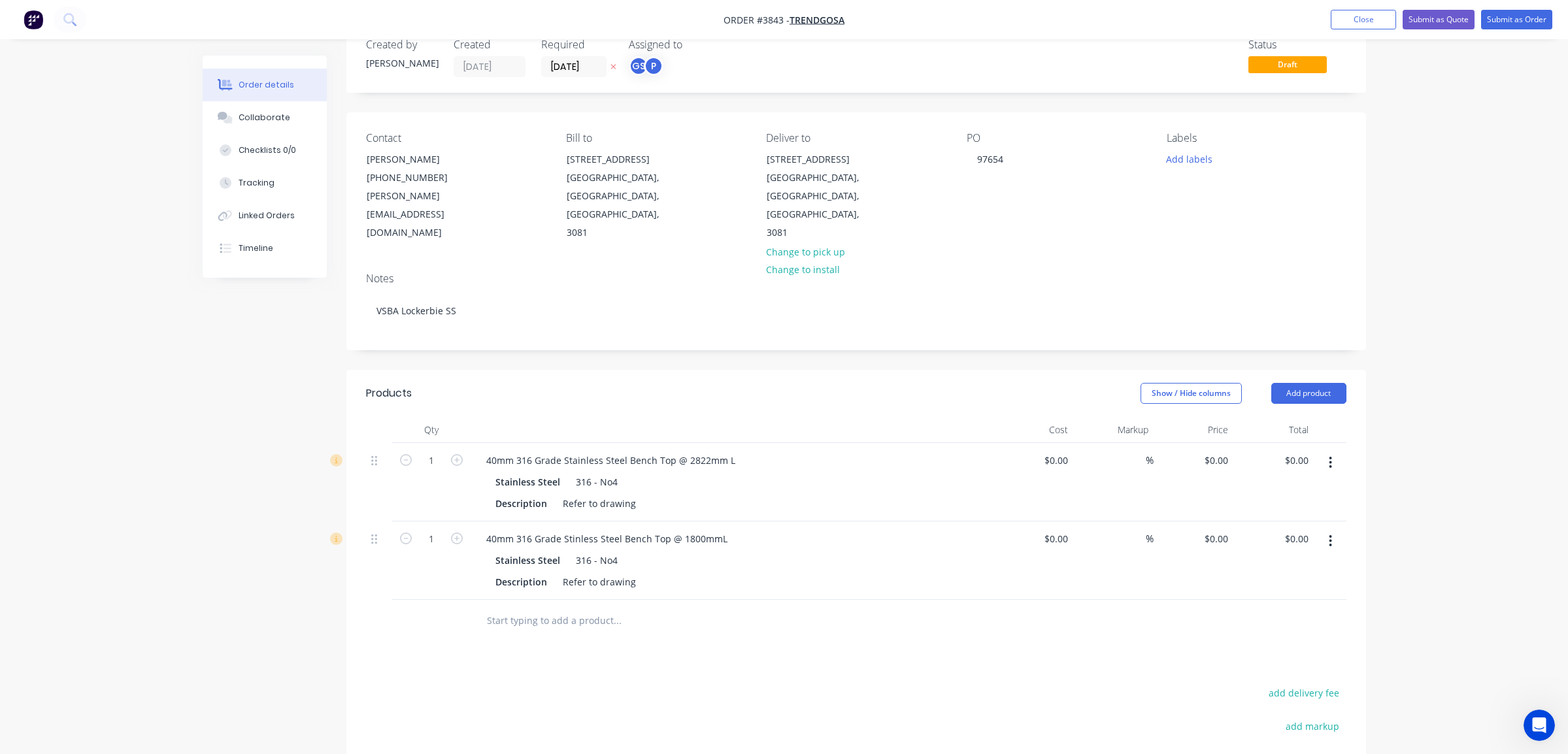
scroll to position [0, 0]
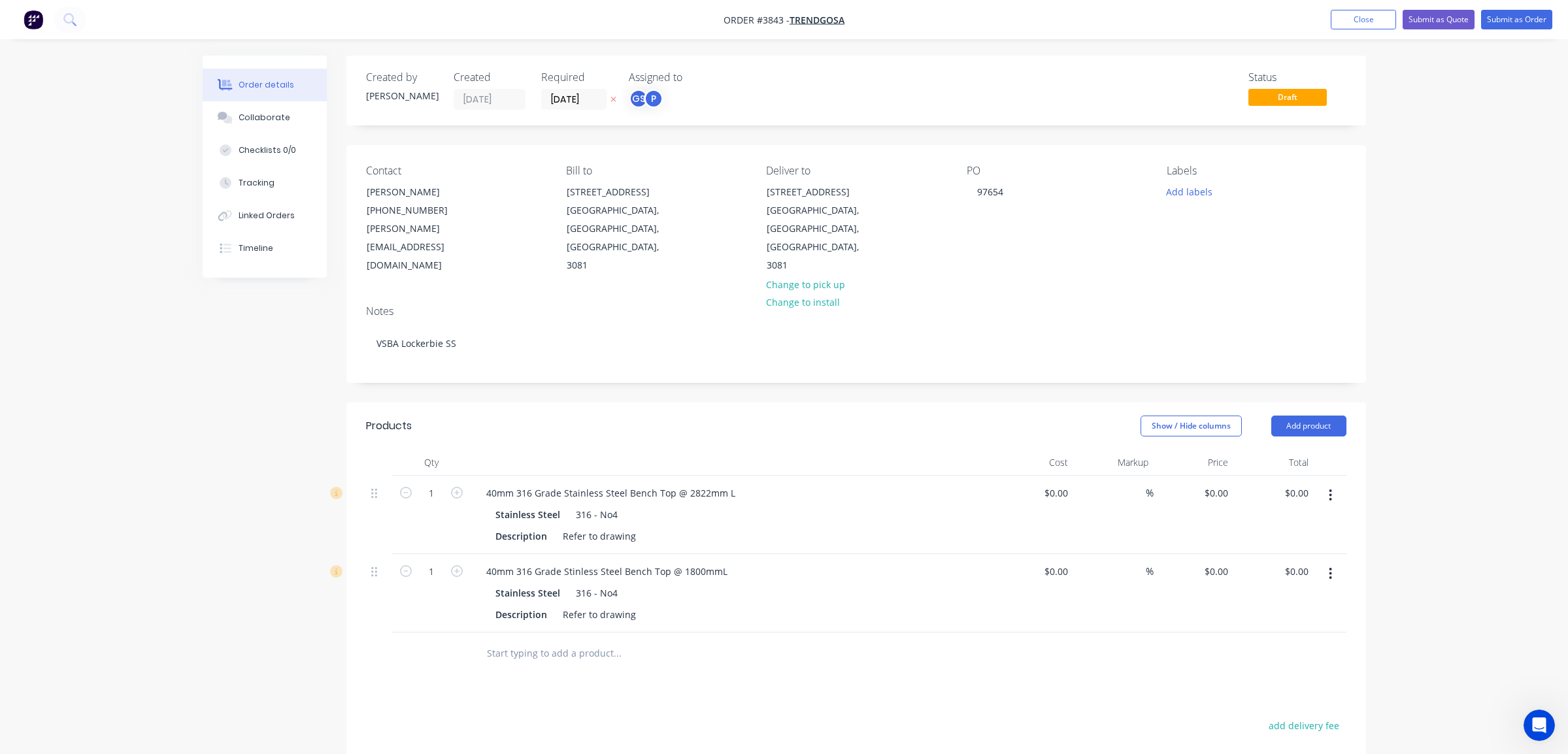
drag, startPoint x: 1219, startPoint y: 197, endPoint x: 1156, endPoint y: 187, distance: 63.8
click at [1206, 195] on div "Add labels" at bounding box center [1255, 191] width 179 height 18
click at [1226, 386] on div "A3-Laser" at bounding box center [1223, 387] width 44 height 14
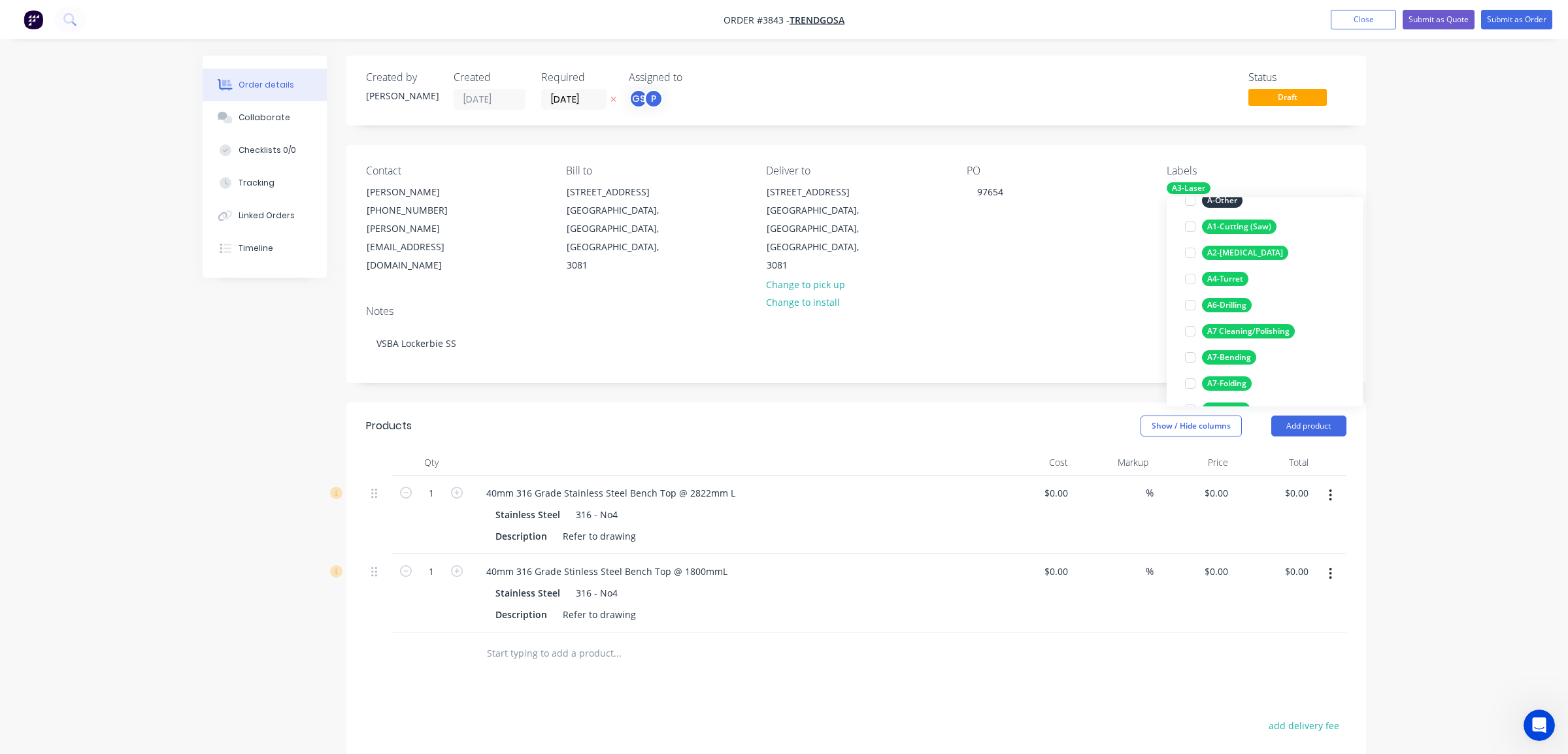
scroll to position [261, 0]
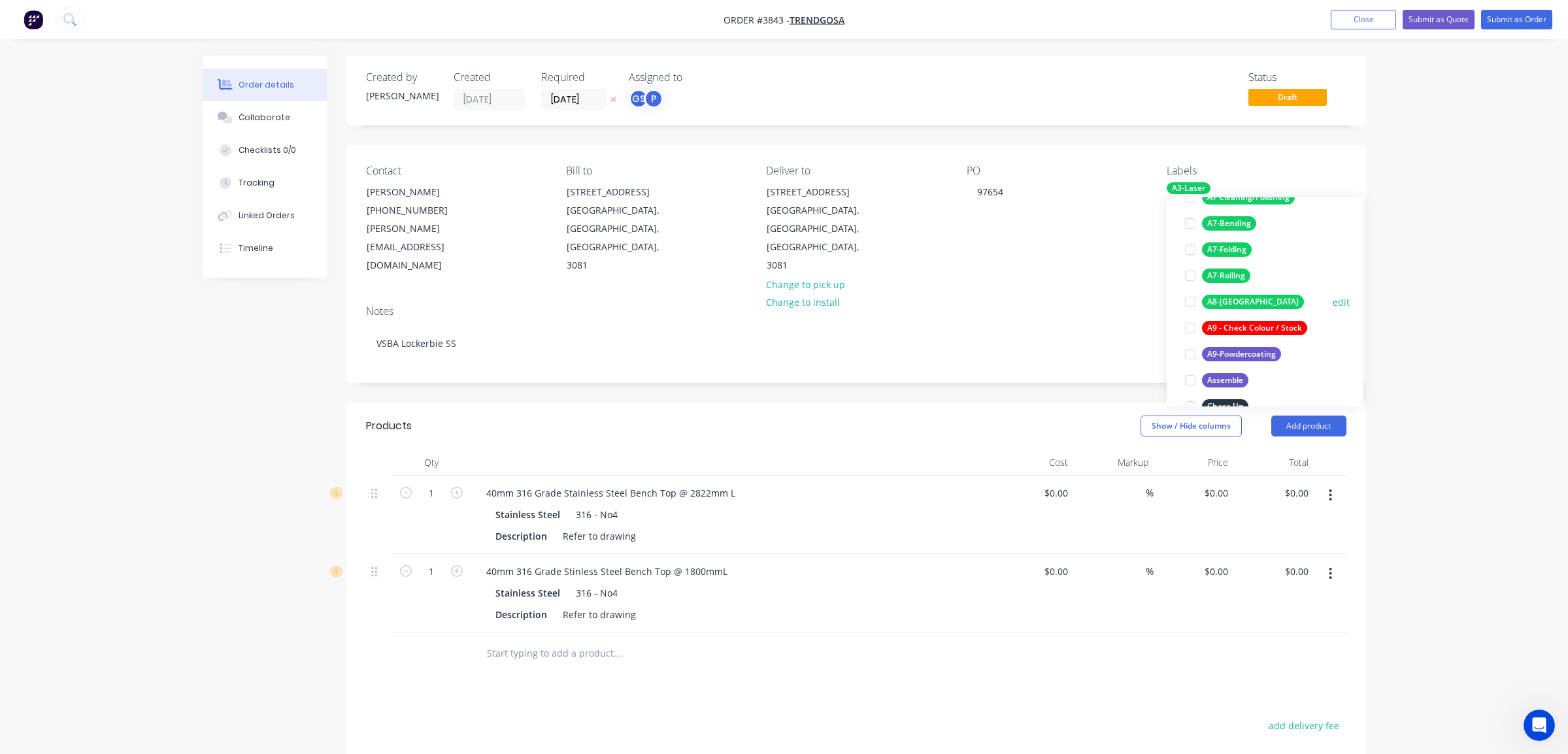
click at [1232, 303] on div "A8-Welding" at bounding box center [1252, 302] width 102 height 14
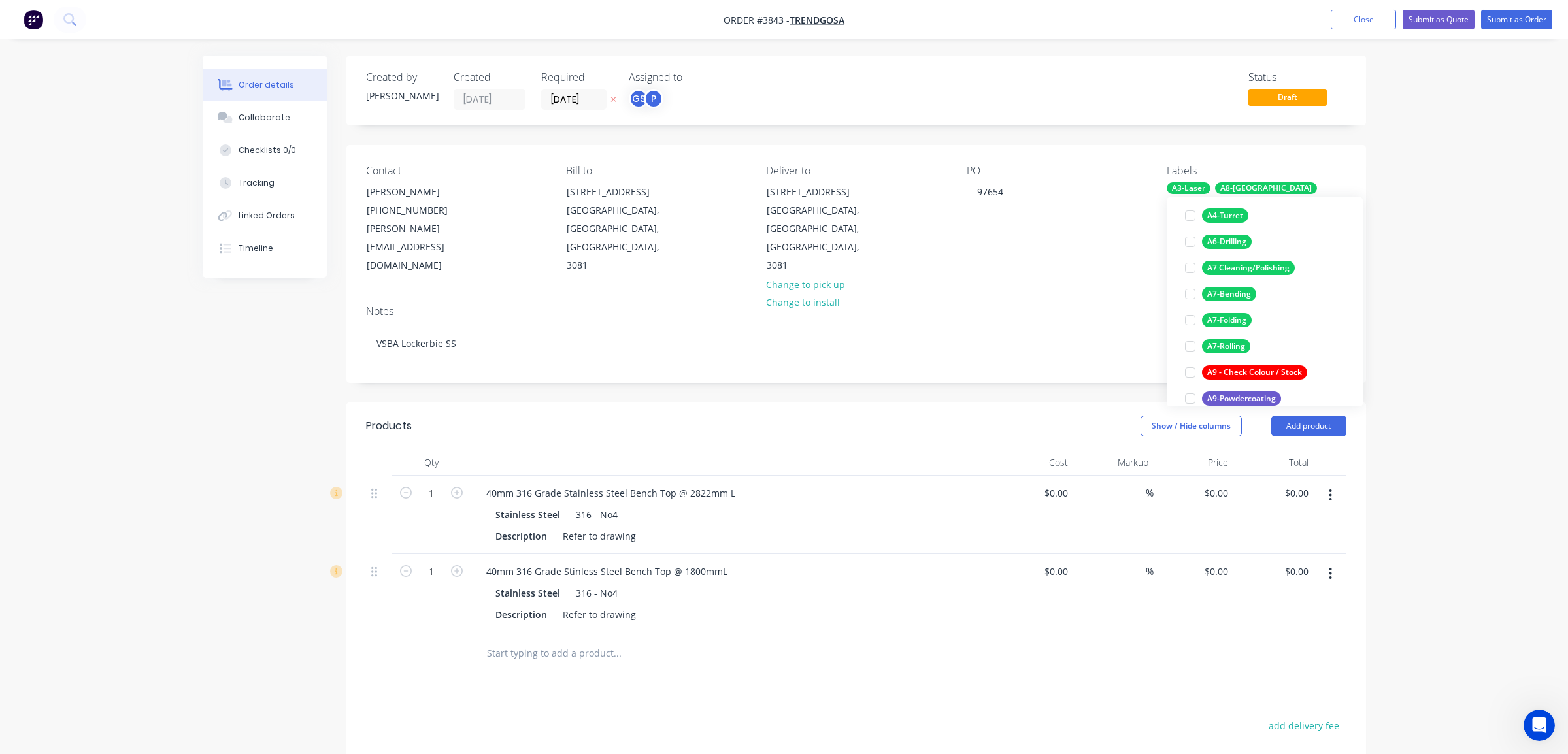
scroll to position [223, 0]
click at [1234, 313] on div "A7-Folding" at bounding box center [1226, 315] width 50 height 14
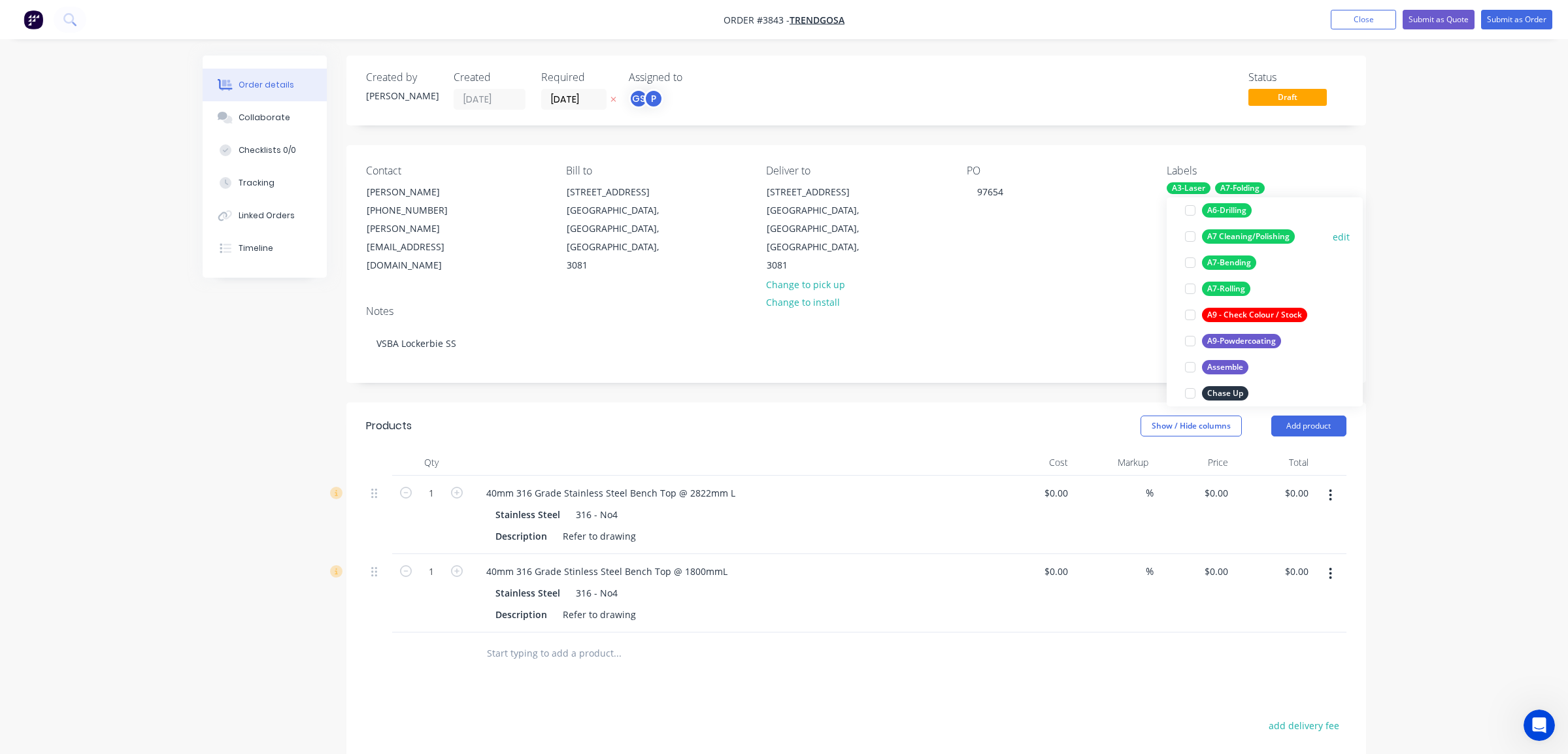
click at [1259, 232] on div "A7 Cleaning/Polishing" at bounding box center [1247, 237] width 93 height 14
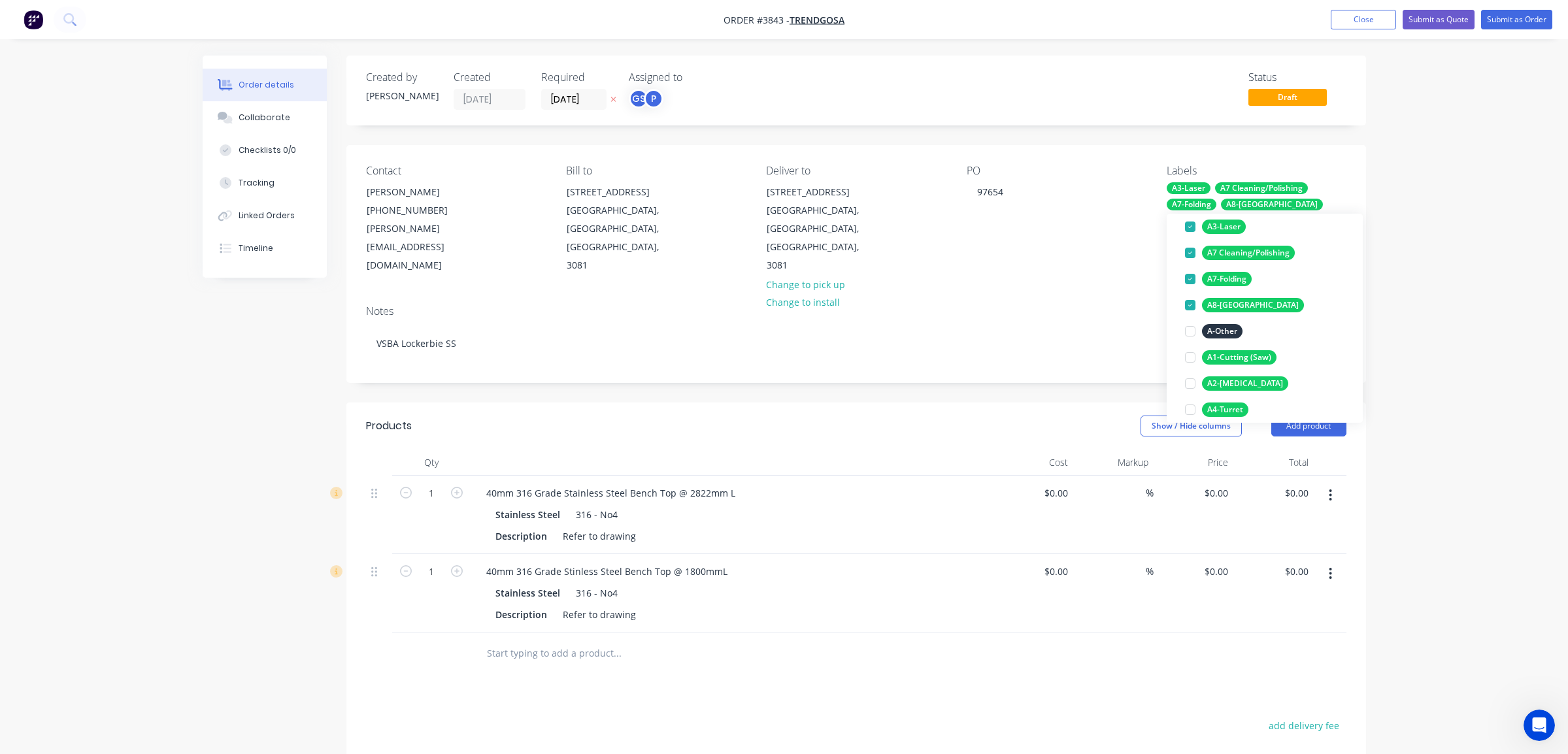
click at [1403, 276] on div "Order details Collaborate Checklists 0/0 Tracking Linked Orders Timeline Order …" at bounding box center [784, 504] width 1568 height 1009
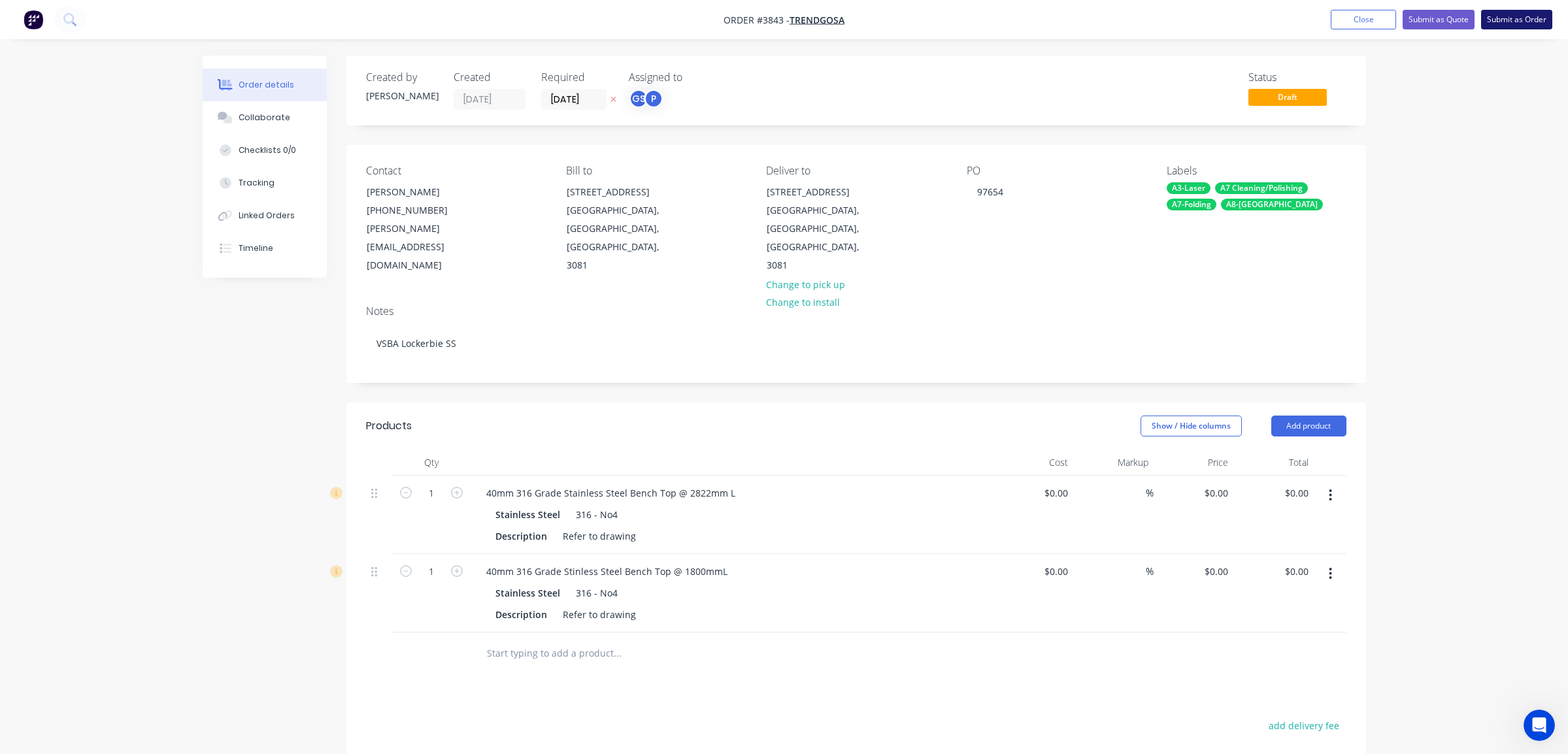
click at [1509, 16] on button "Submit as Order" at bounding box center [1516, 20] width 71 height 20
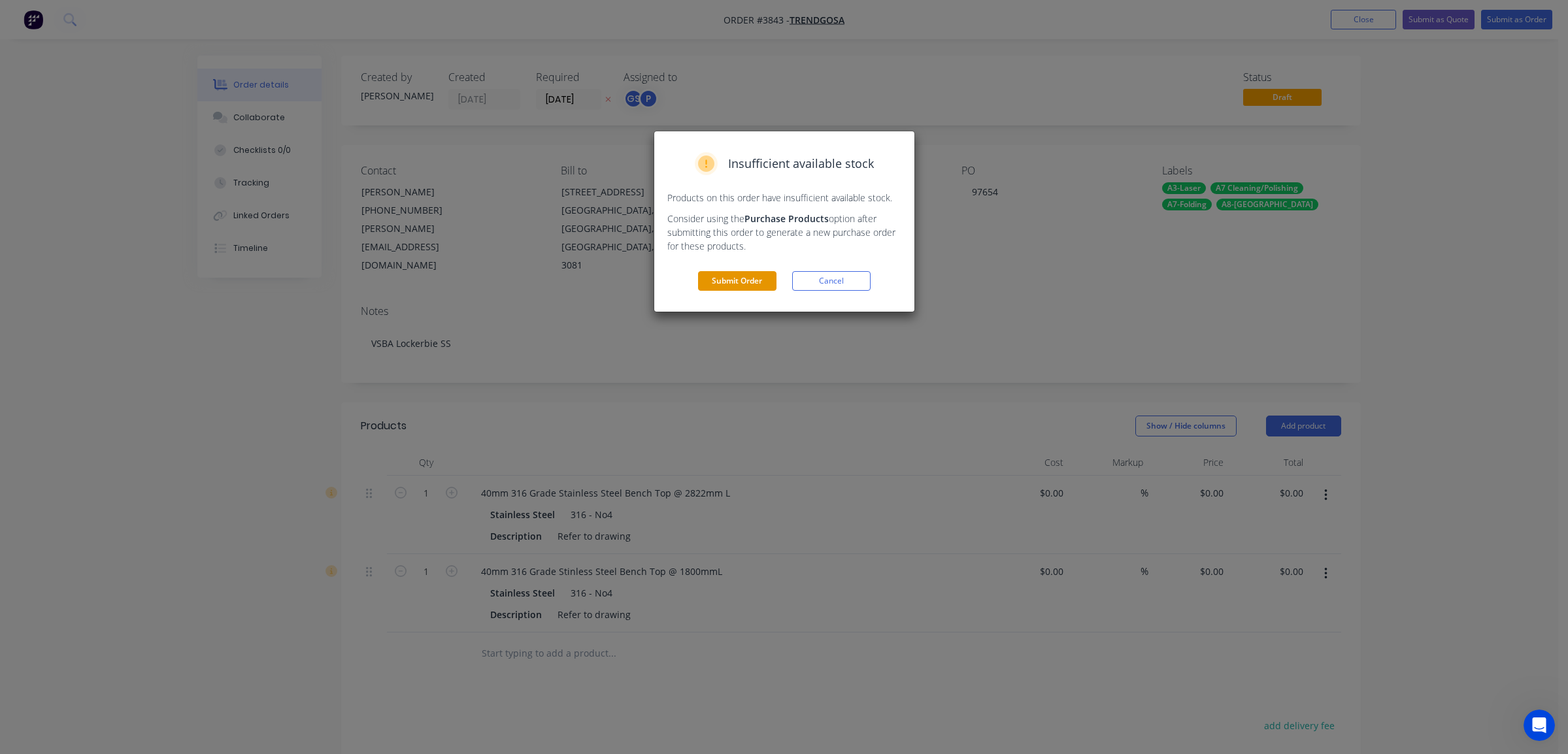
click at [738, 282] on button "Submit Order" at bounding box center [737, 281] width 78 height 20
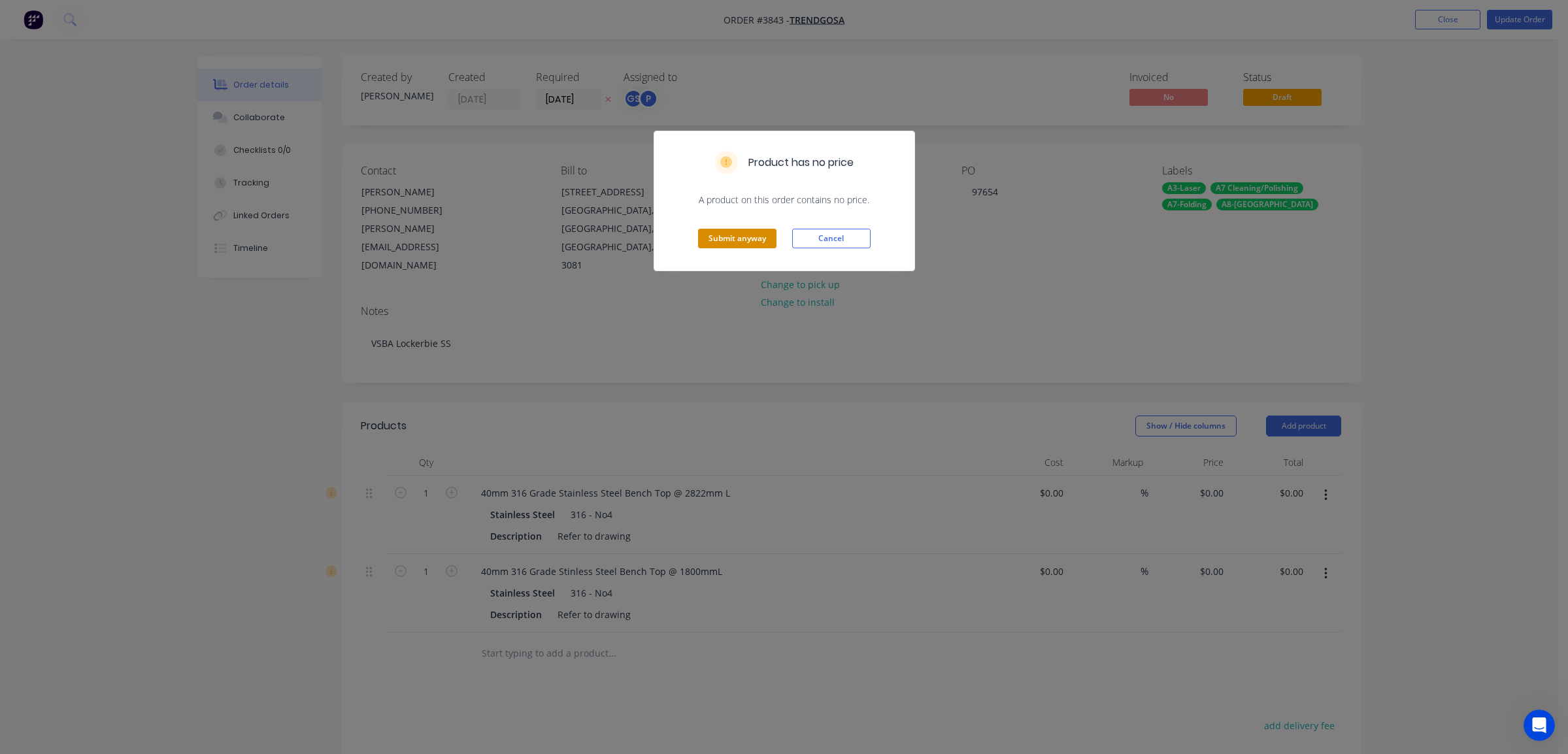
click at [775, 234] on button "Submit anyway" at bounding box center [737, 239] width 78 height 20
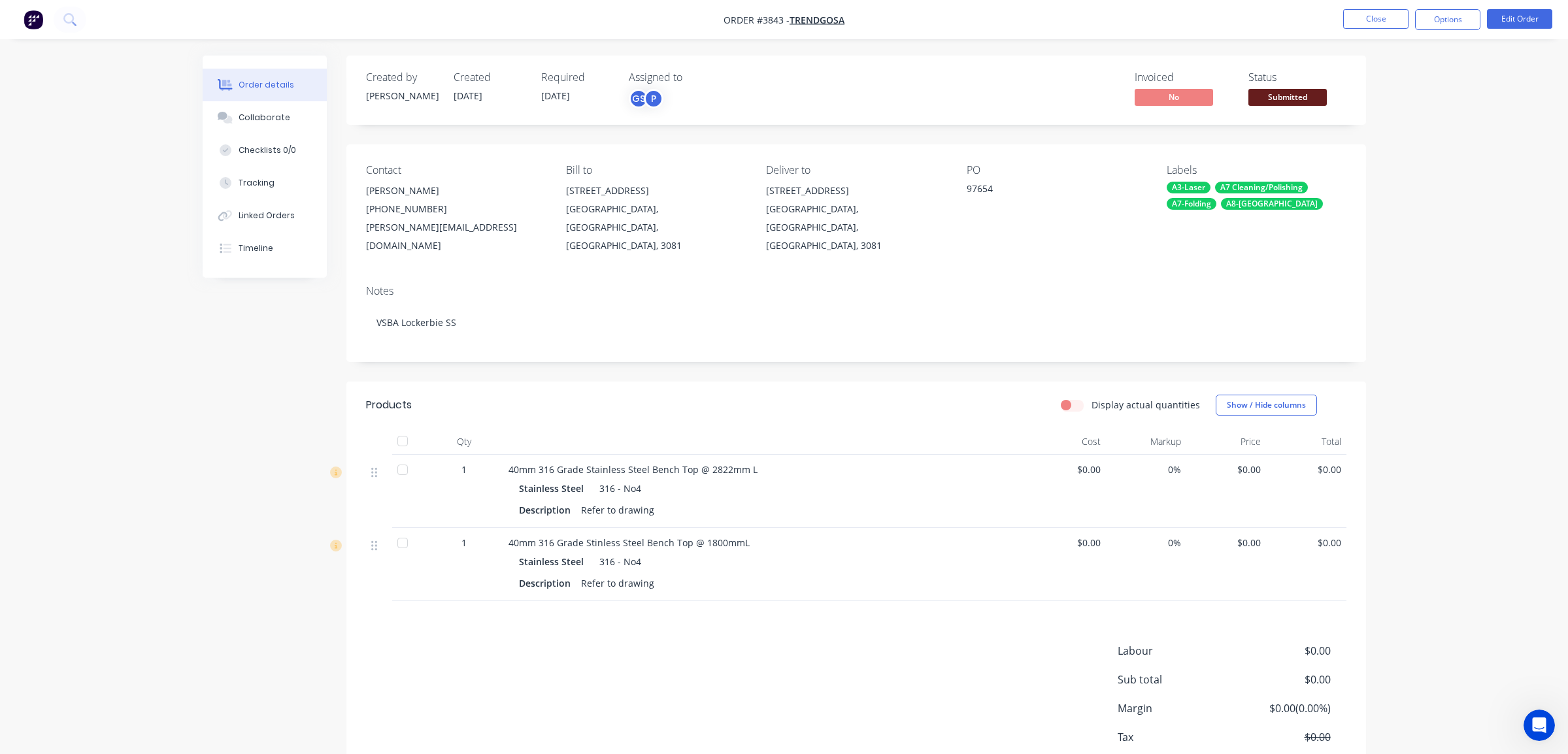
click at [1254, 85] on div "Status Submitted" at bounding box center [1297, 90] width 98 height 38
click at [1266, 104] on span "Submitted" at bounding box center [1287, 97] width 78 height 16
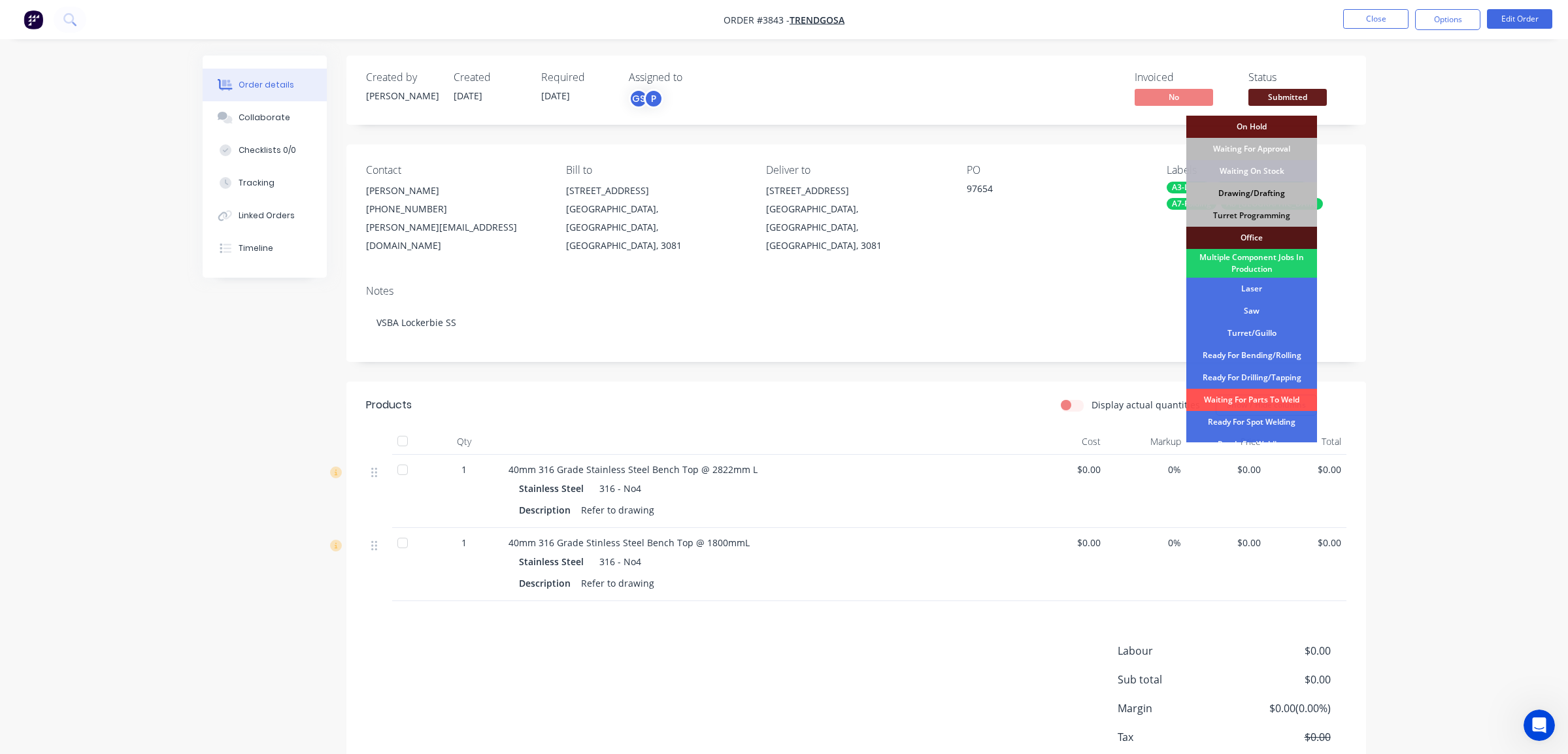
click at [1252, 195] on div "Drawing/Drafting" at bounding box center [1251, 193] width 131 height 23
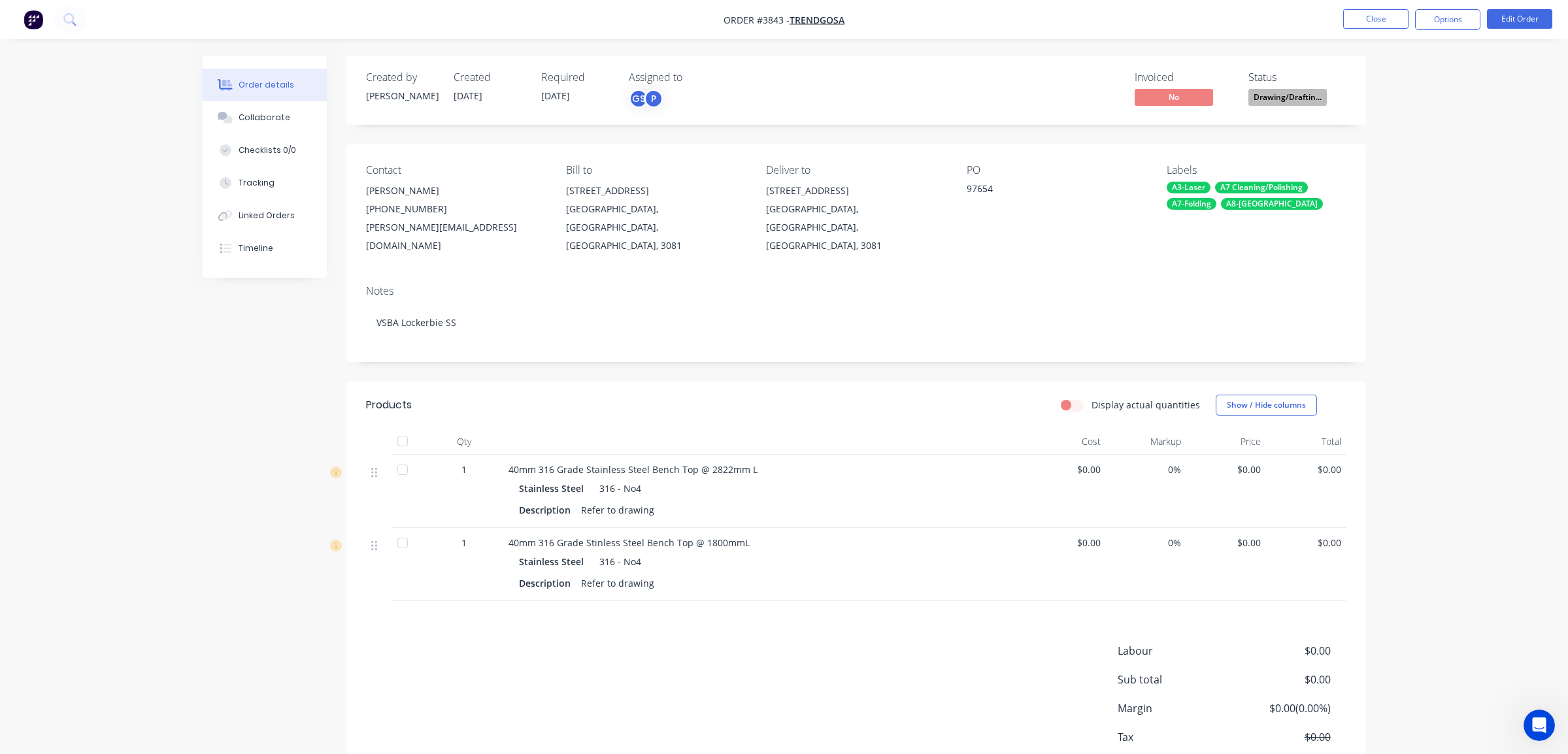
click at [1423, 99] on div "Order details Collaborate Checklists 0/0 Tracking Linked Orders Timeline Order …" at bounding box center [784, 417] width 1568 height 834
click at [1447, 33] on nav "Order #3843 - Trendgosa Close Options Edit Order" at bounding box center [784, 20] width 1568 height 40
click at [1446, 23] on button "Options" at bounding box center [1447, 19] width 66 height 21
click at [1386, 154] on div "Work Order" at bounding box center [1409, 158] width 121 height 19
click at [1417, 128] on div "Without pricing" at bounding box center [1409, 132] width 121 height 19
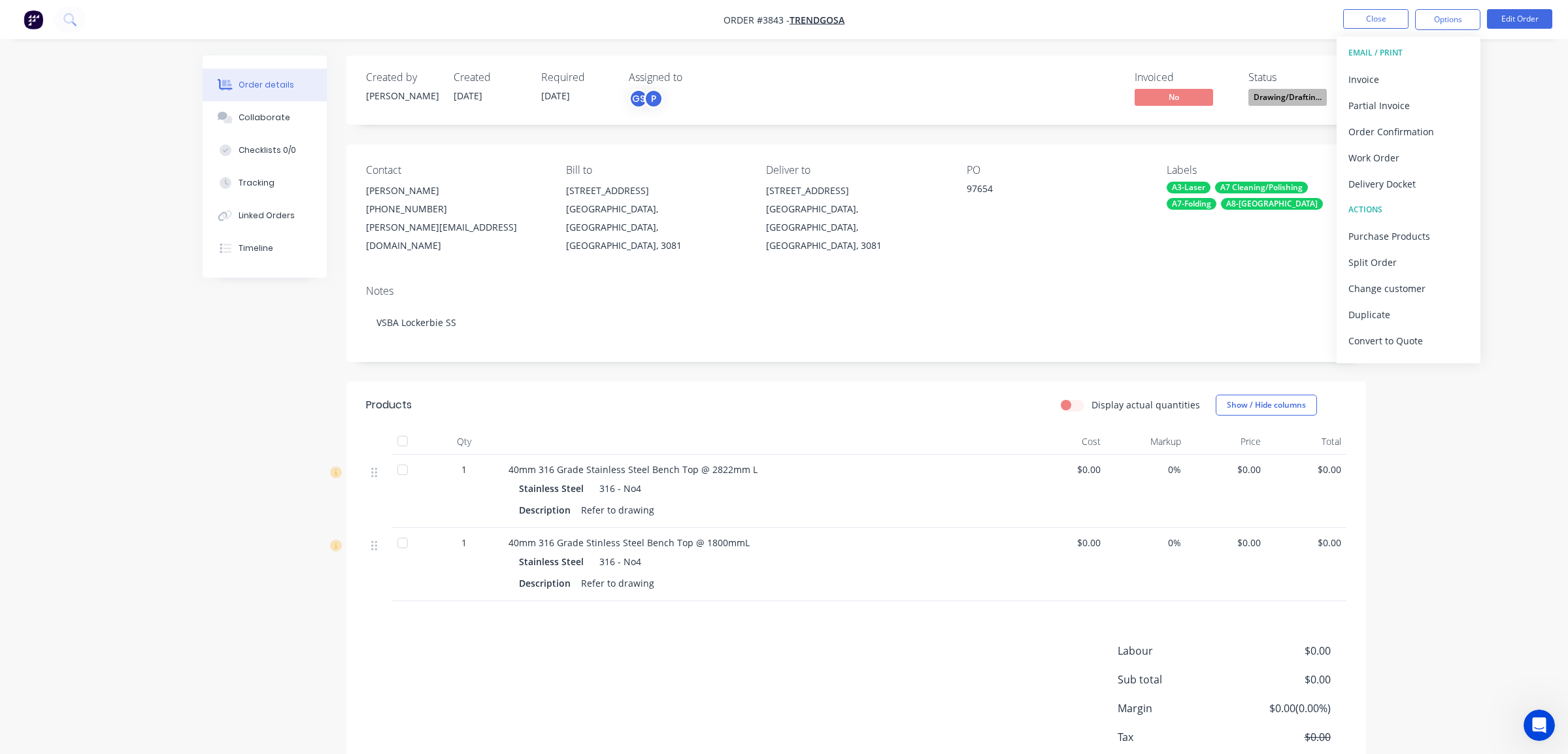
click at [287, 322] on div "Created by Joe Created 22/08/25 Required 12/09/25 Assigned to GS P Invoiced No …" at bounding box center [784, 445] width 1164 height 778
click at [1415, 24] on button "Options" at bounding box center [1447, 19] width 66 height 21
click at [1385, 20] on button "Close" at bounding box center [1375, 19] width 66 height 20
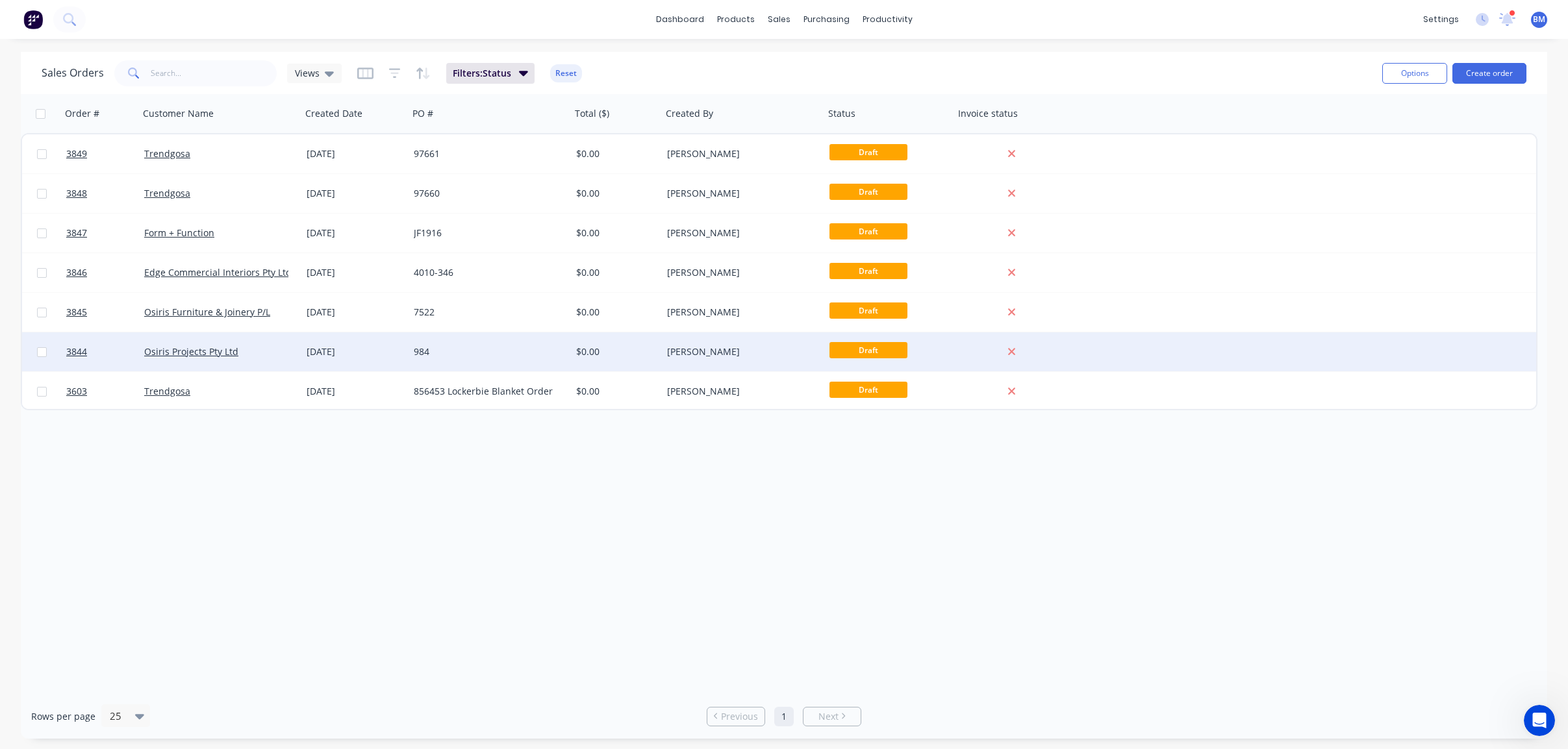
click at [264, 352] on div "Osiris Projects Pty Ltd" at bounding box center [216, 352] width 144 height 13
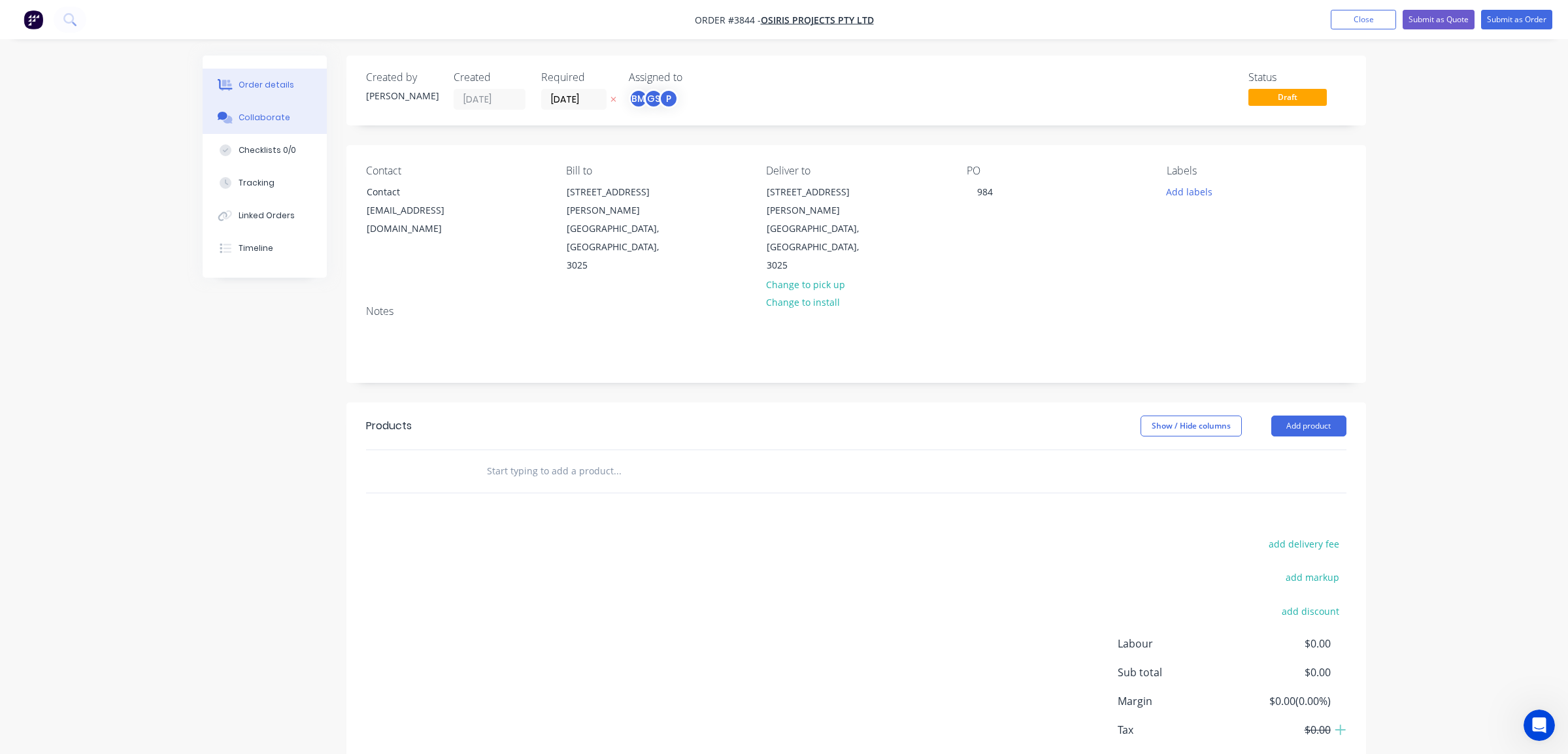
click at [285, 115] on div "Collaborate" at bounding box center [264, 117] width 51 height 12
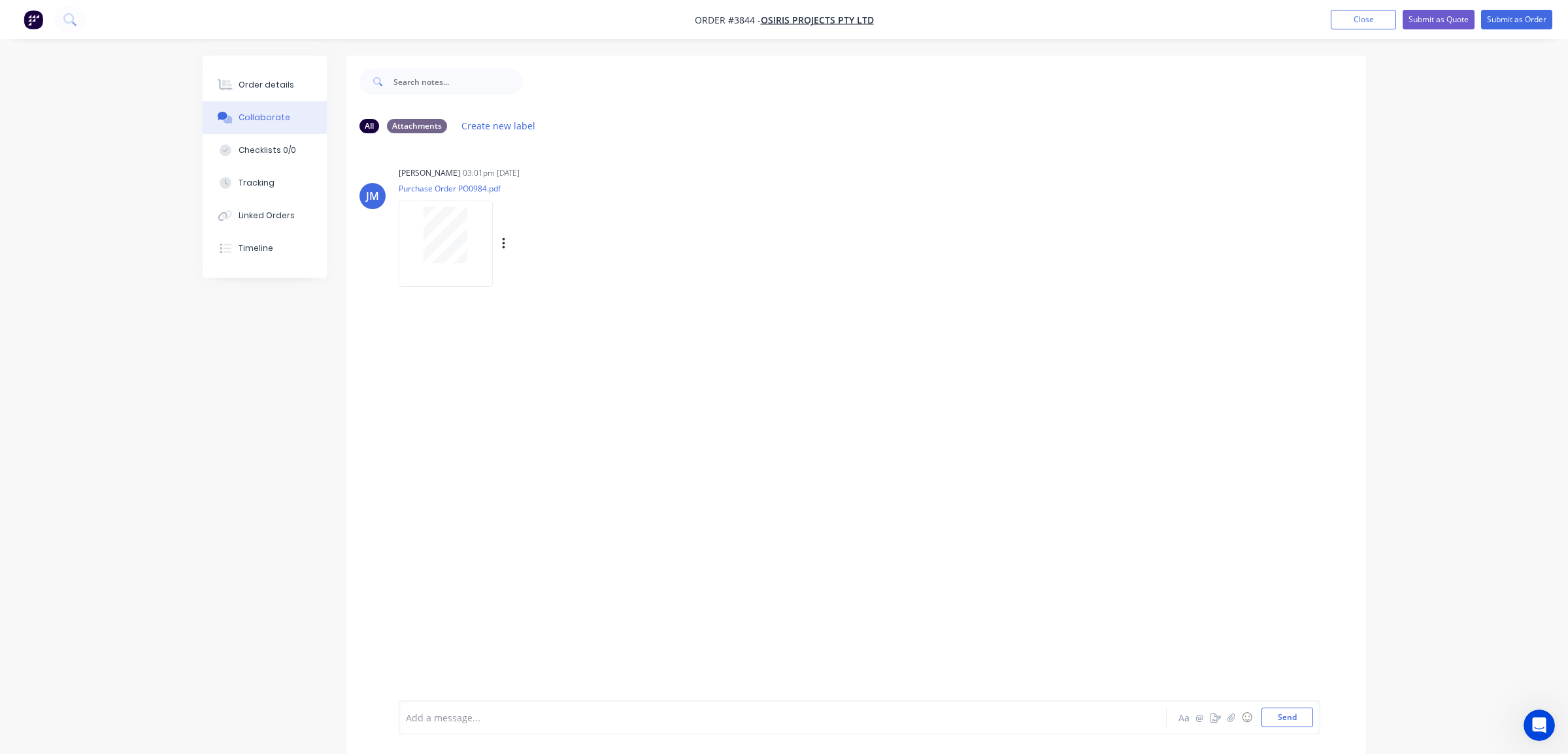
click at [456, 277] on div at bounding box center [446, 243] width 94 height 86
click at [229, 72] on button "Order details" at bounding box center [265, 85] width 124 height 32
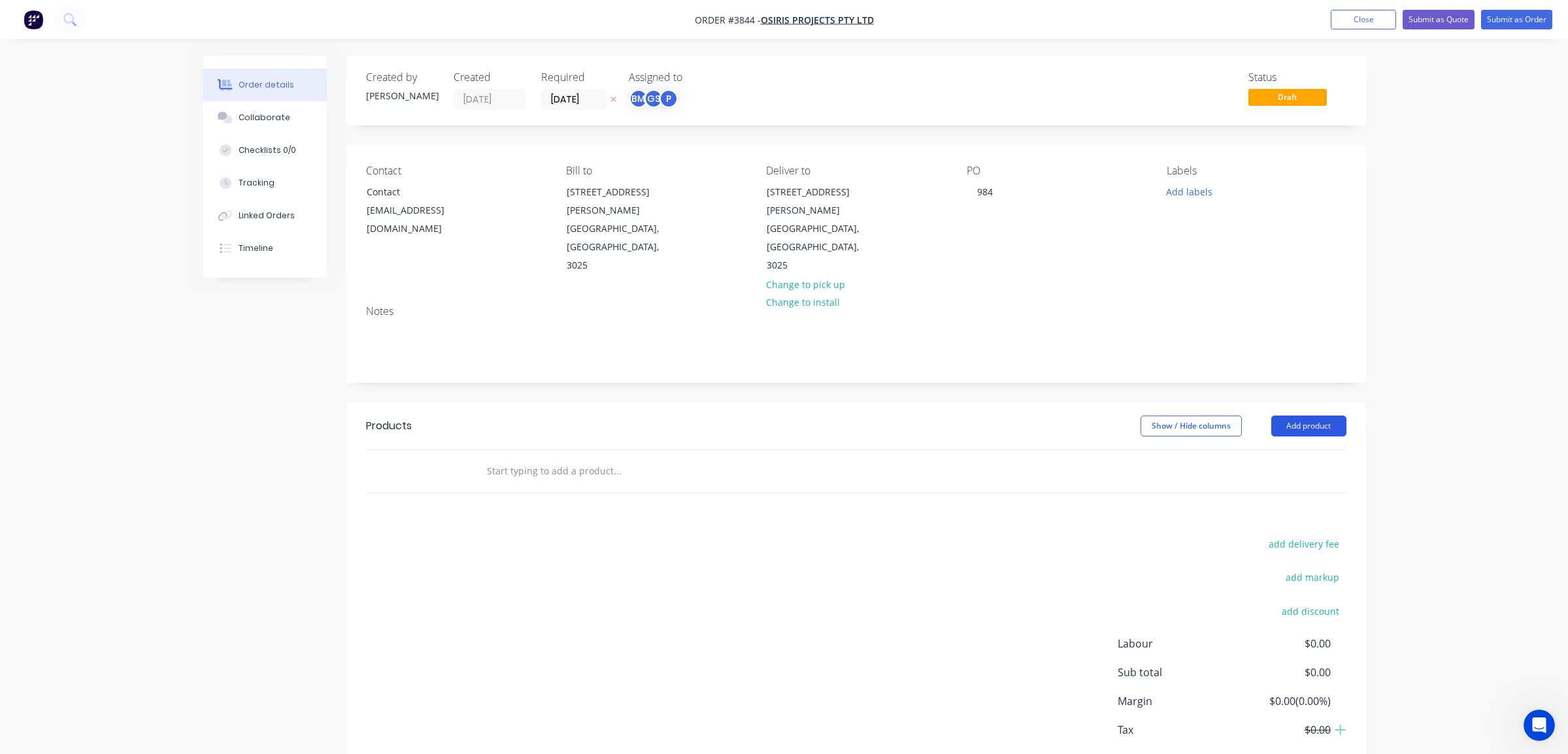
click at [1328, 415] on button "Add product" at bounding box center [1308, 425] width 75 height 21
click at [1302, 450] on div "Product catalogue" at bounding box center [1284, 459] width 101 height 19
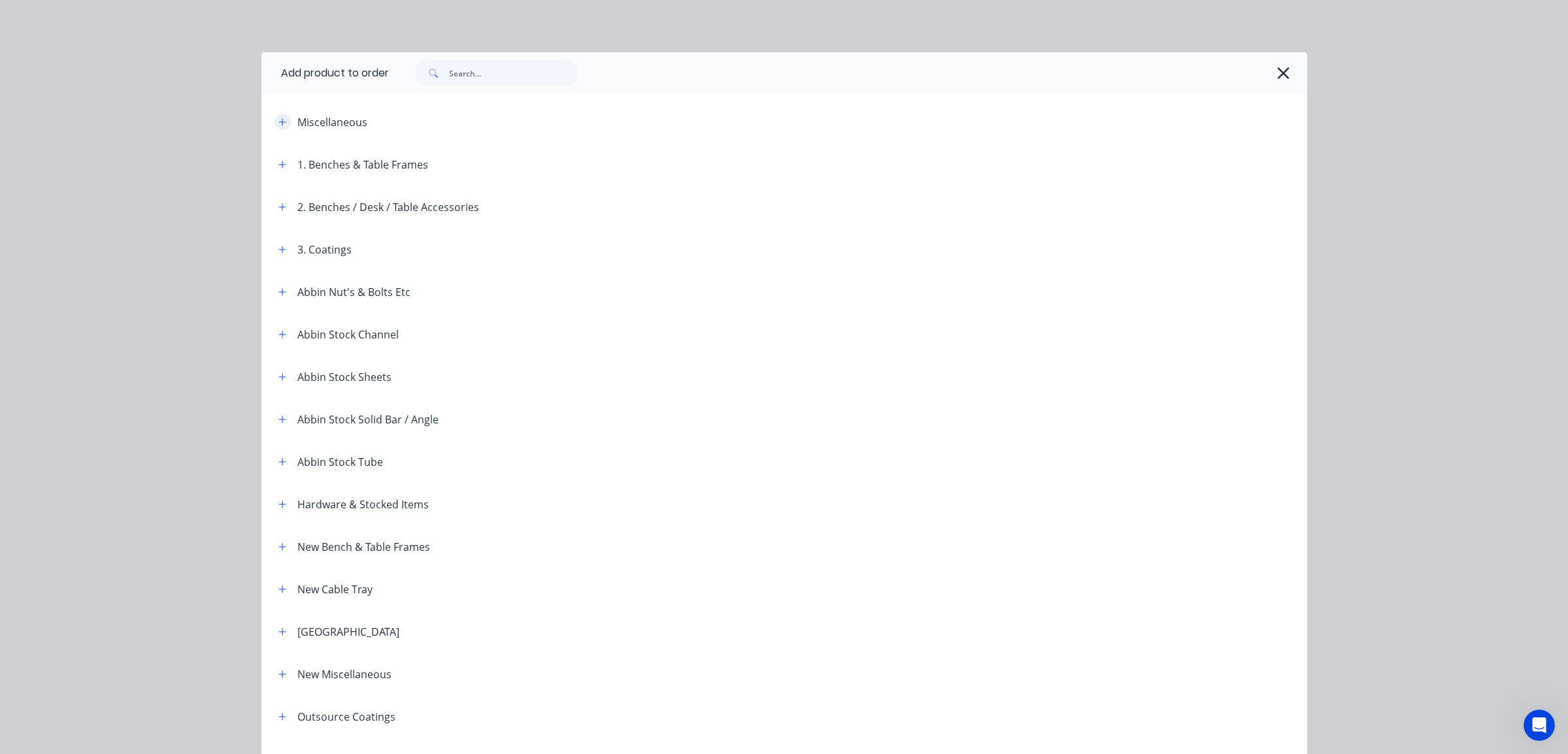
click at [278, 123] on icon "button" at bounding box center [282, 122] width 7 height 7
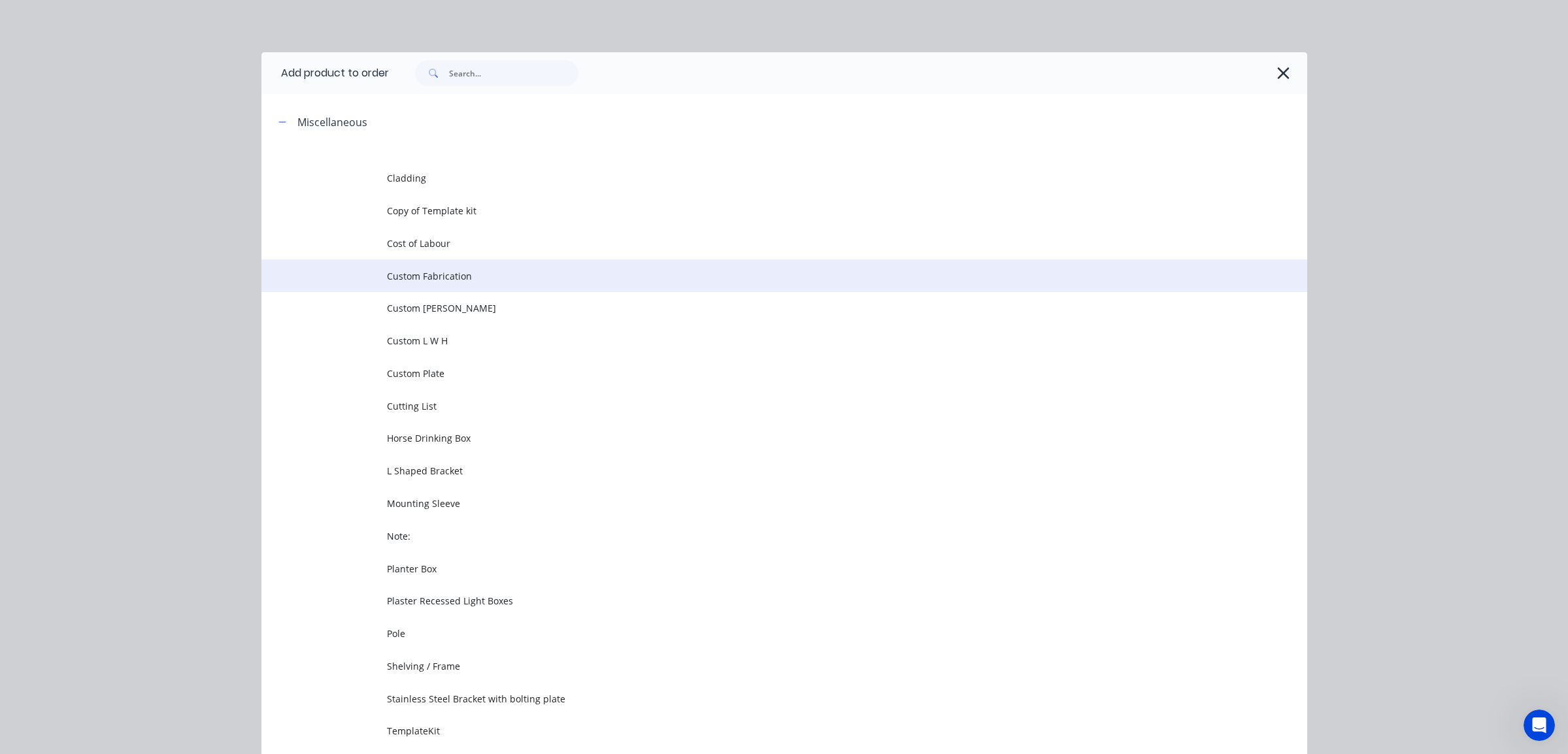
click at [427, 286] on td "Custom Fabrication" at bounding box center [847, 276] width 920 height 32
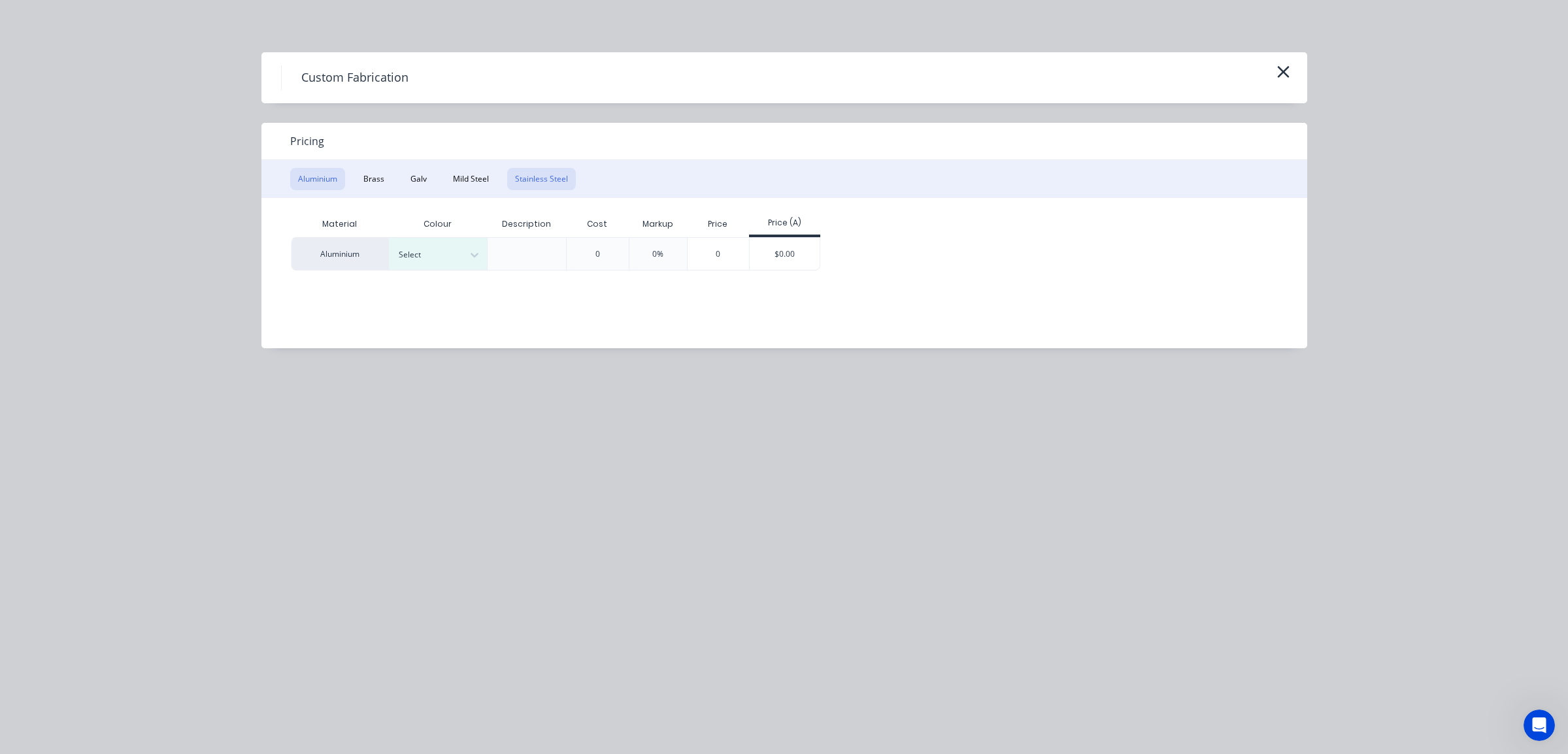
click at [530, 187] on button "Stainless Steel" at bounding box center [541, 178] width 68 height 23
click at [416, 257] on div at bounding box center [428, 255] width 59 height 14
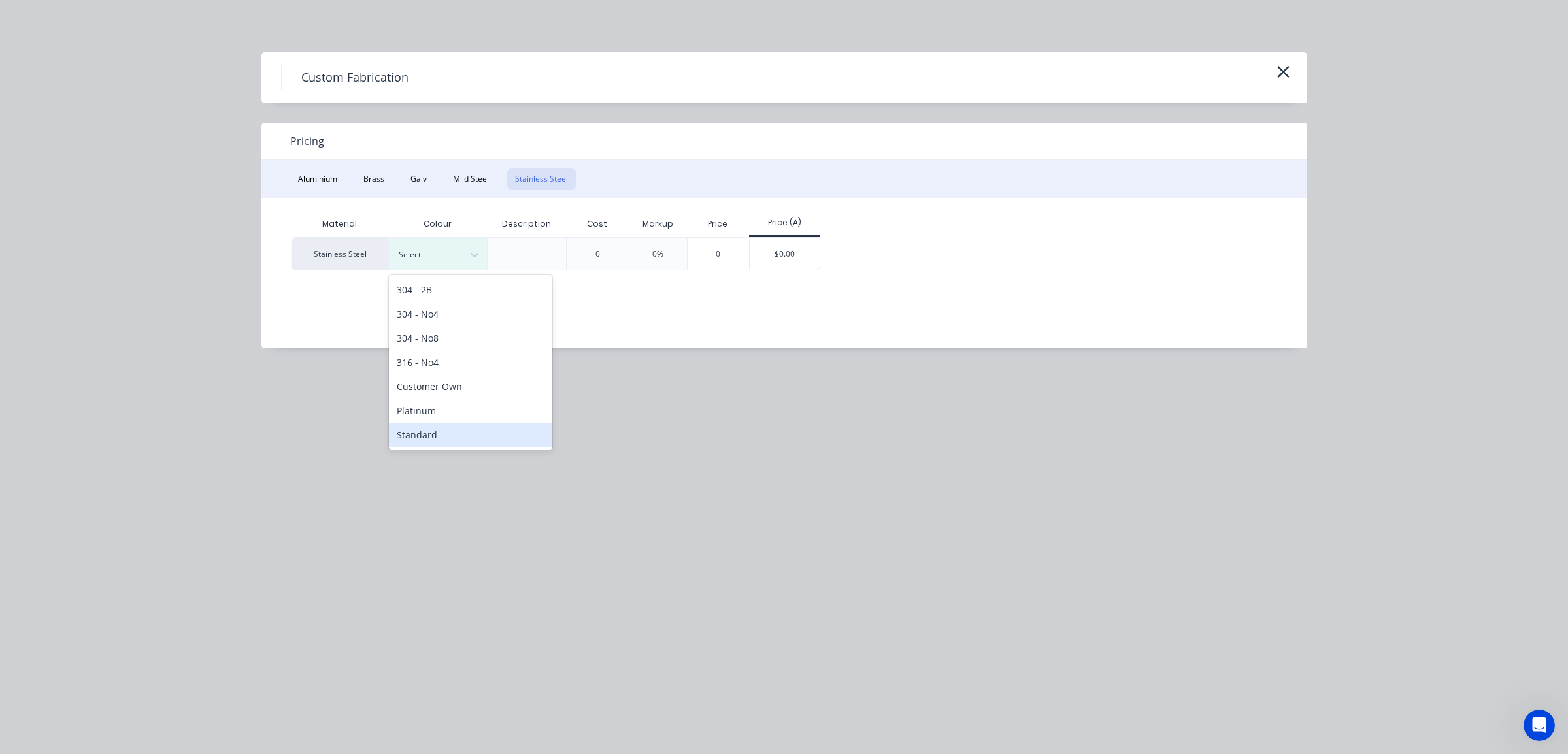
click at [425, 432] on div "Standard" at bounding box center [470, 434] width 163 height 24
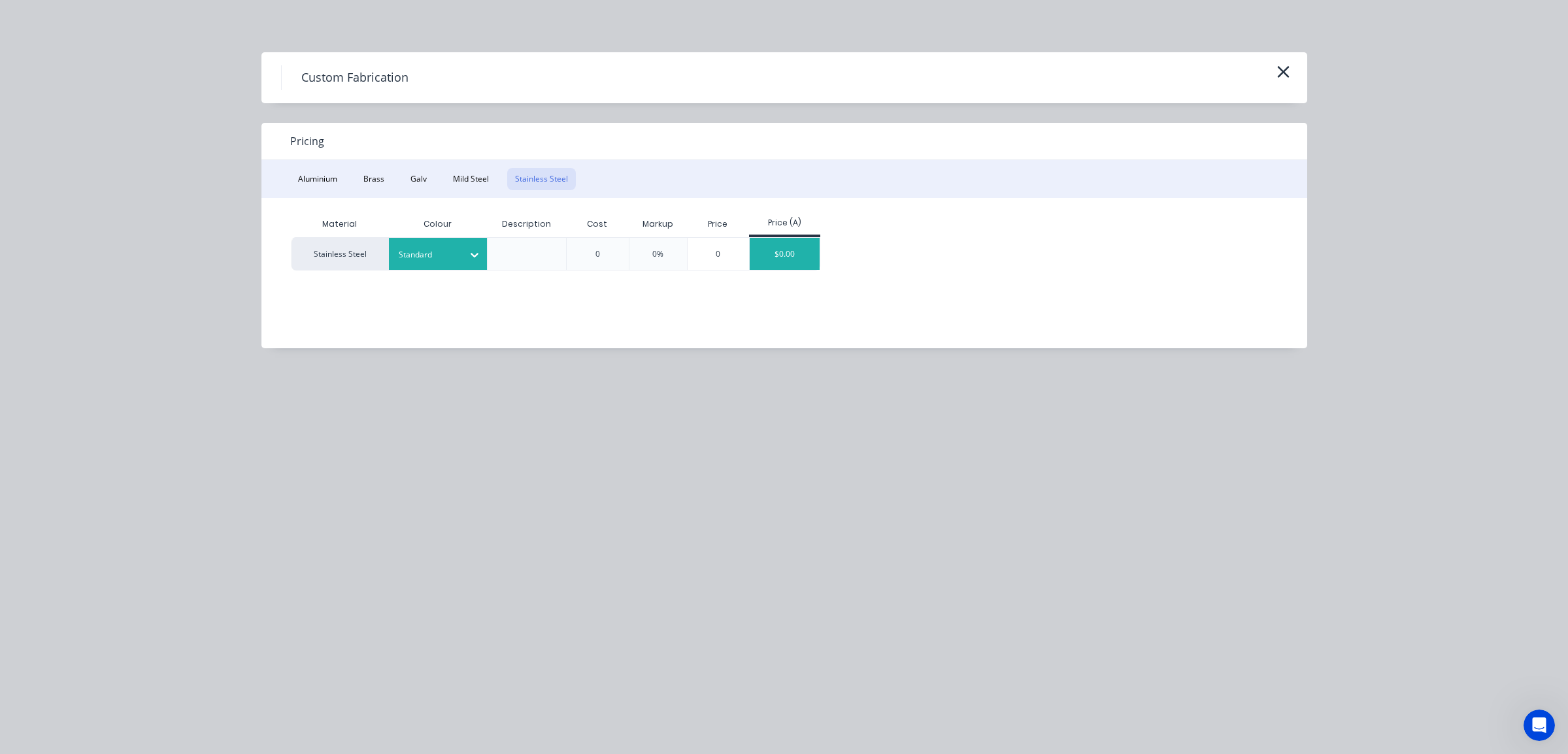
click at [752, 249] on div "$0.00" at bounding box center [784, 254] width 70 height 32
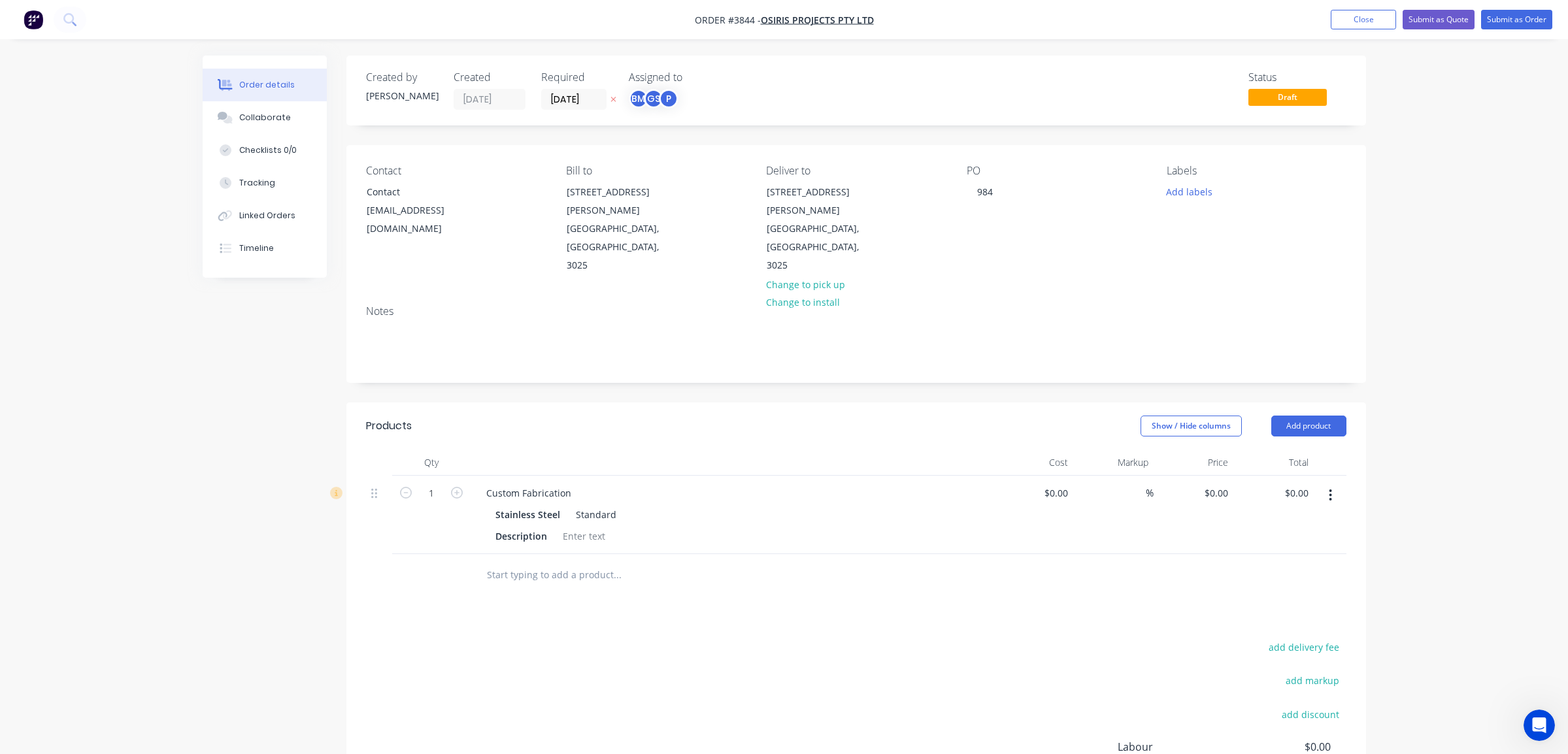
click at [466, 476] on div "1" at bounding box center [431, 514] width 78 height 78
click at [495, 484] on div "Custom Fabrication" at bounding box center [529, 493] width 106 height 19
drag, startPoint x: 485, startPoint y: 452, endPoint x: 851, endPoint y: 456, distance: 366.0
click at [851, 484] on div "Custom Fabrication" at bounding box center [731, 493] width 512 height 19
paste div
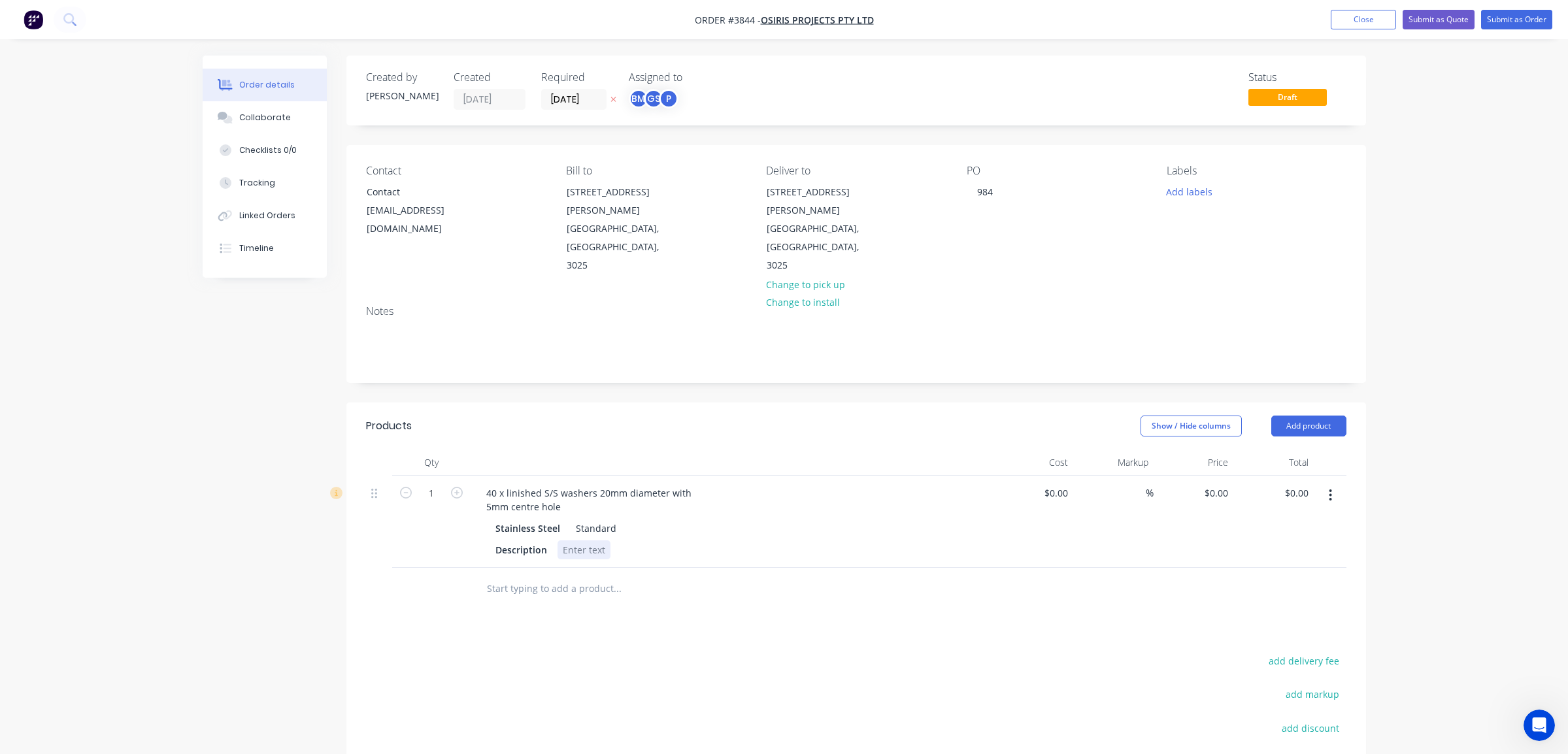
drag, startPoint x: 742, startPoint y: 534, endPoint x: 594, endPoint y: 513, distance: 149.5
click at [737, 568] on div at bounding box center [705, 589] width 470 height 42
drag, startPoint x: 506, startPoint y: 456, endPoint x: 364, endPoint y: 446, distance: 142.4
click at [364, 450] on div "Qty Cost Markup Price Total 1 40 x linished S/S washers 20mm diameter with 5mm …" at bounding box center [857, 530] width 1020 height 161
click at [1335, 484] on button "button" at bounding box center [1330, 495] width 31 height 23
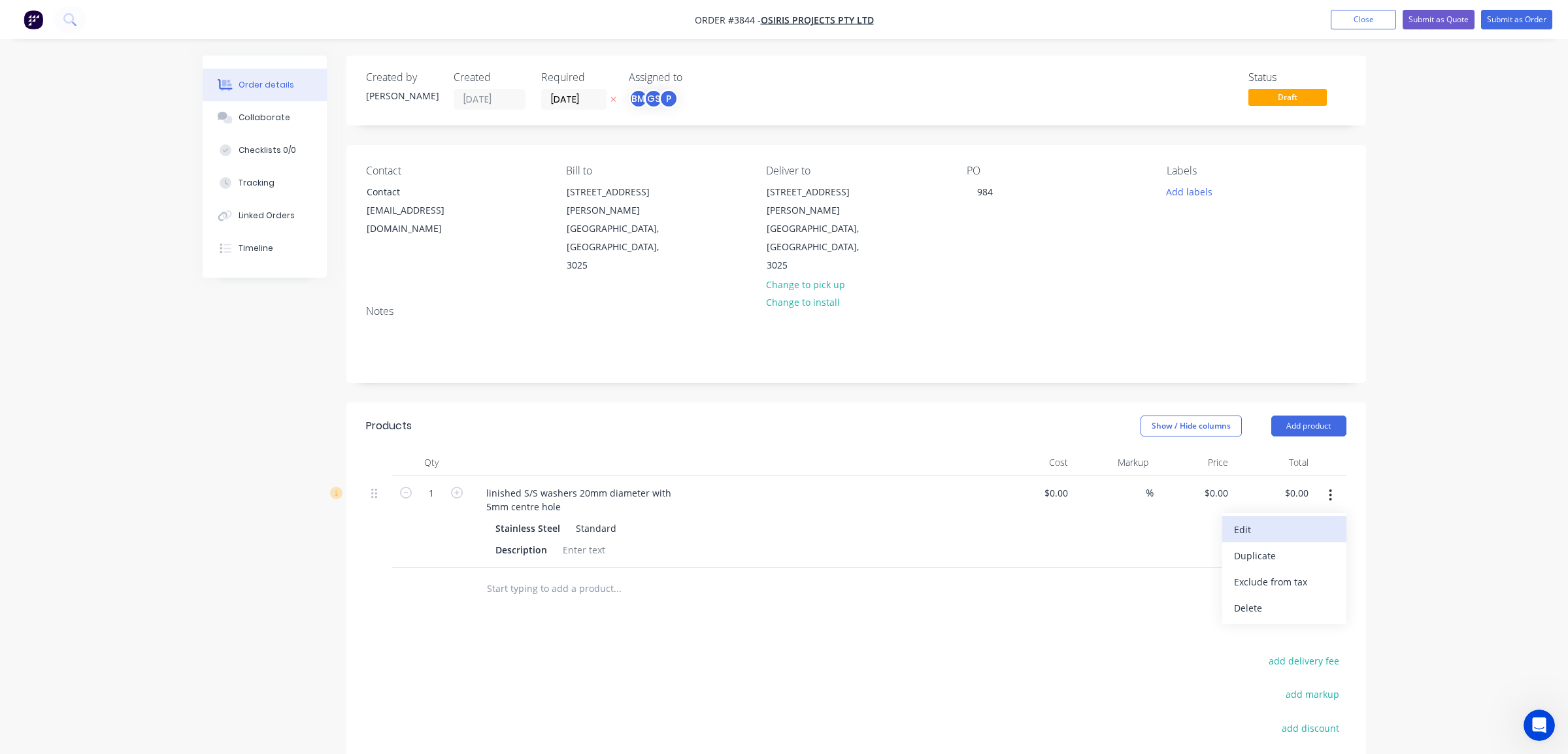
click at [1309, 521] on div "Edit" at bounding box center [1284, 530] width 101 height 19
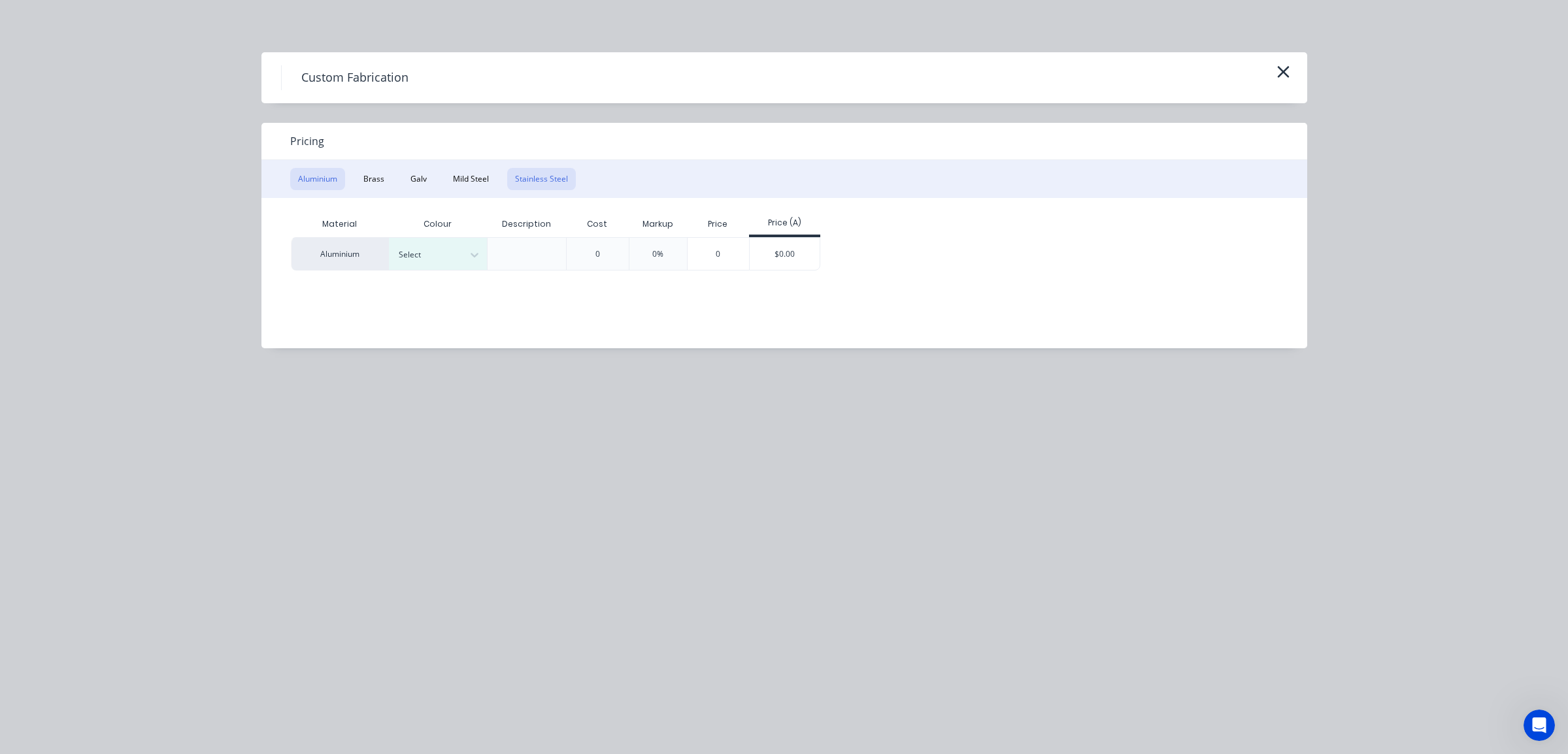
click at [537, 175] on button "Stainless Steel" at bounding box center [541, 178] width 68 height 23
click at [437, 262] on div "Select" at bounding box center [425, 255] width 73 height 17
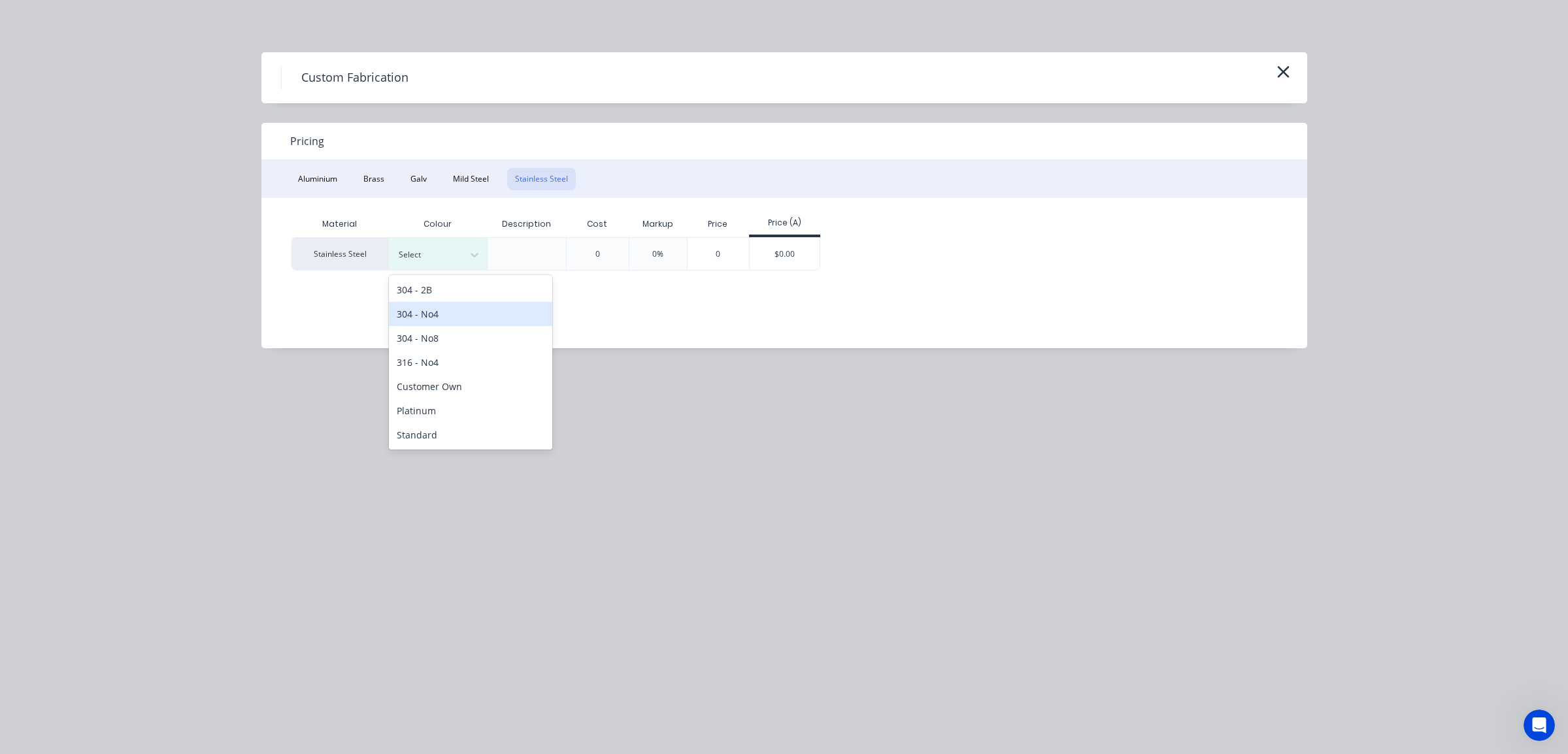
click at [444, 307] on div "304 - No4" at bounding box center [470, 313] width 163 height 24
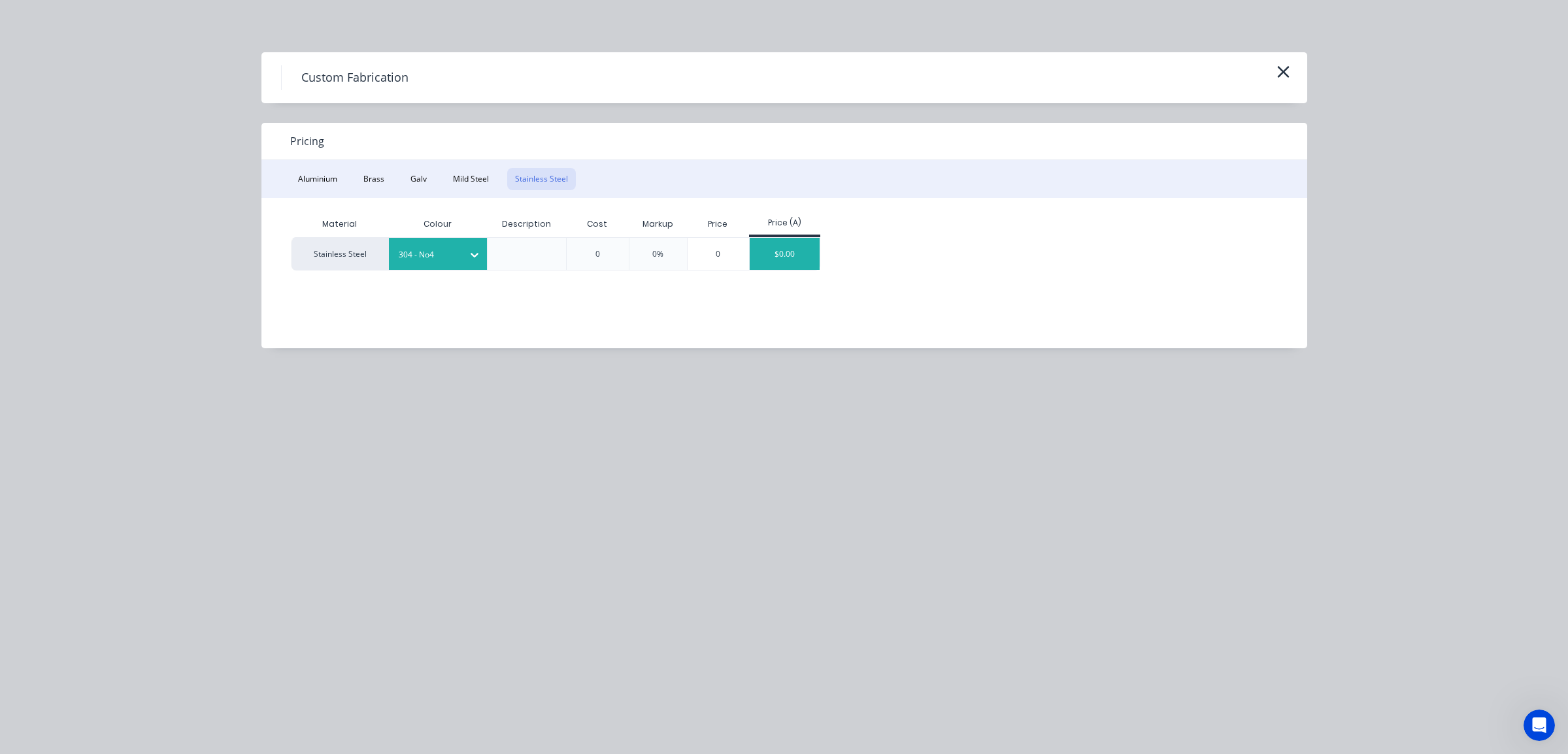
click at [782, 259] on div "$0.00" at bounding box center [784, 254] width 70 height 32
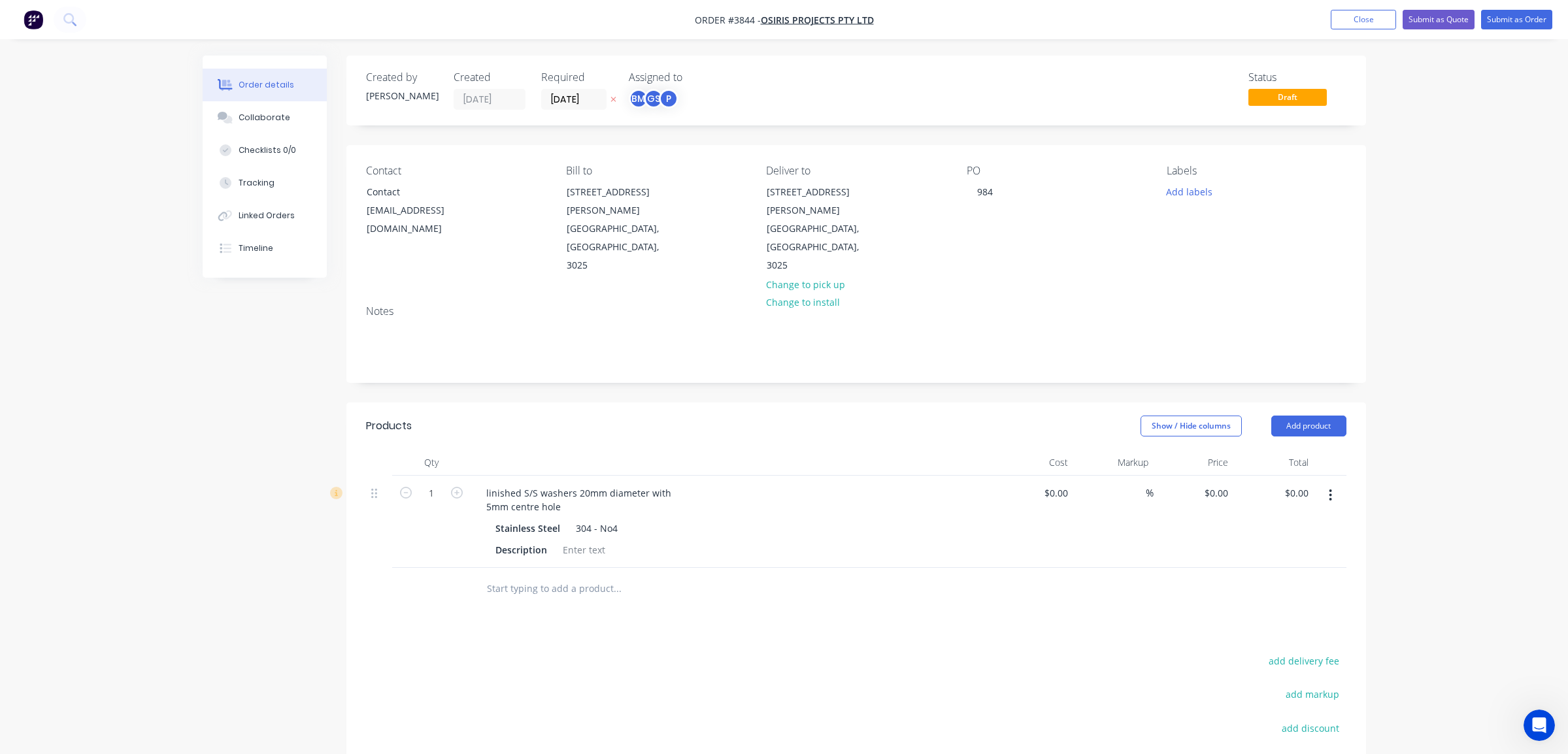
click at [451, 305] on div "Notes" at bounding box center [856, 312] width 980 height 13
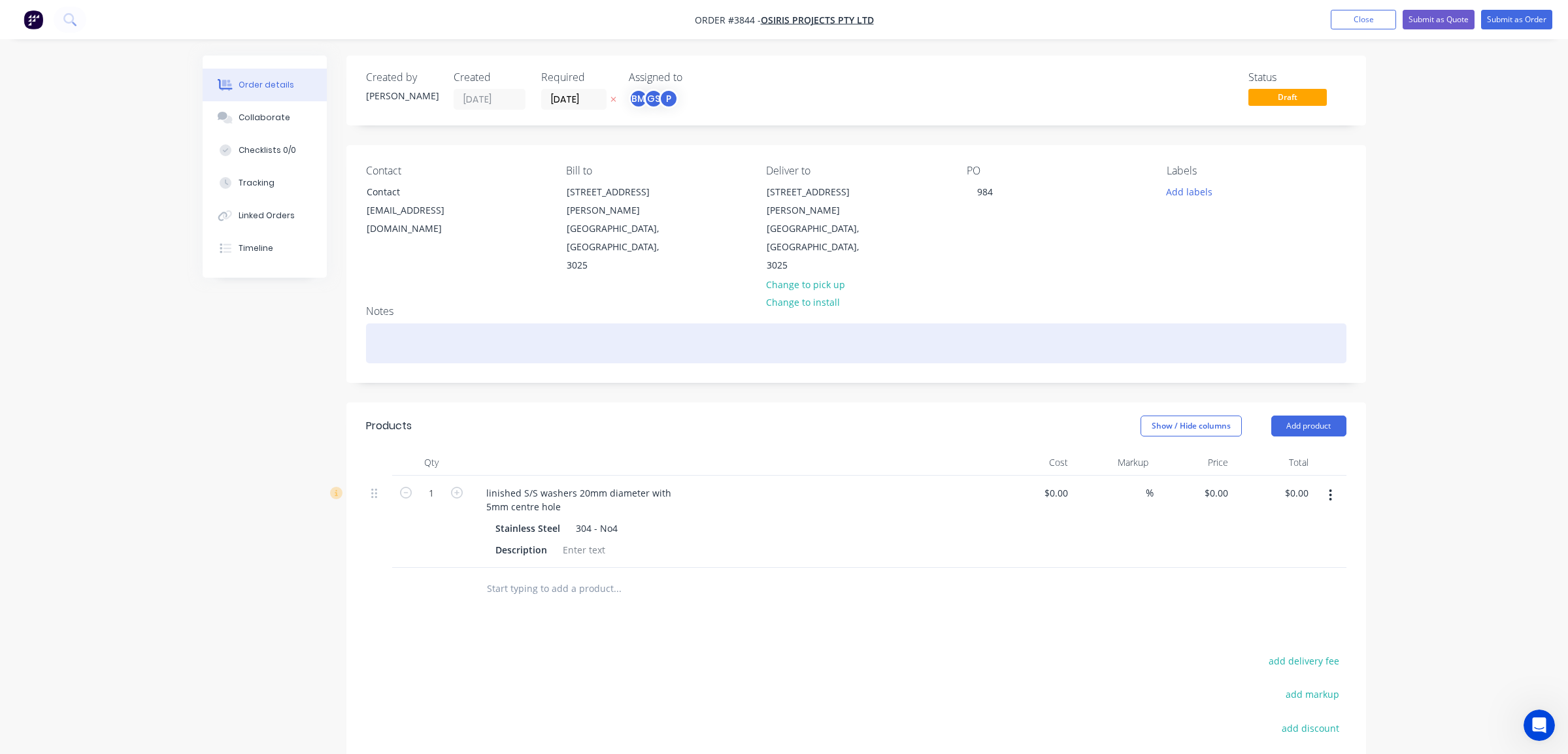
click at [447, 323] on div at bounding box center [856, 343] width 980 height 40
paste div
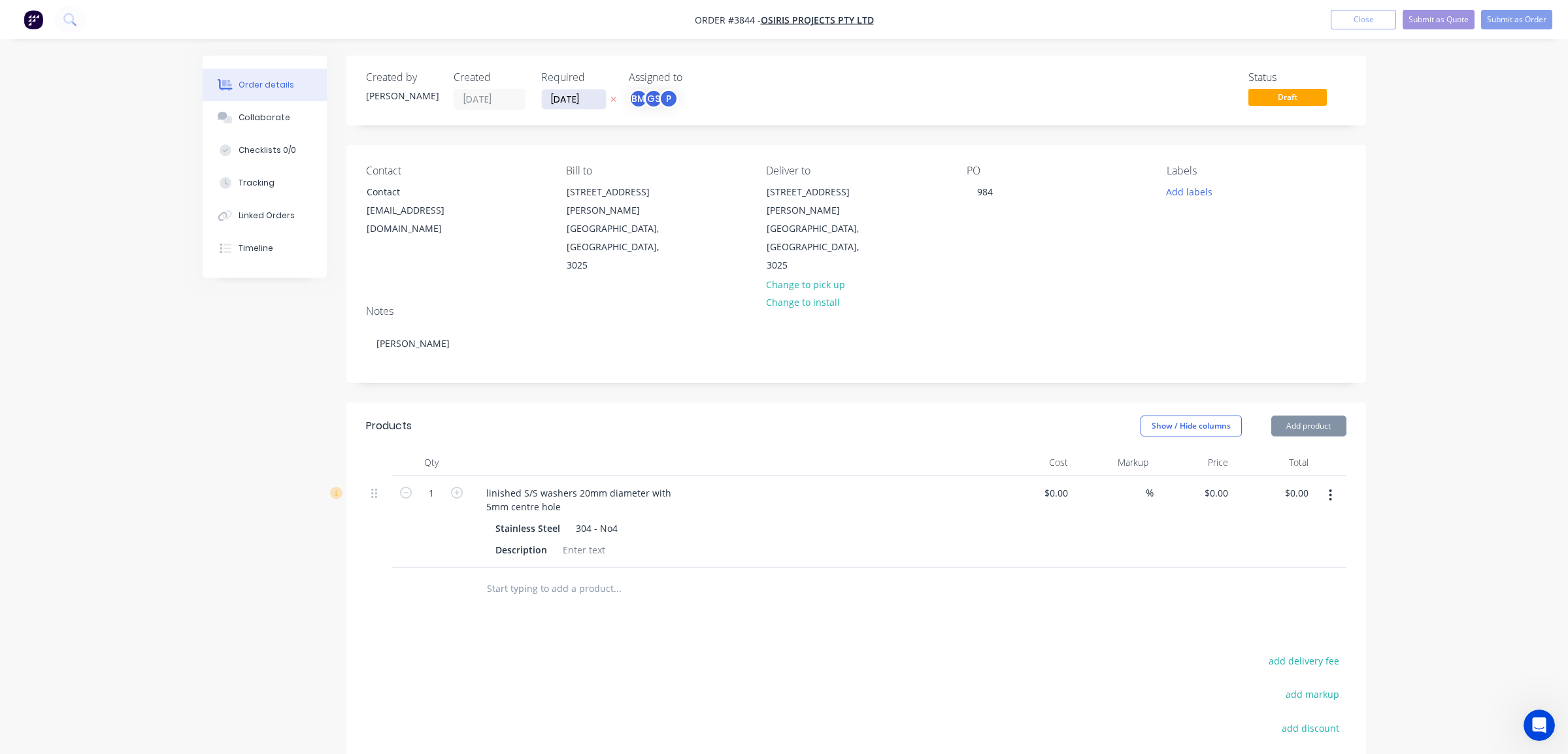
click at [570, 99] on input "[DATE]" at bounding box center [574, 99] width 64 height 20
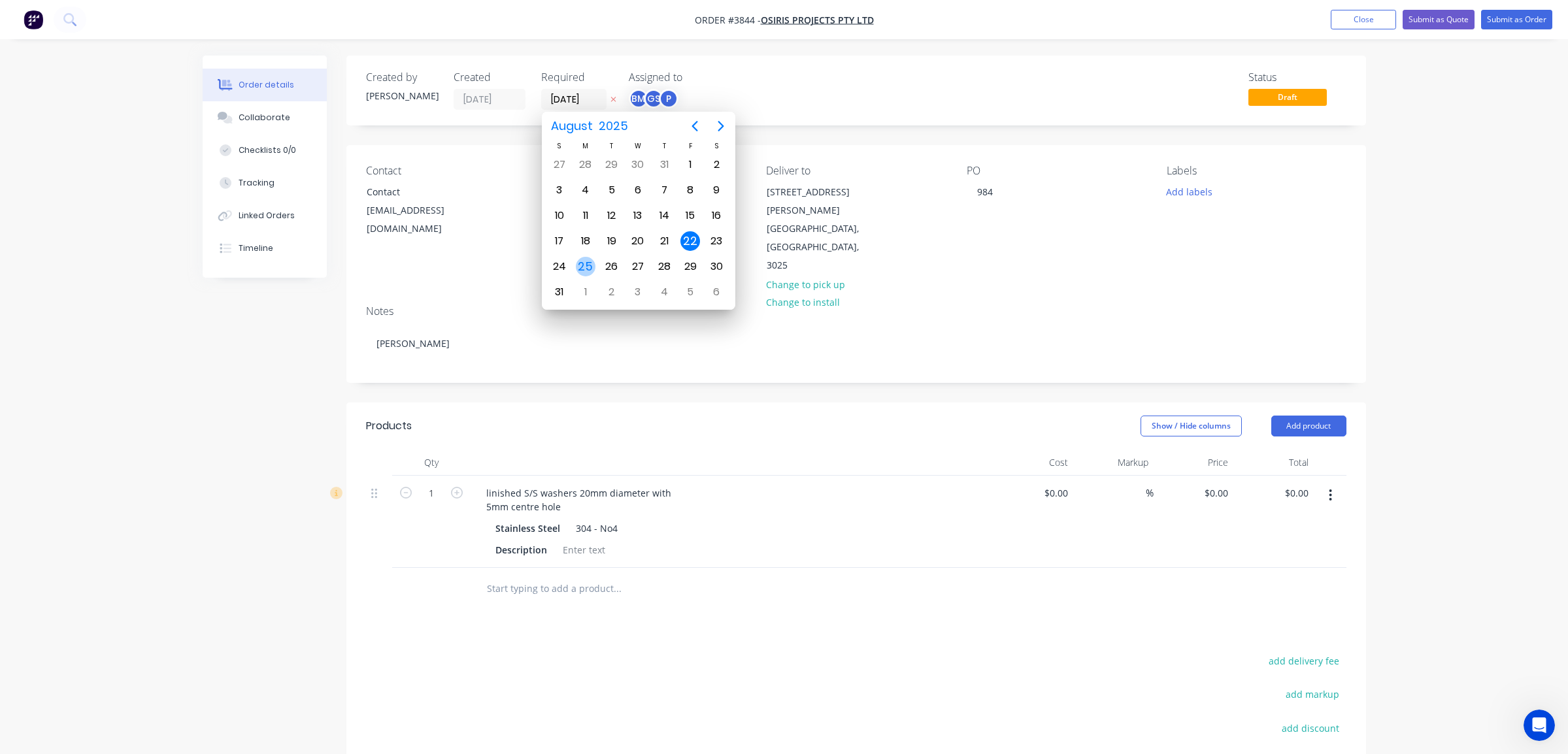
click at [581, 255] on div "25" at bounding box center [585, 267] width 26 height 25
type input "25/08/25"
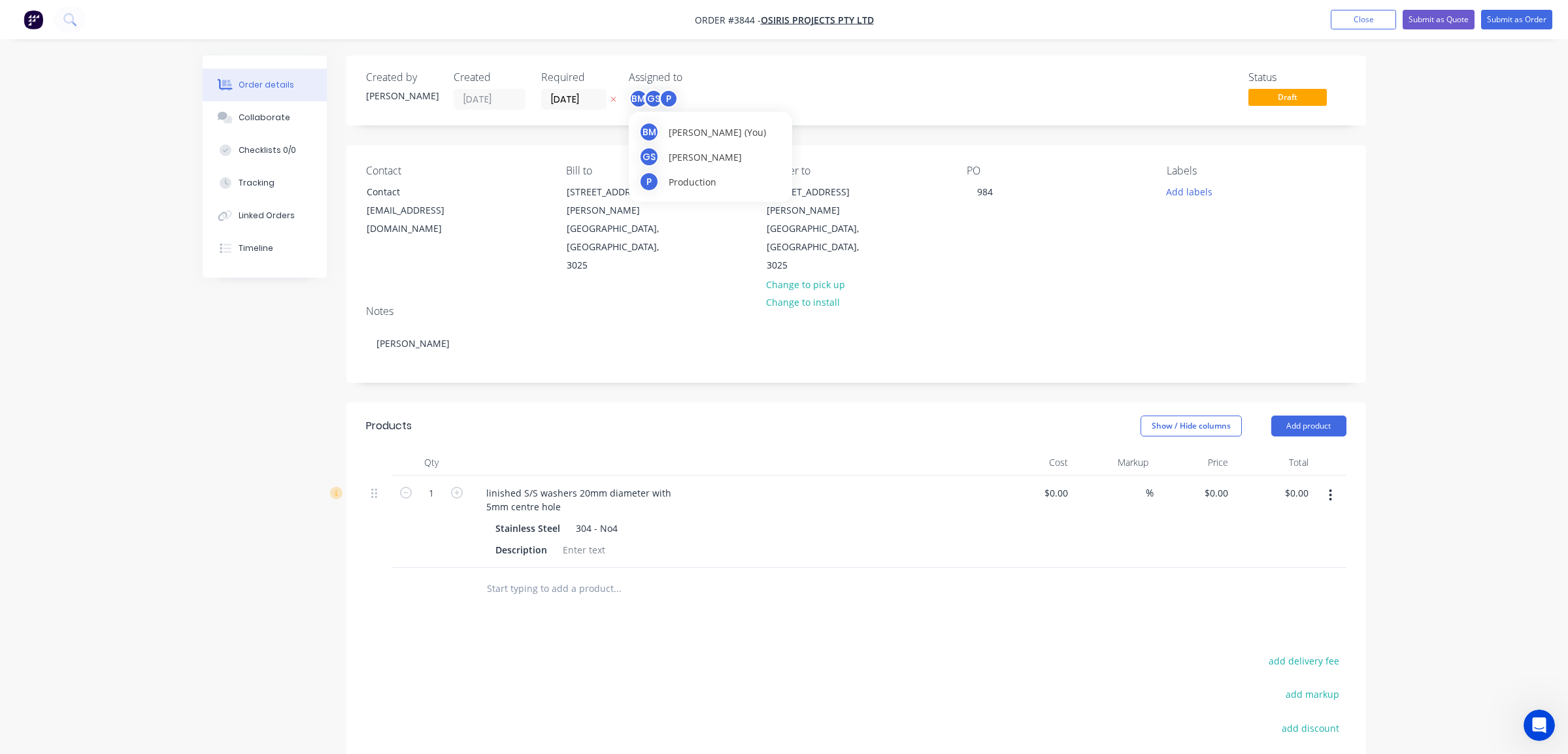
click at [644, 114] on div "BM Ben Muscari (You) GS Glen Shaw P Production" at bounding box center [710, 157] width 163 height 90
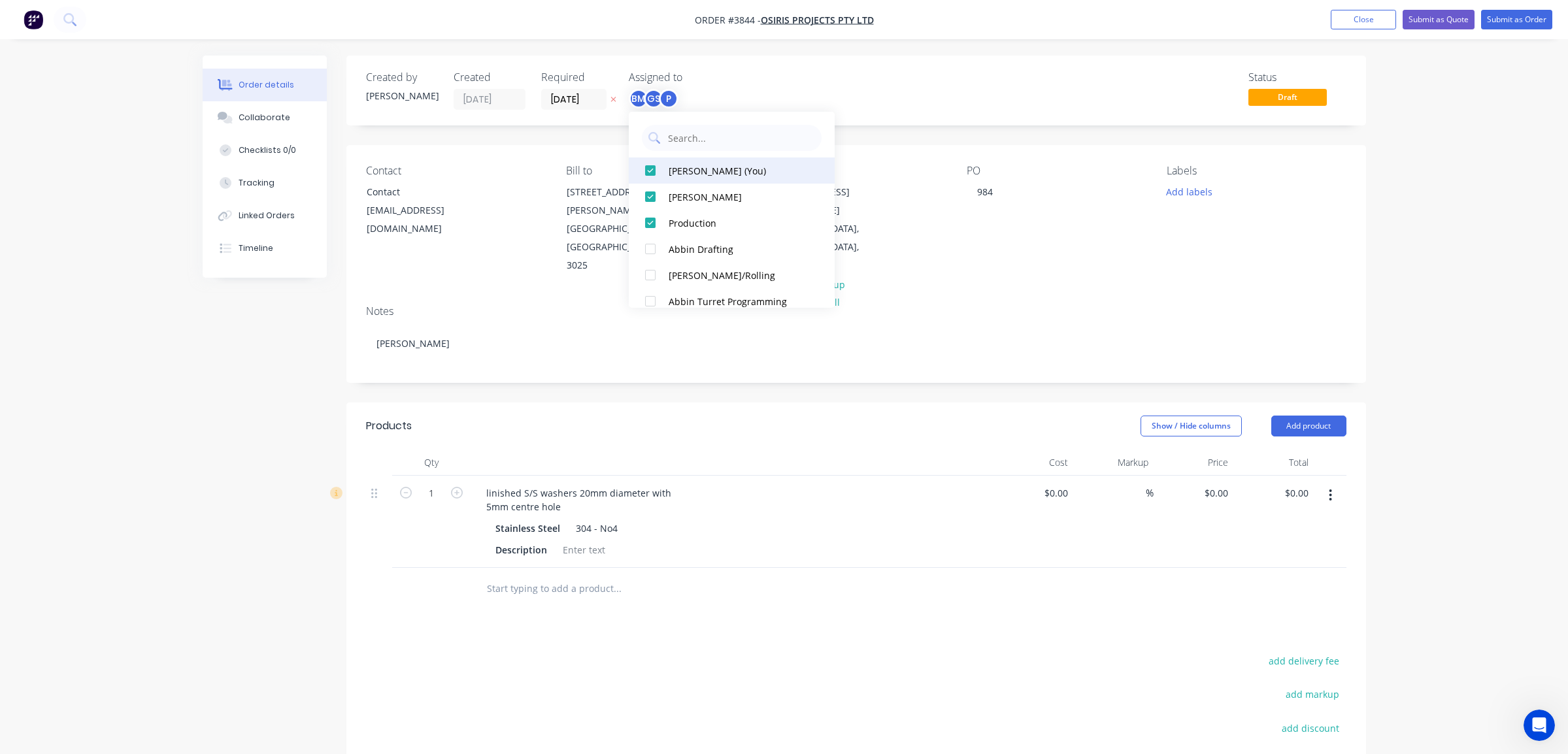
click at [678, 165] on div "Ben Muscari (You)" at bounding box center [738, 170] width 139 height 14
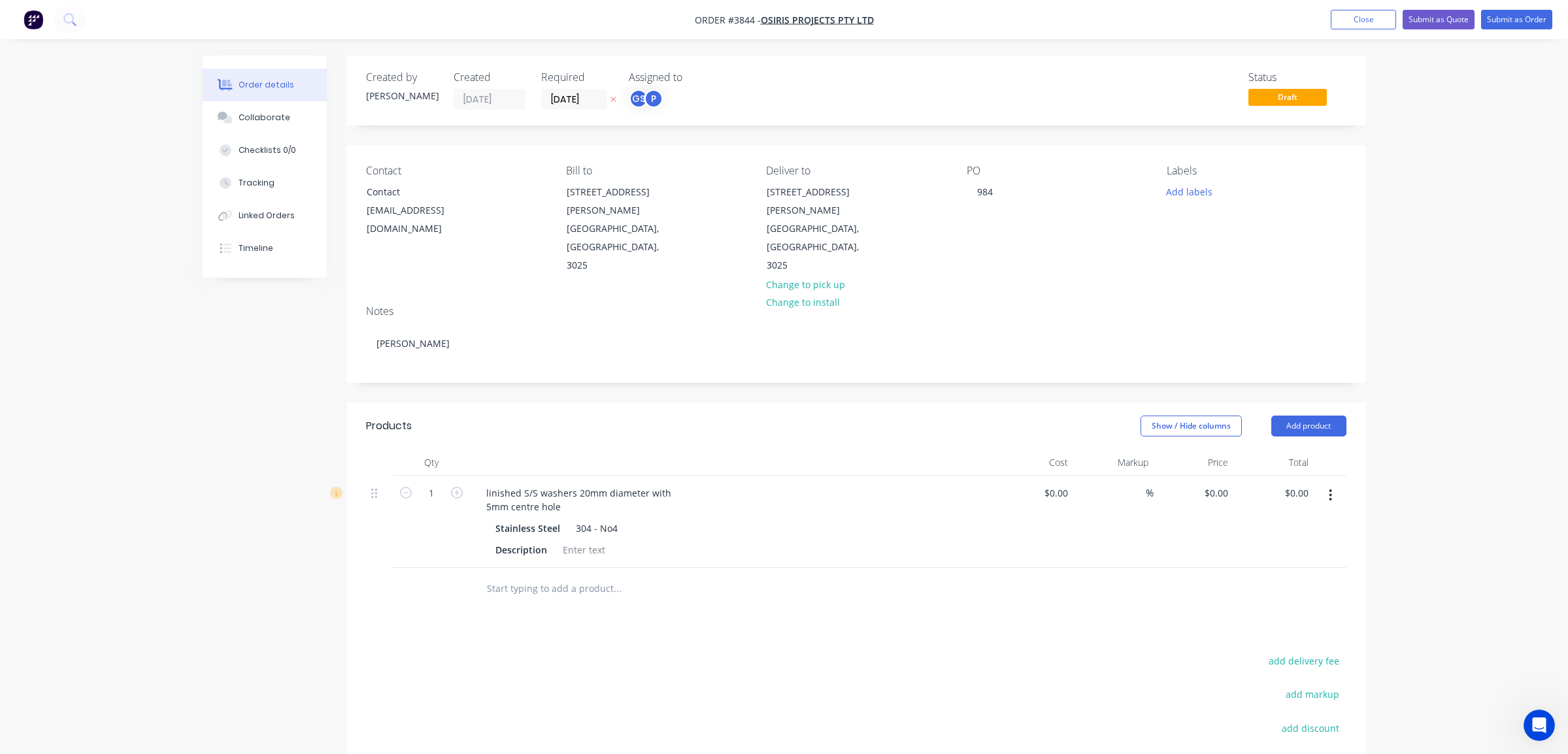
click at [932, 84] on div "Status Draft" at bounding box center [1053, 90] width 587 height 39
click at [437, 484] on input "1" at bounding box center [431, 494] width 34 height 20
type input "40"
click at [928, 581] on div "Products Show / Hide columns Add product Qty Cost Markup Price Total 40 linishe…" at bounding box center [857, 663] width 1020 height 522
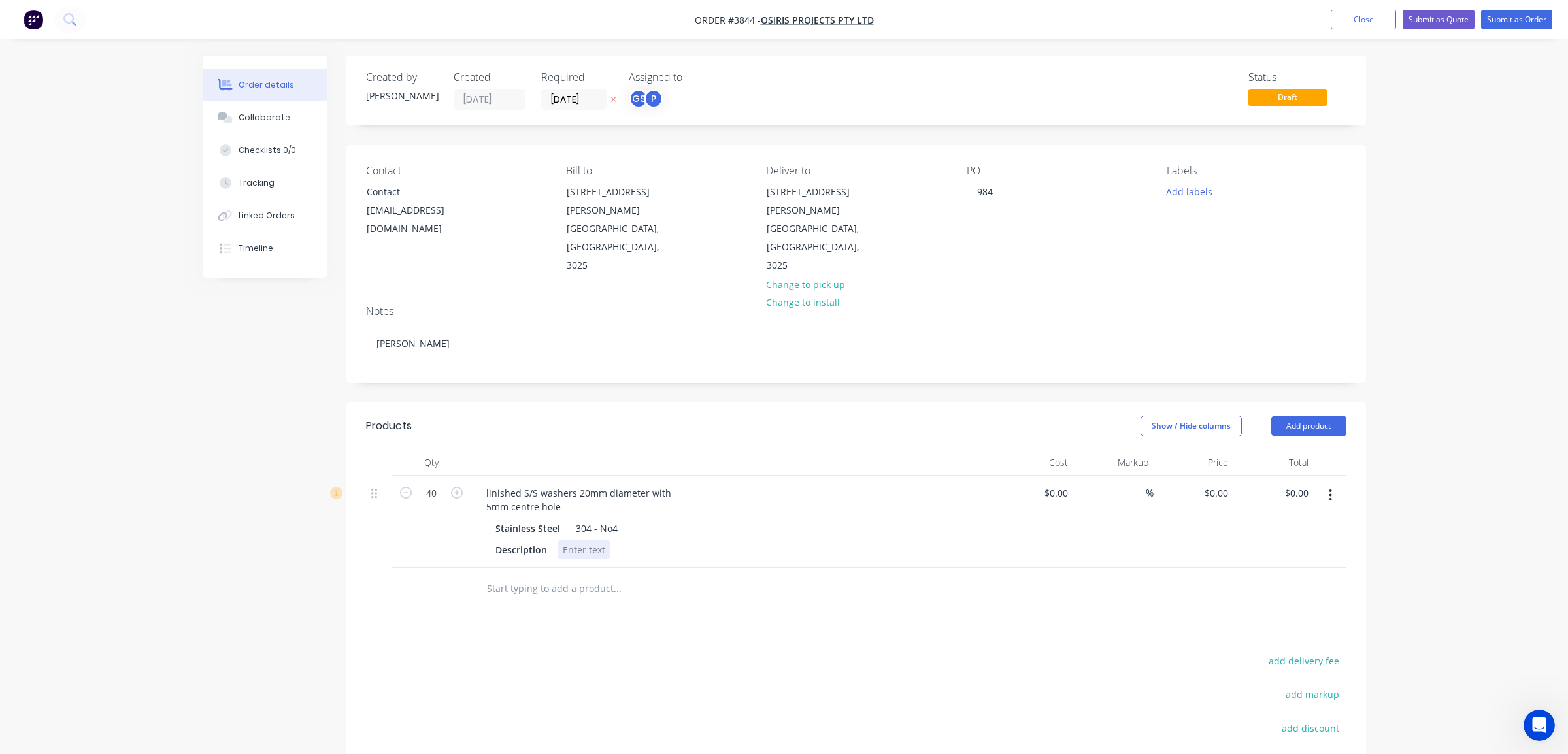
click at [575, 541] on div at bounding box center [584, 550] width 53 height 19
drag, startPoint x: 1201, startPoint y: 173, endPoint x: 1182, endPoint y: 193, distance: 27.6
click at [1201, 174] on div "Labels" at bounding box center [1255, 171] width 179 height 13
drag, startPoint x: 1182, startPoint y: 193, endPoint x: 1195, endPoint y: 203, distance: 16.4
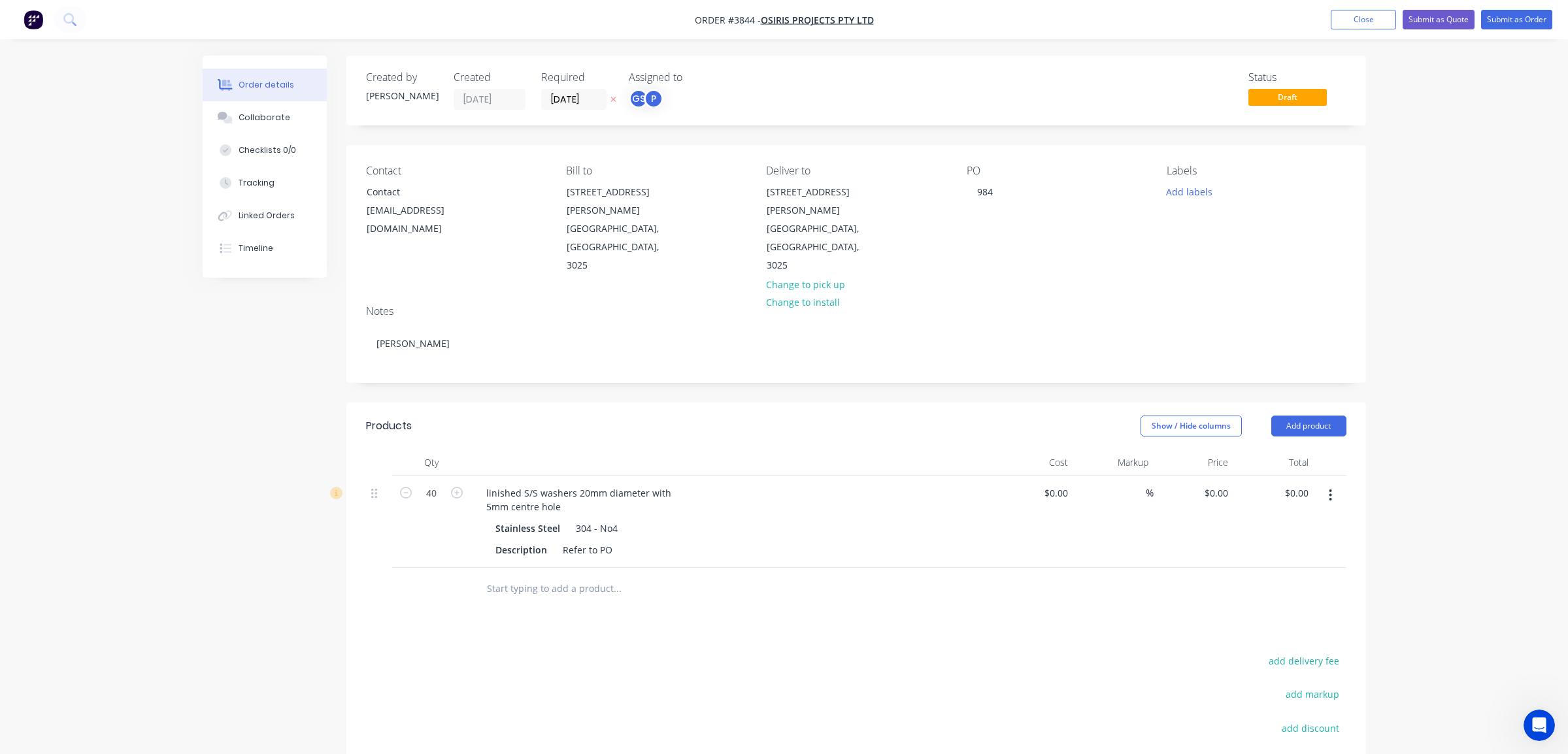
click at [1183, 193] on button "Add labels" at bounding box center [1189, 191] width 60 height 18
click at [1500, 338] on div "Order details Collaborate Checklists 0/0 Tracking Linked Orders Timeline Order …" at bounding box center [784, 472] width 1568 height 944
click at [1505, 22] on button "Submit as Order" at bounding box center [1516, 20] width 71 height 20
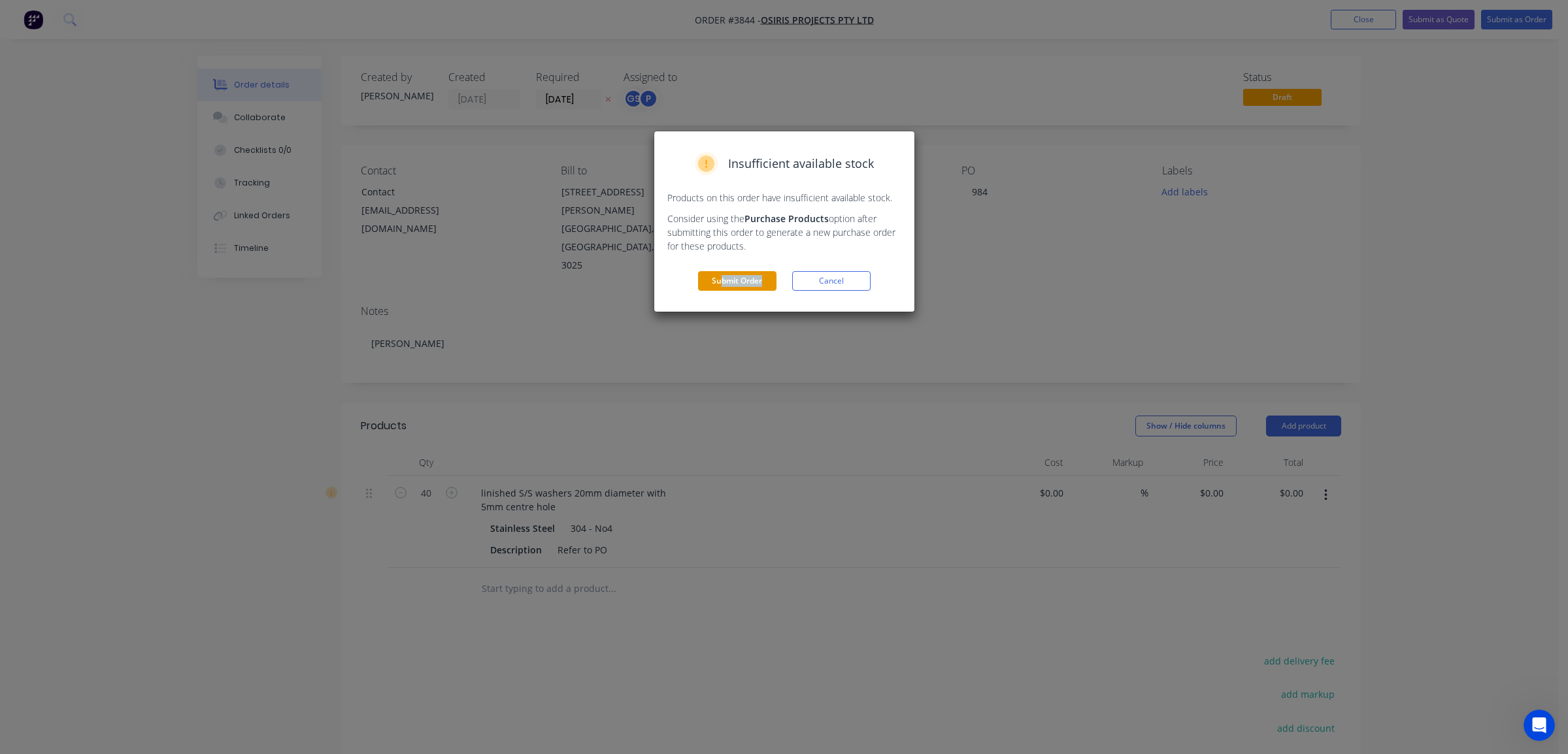
click at [723, 278] on div "Submit Order Cancel" at bounding box center [784, 281] width 234 height 20
click at [723, 278] on button "Submit Order" at bounding box center [737, 281] width 78 height 20
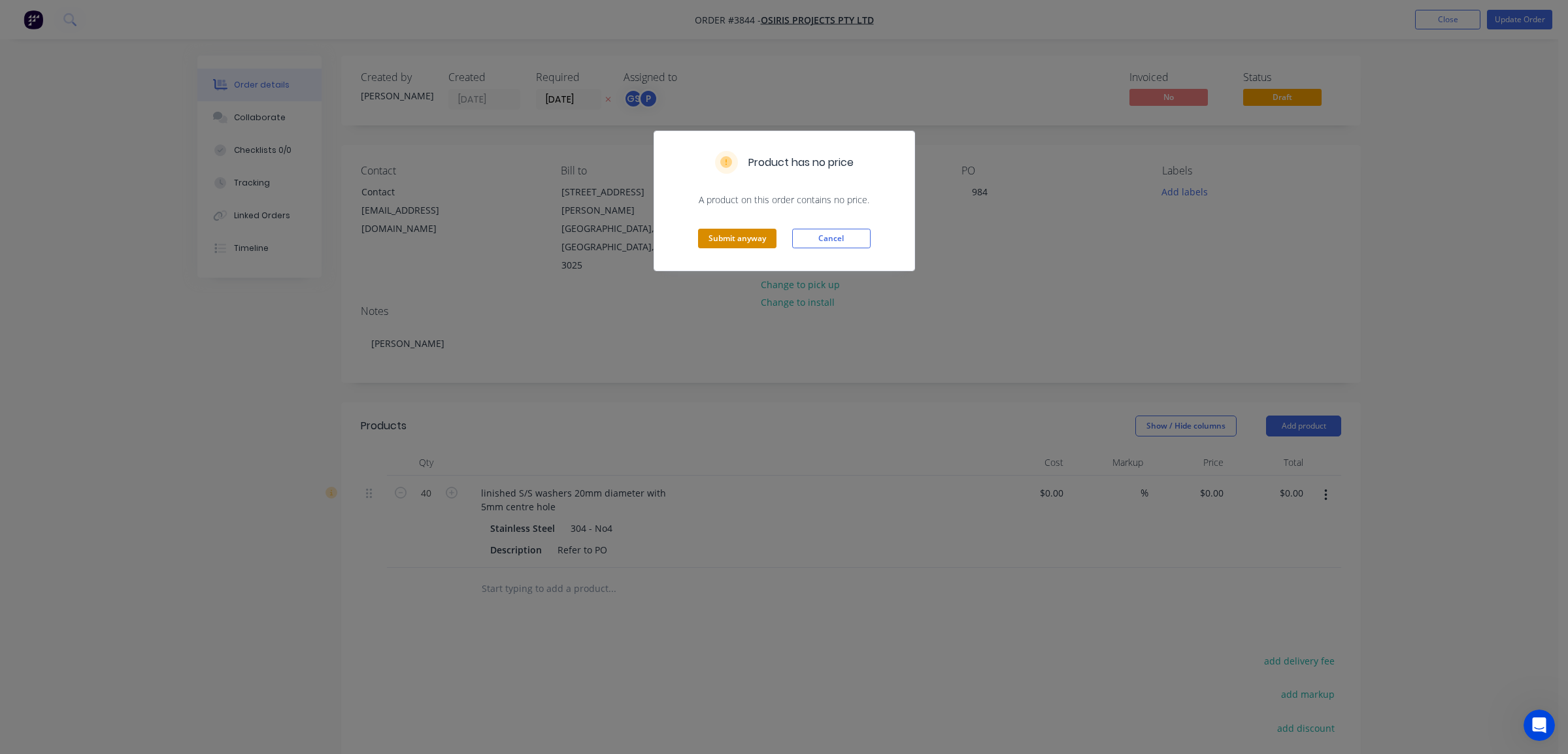
click at [718, 240] on button "Submit anyway" at bounding box center [737, 239] width 78 height 20
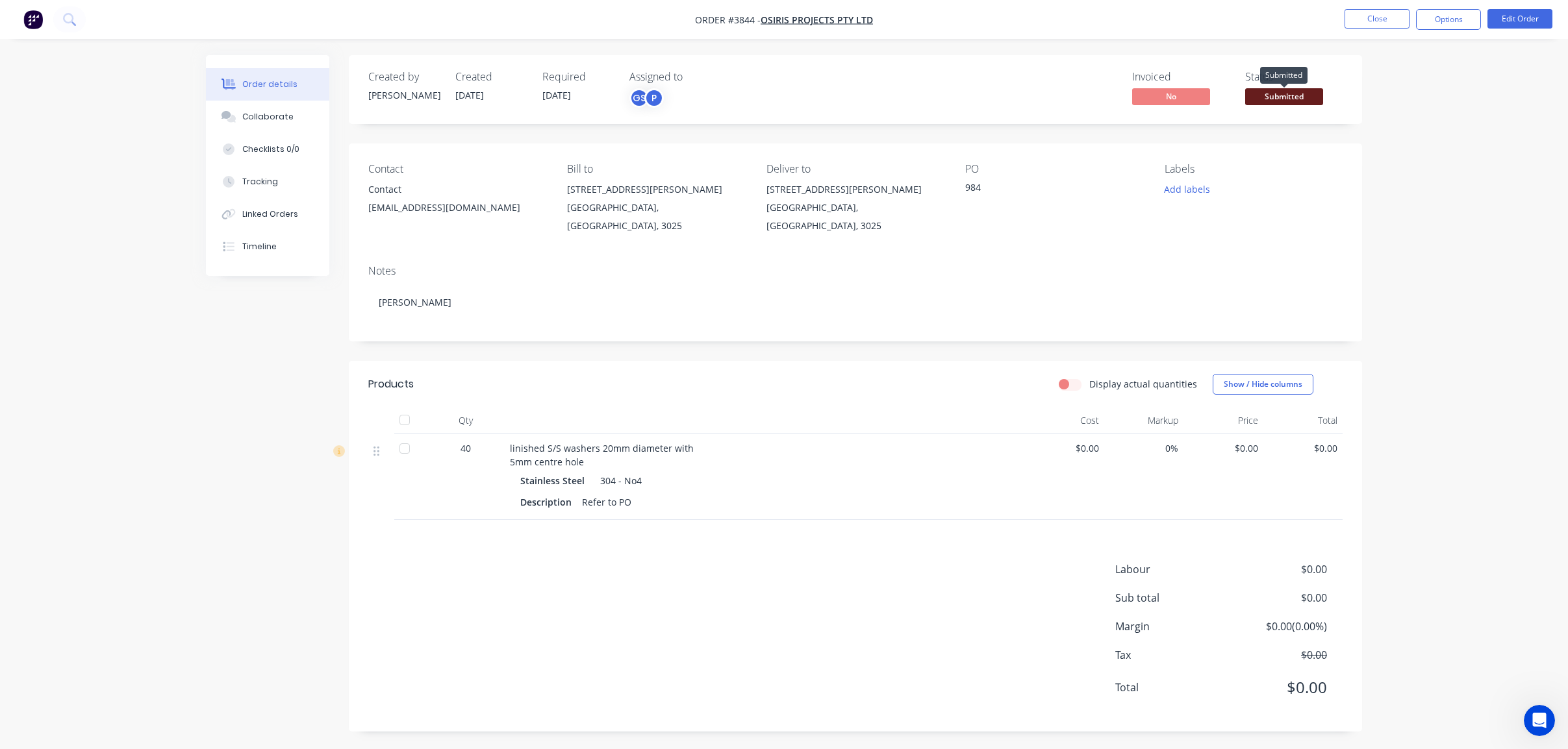
click at [1287, 91] on span "Submitted" at bounding box center [1283, 97] width 78 height 16
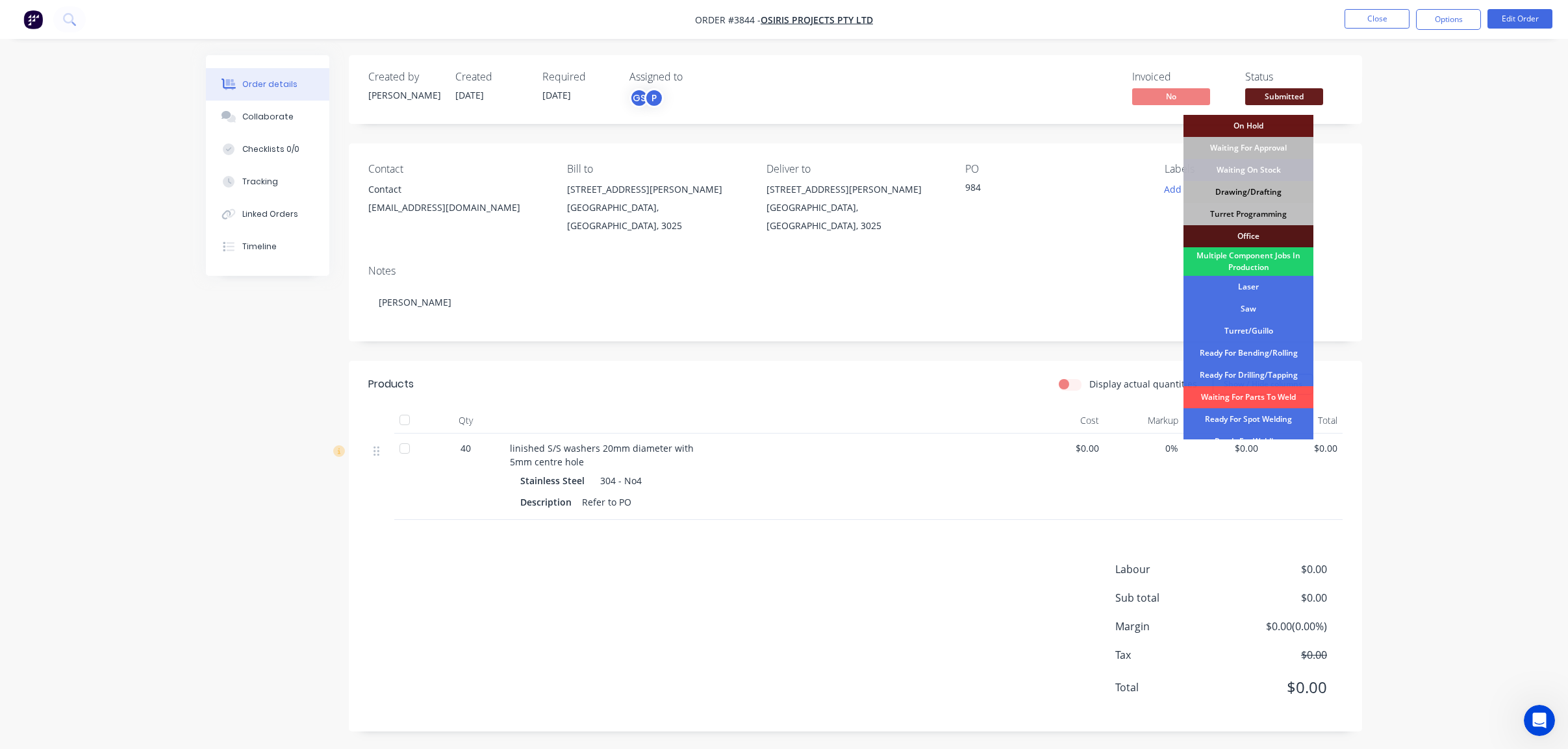
click at [1249, 183] on div "Drawing/Drafting" at bounding box center [1248, 192] width 130 height 22
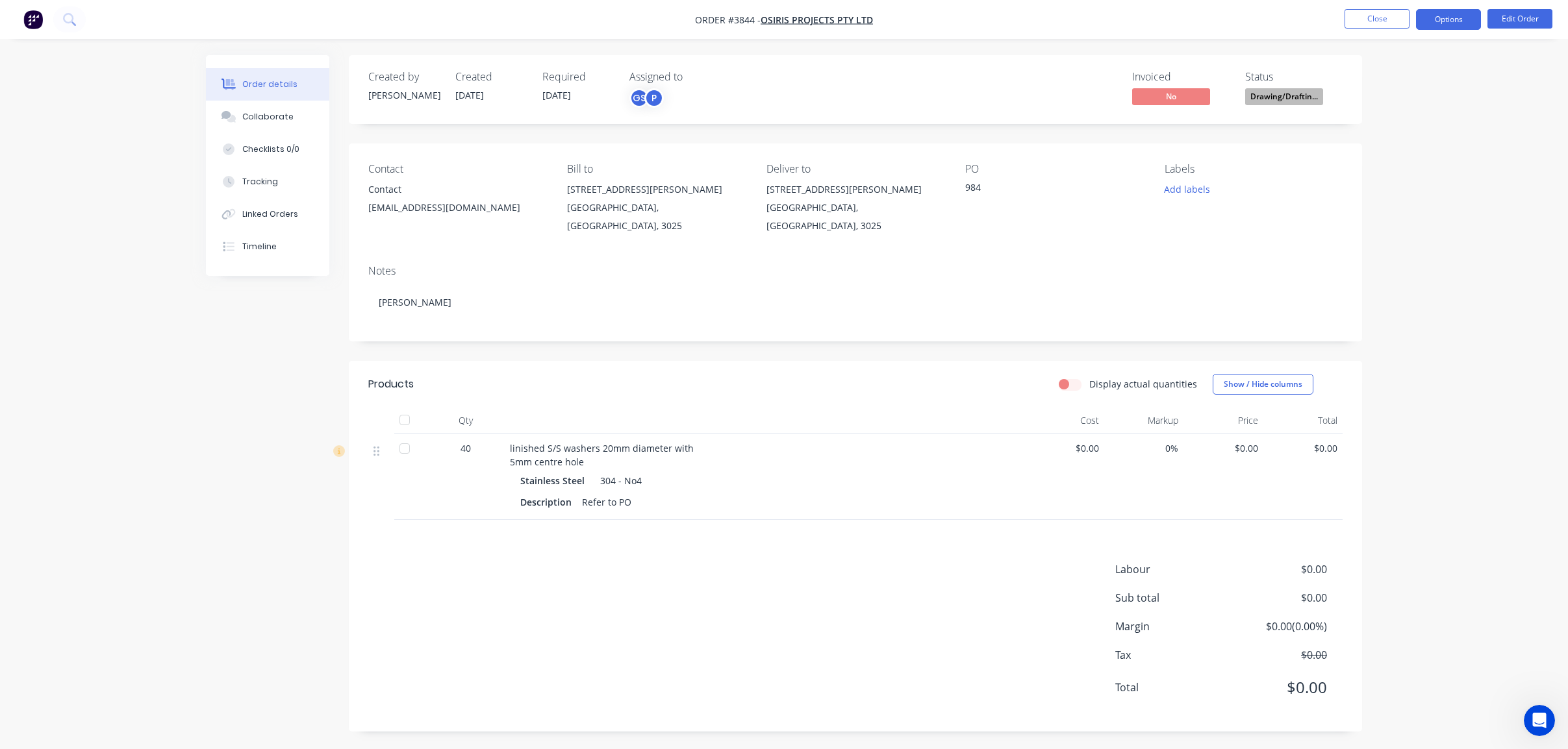
click at [1462, 16] on button "Options" at bounding box center [1448, 19] width 65 height 21
click at [1431, 157] on div "Work Order" at bounding box center [1410, 157] width 120 height 19
click at [1428, 126] on div "Without pricing" at bounding box center [1410, 131] width 120 height 19
click at [254, 296] on div "Created by Joe Created 22/08/25 Required 25/08/25 Assigned to GS P Invoiced No …" at bounding box center [784, 404] width 1156 height 696
click at [1373, 21] on button "Close" at bounding box center [1376, 19] width 65 height 20
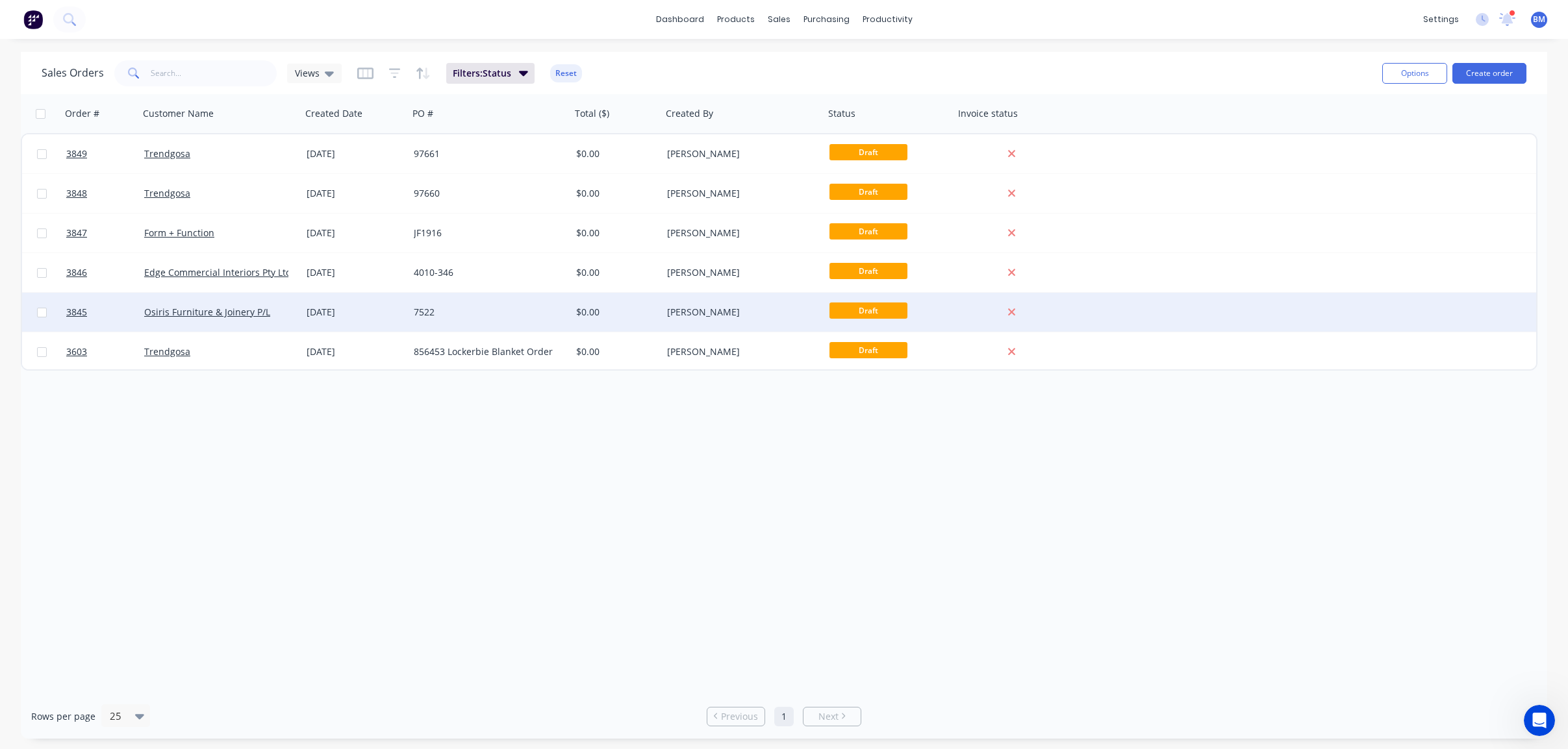
click at [290, 312] on div "Osiris Furniture & Joinery P/L" at bounding box center [220, 312] width 152 height 13
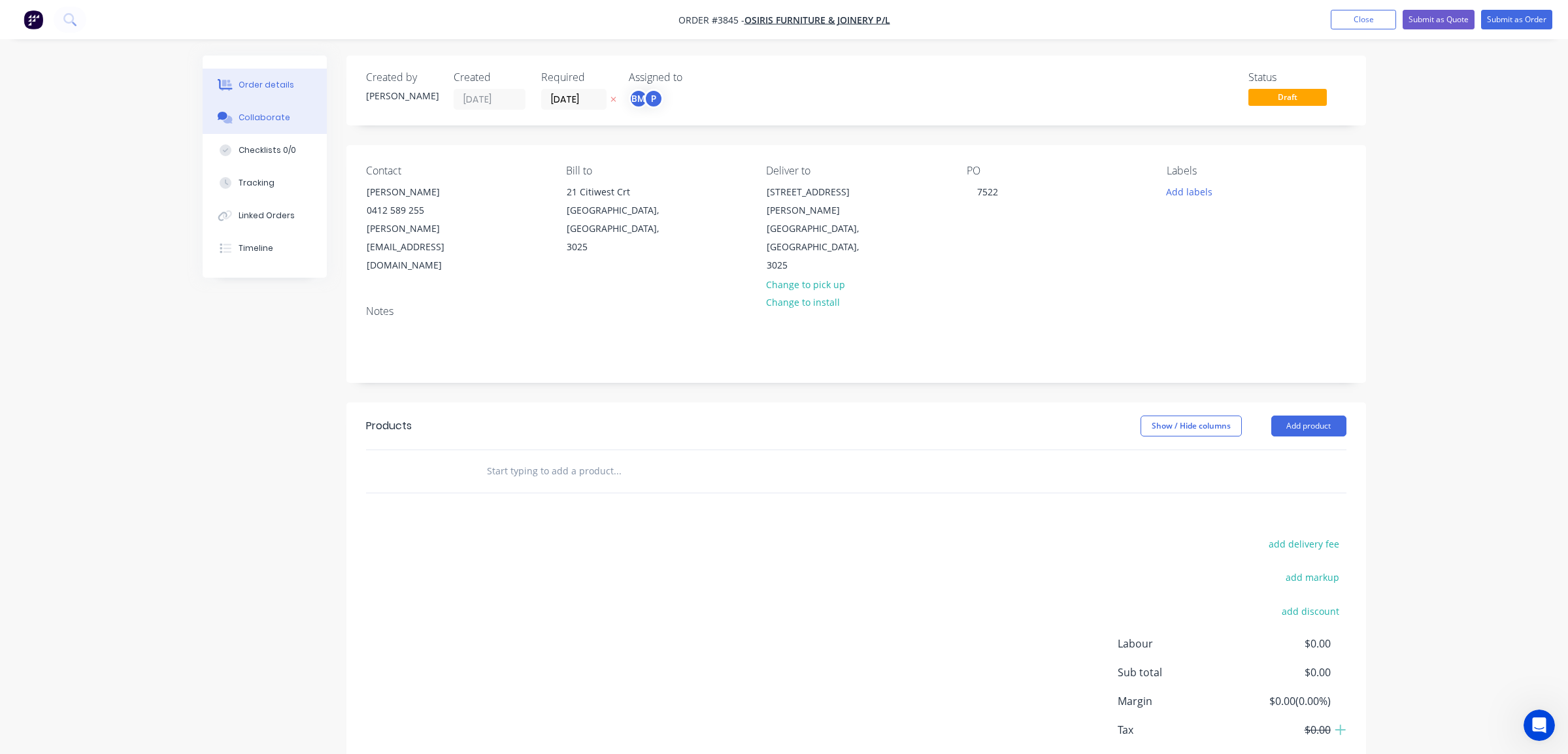
click at [272, 127] on button "Collaborate" at bounding box center [265, 117] width 124 height 32
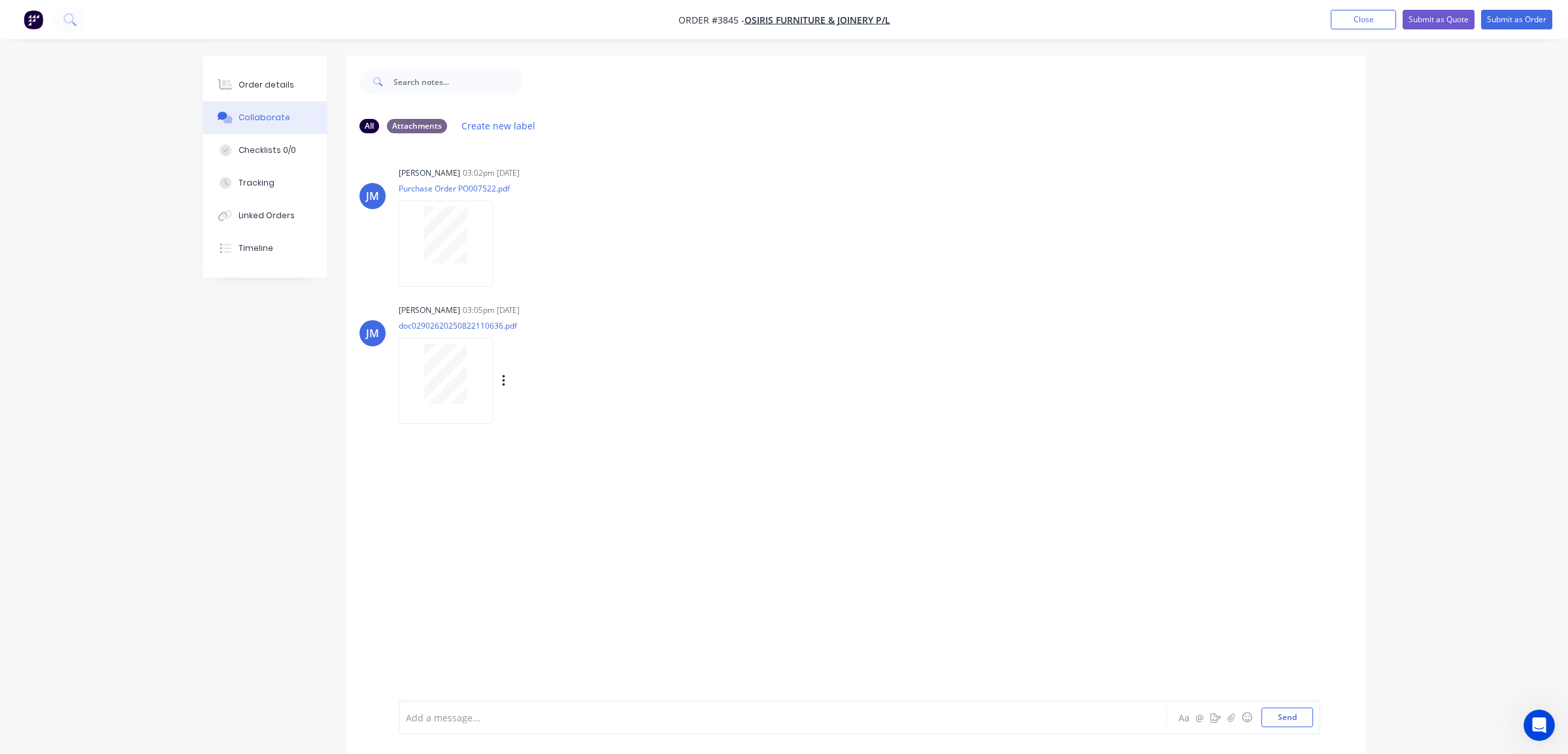
click at [421, 366] on div at bounding box center [445, 374] width 82 height 60
click at [275, 75] on button "Order details" at bounding box center [265, 85] width 124 height 32
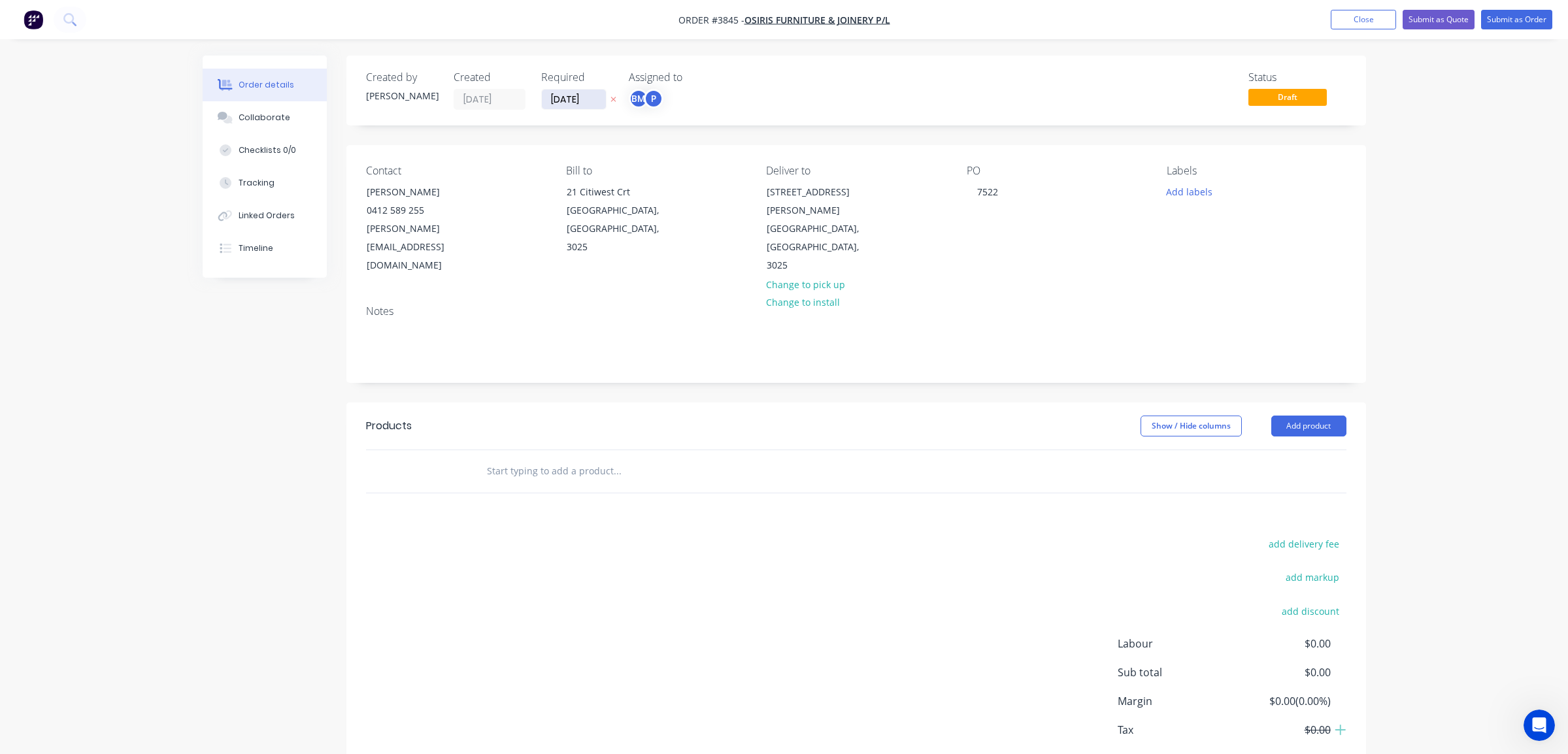
click at [570, 99] on input "[DATE]" at bounding box center [574, 99] width 64 height 20
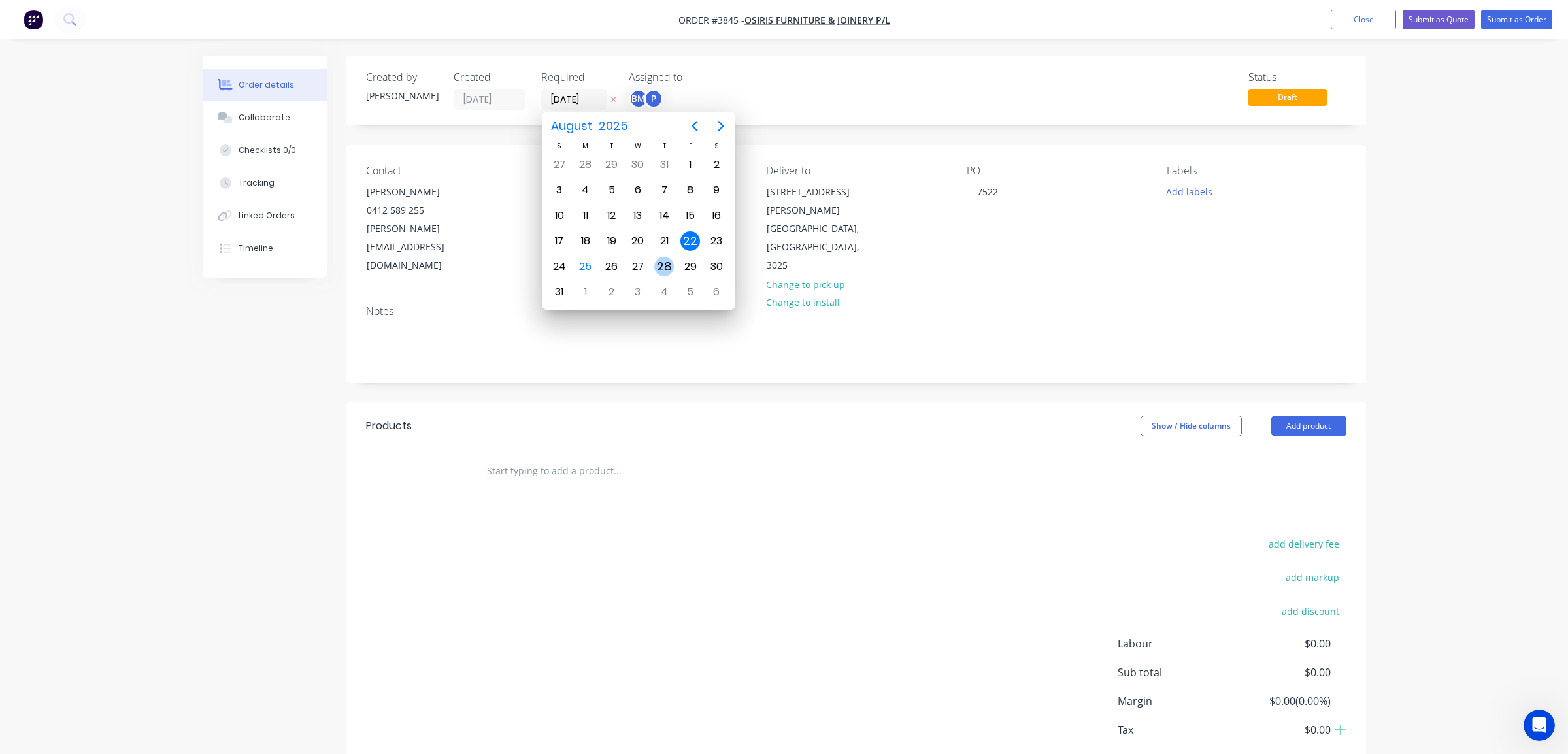
click at [669, 261] on div "28" at bounding box center [664, 267] width 20 height 20
type input "28/08/25"
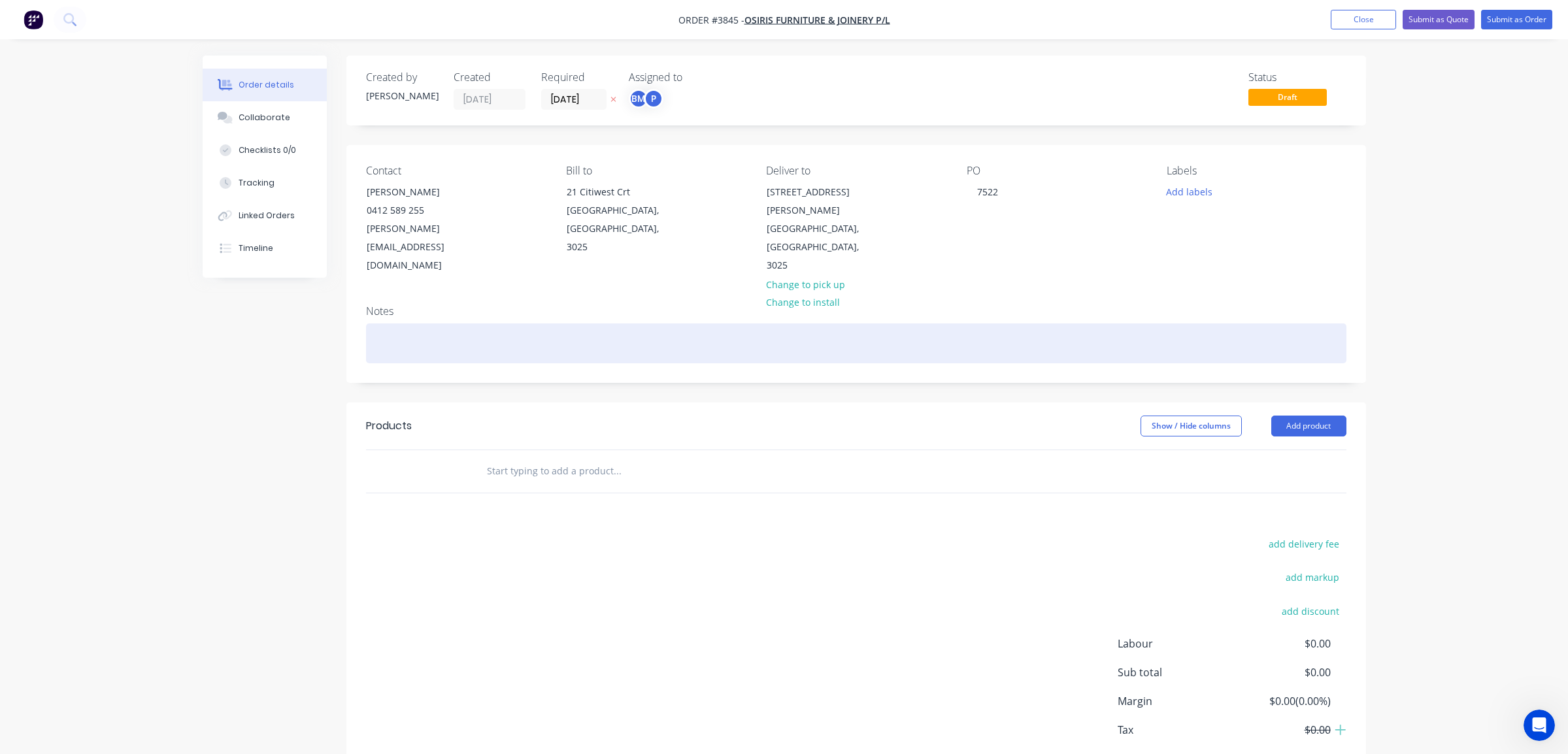
click at [821, 323] on div at bounding box center [856, 343] width 980 height 40
paste div
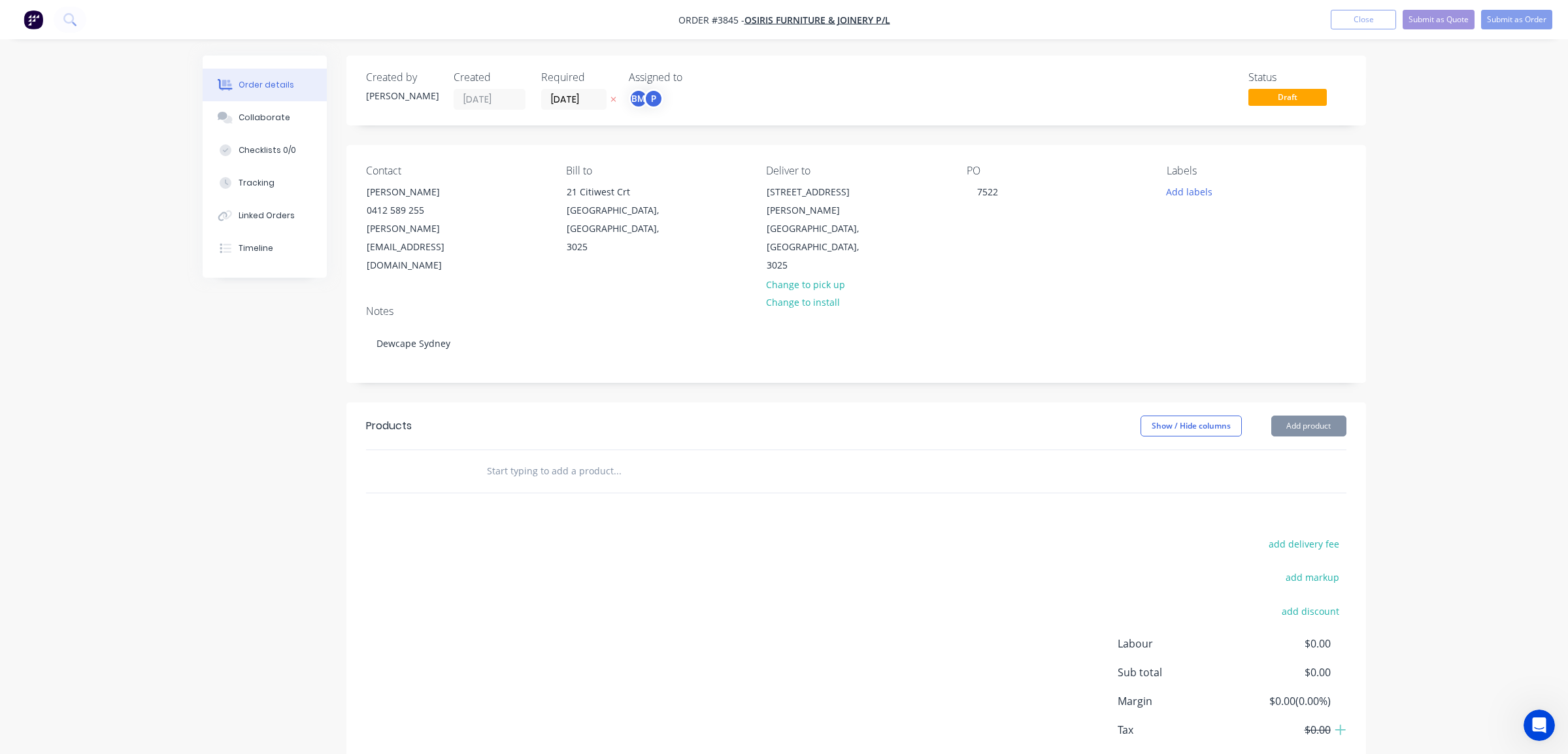
drag, startPoint x: 670, startPoint y: 513, endPoint x: 635, endPoint y: 277, distance: 238.6
click at [671, 535] on div "add delivery fee add markup add discount Labour $0.00 Sub total $0.00 Margin $0…" at bounding box center [856, 661] width 980 height 252
click at [630, 123] on div "Created by Joe Created 22/08/25 Required 28/08/25 Assigned to BM P Status Draft" at bounding box center [857, 91] width 1020 height 70
click at [635, 103] on div "BM" at bounding box center [639, 99] width 20 height 20
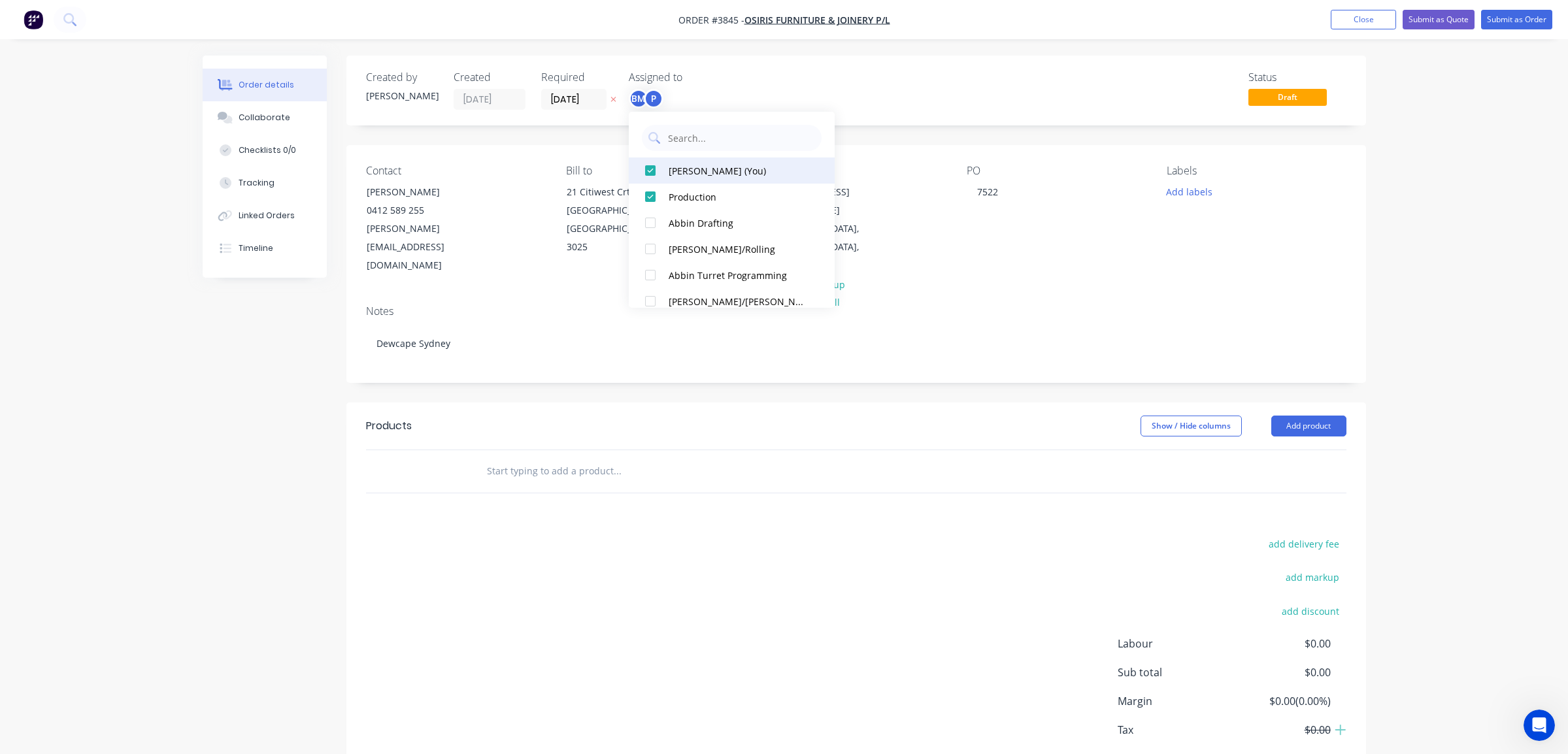
click at [666, 171] on button "Ben Muscari (You)" at bounding box center [731, 170] width 206 height 26
click at [857, 94] on div "Status Draft" at bounding box center [1053, 90] width 587 height 39
